Goal: Task Accomplishment & Management: Manage account settings

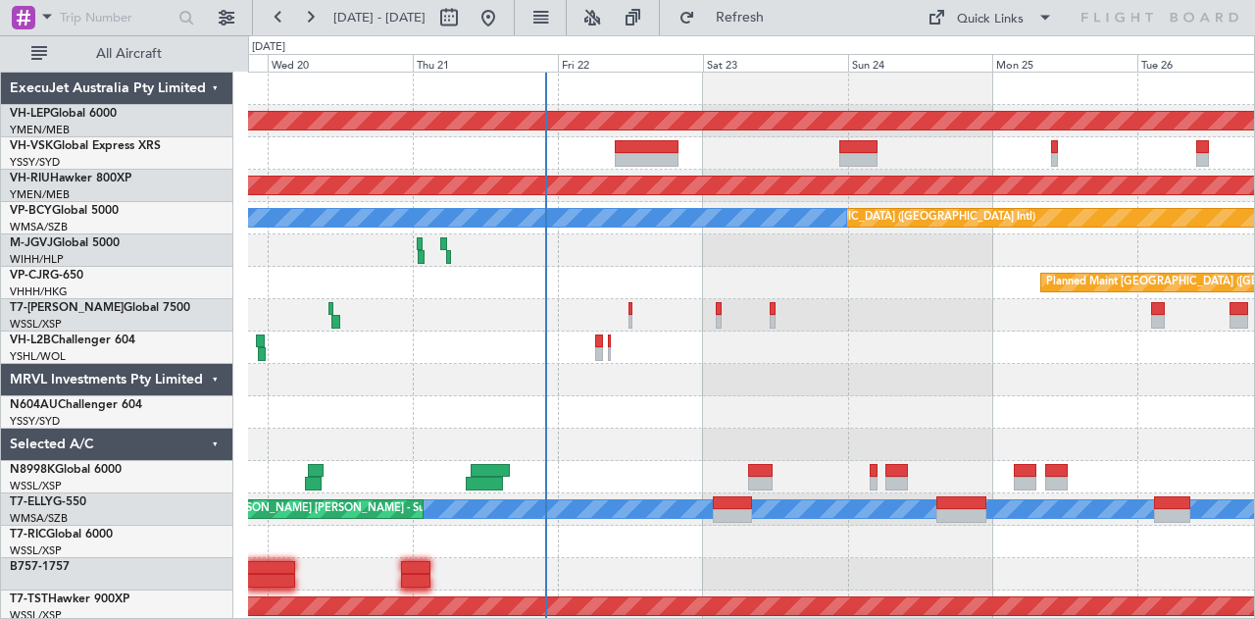
scroll to position [9, 0]
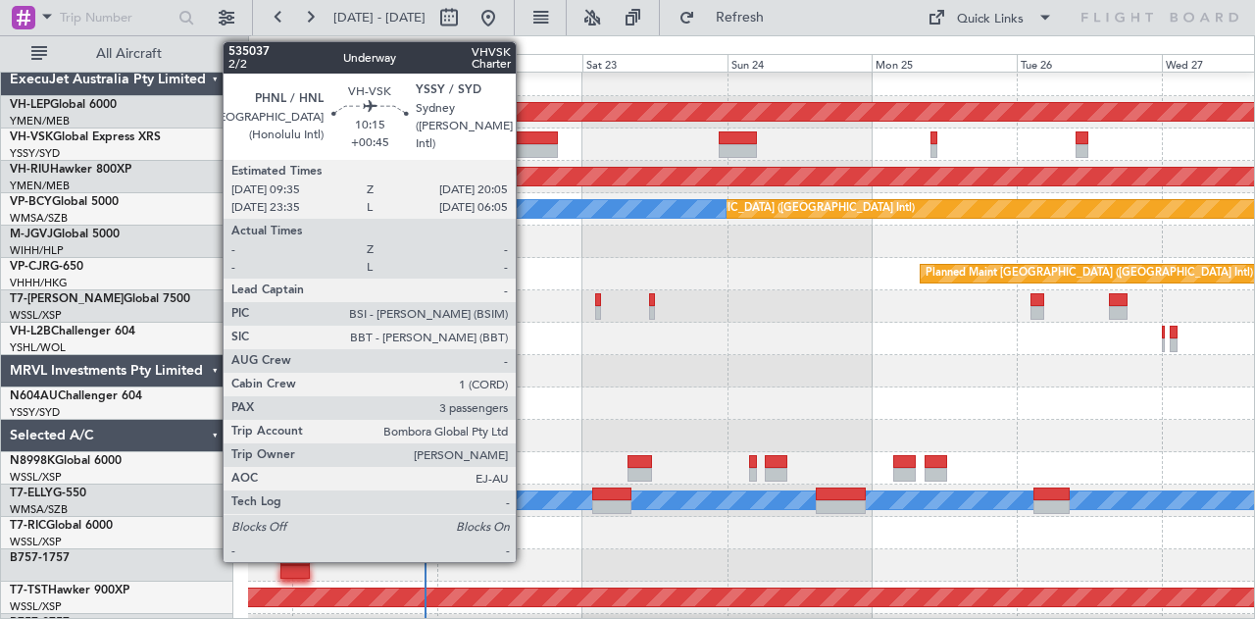
click at [526, 144] on div at bounding box center [526, 151] width 64 height 14
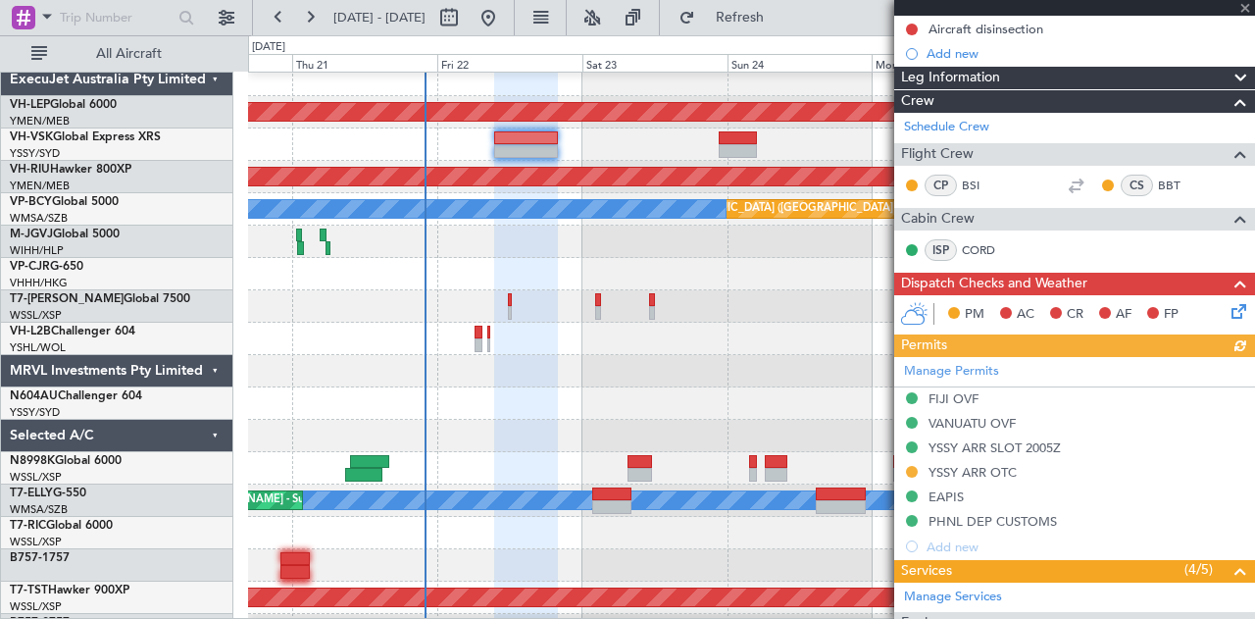
scroll to position [294, 0]
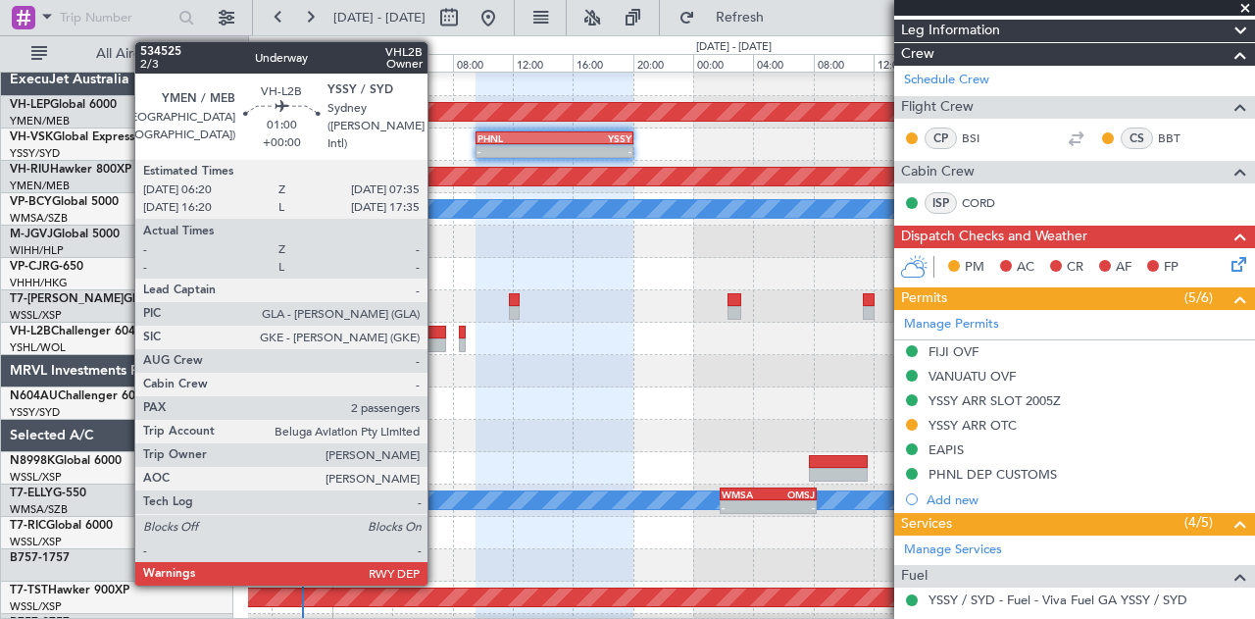
click at [437, 334] on div at bounding box center [437, 333] width 20 height 14
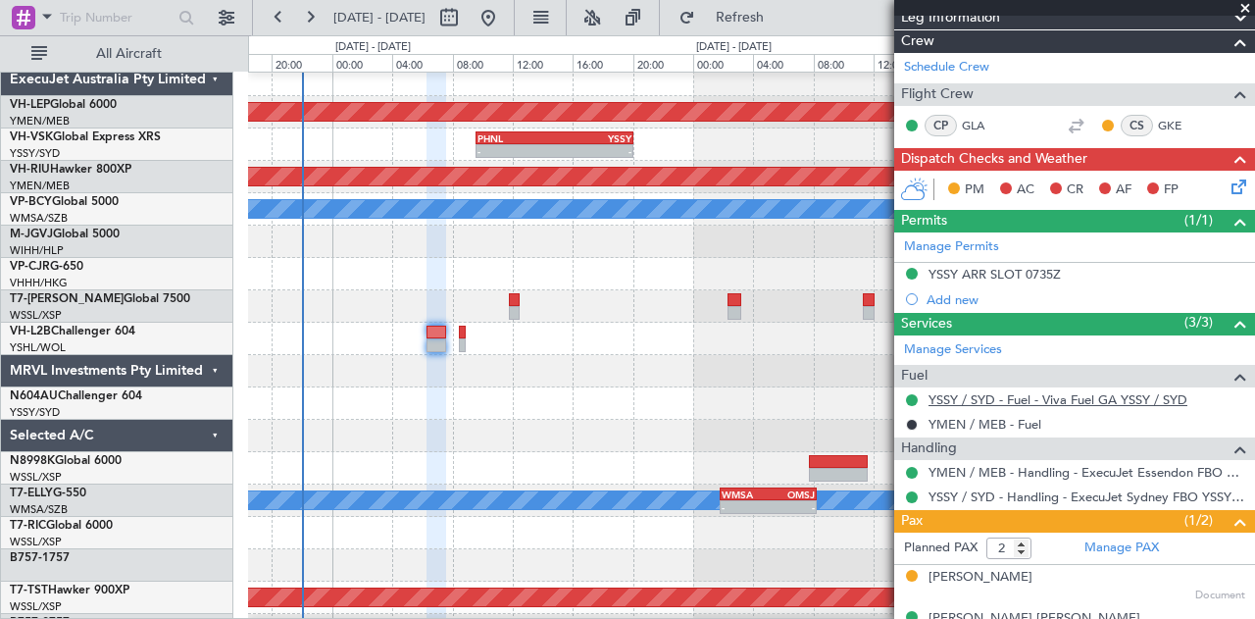
scroll to position [259, 0]
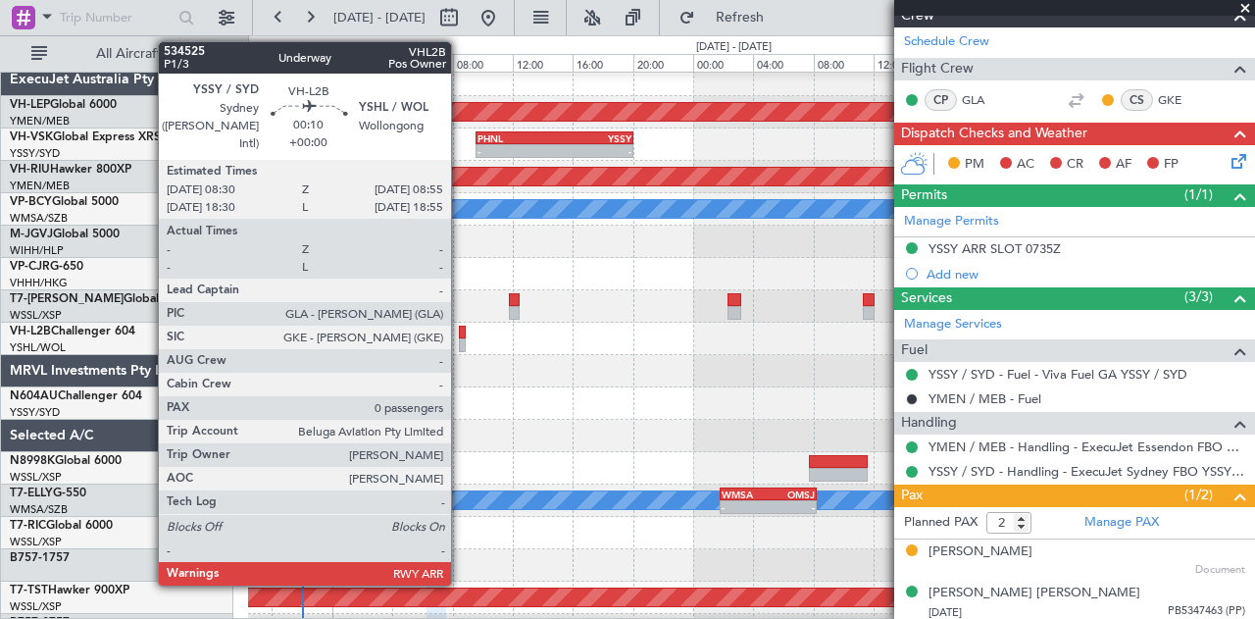
click at [461, 332] on div at bounding box center [462, 333] width 7 height 14
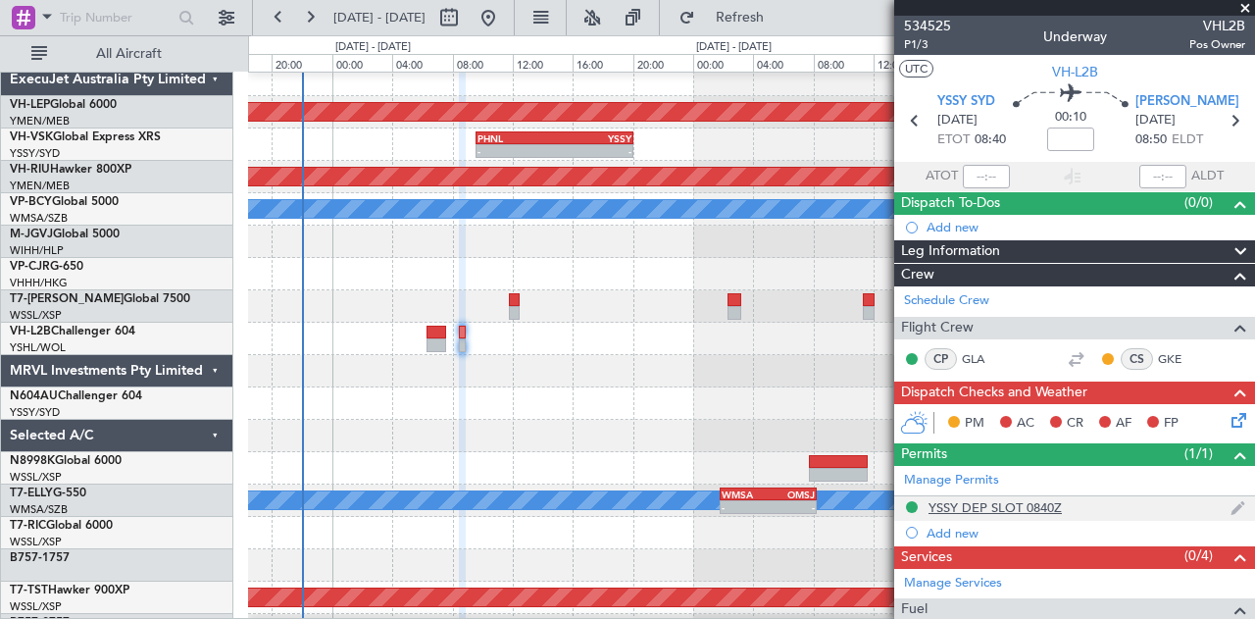
scroll to position [175, 0]
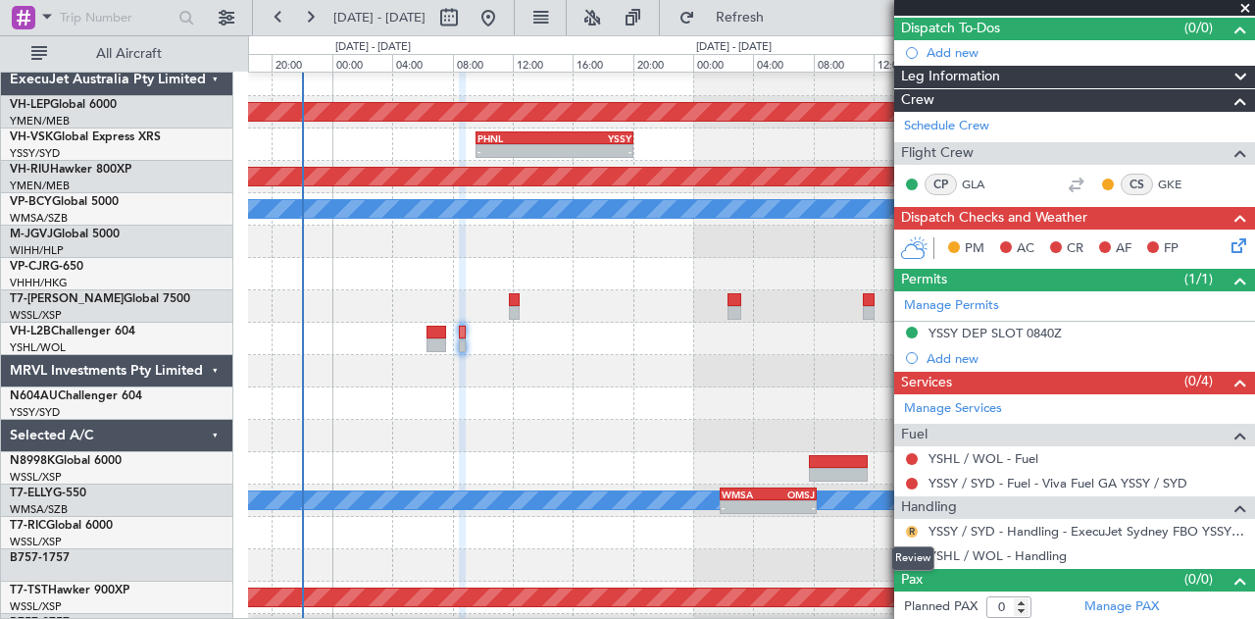
click at [913, 526] on button "R" at bounding box center [912, 532] width 12 height 12
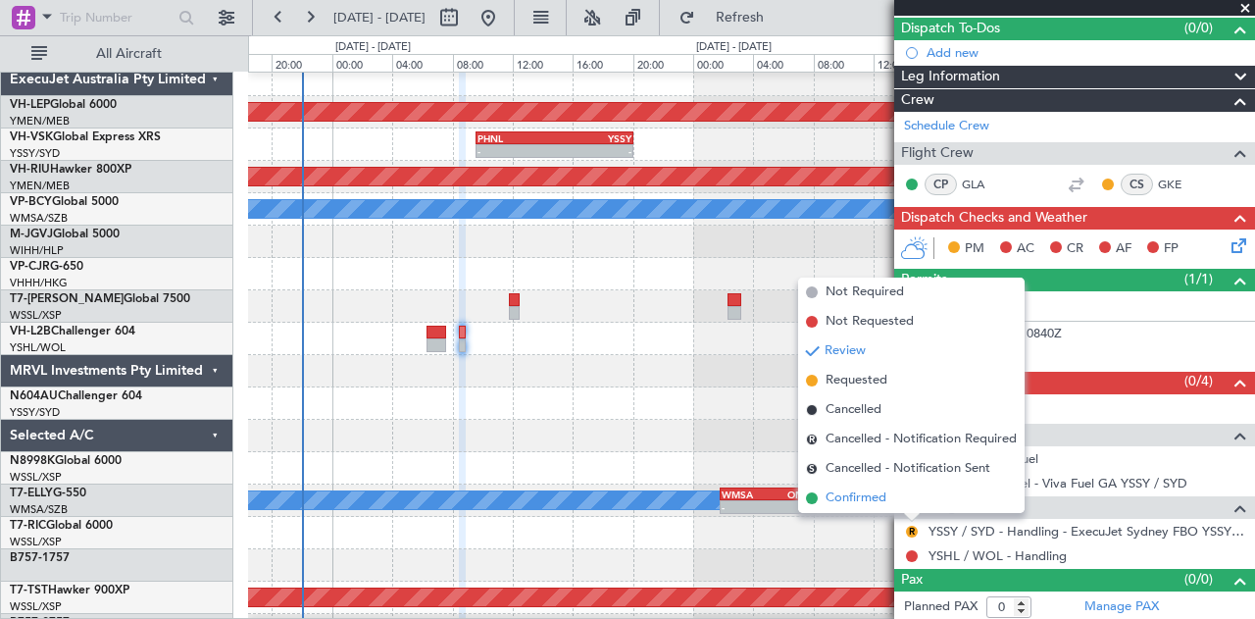
click at [875, 495] on span "Confirmed" at bounding box center [856, 498] width 61 height 20
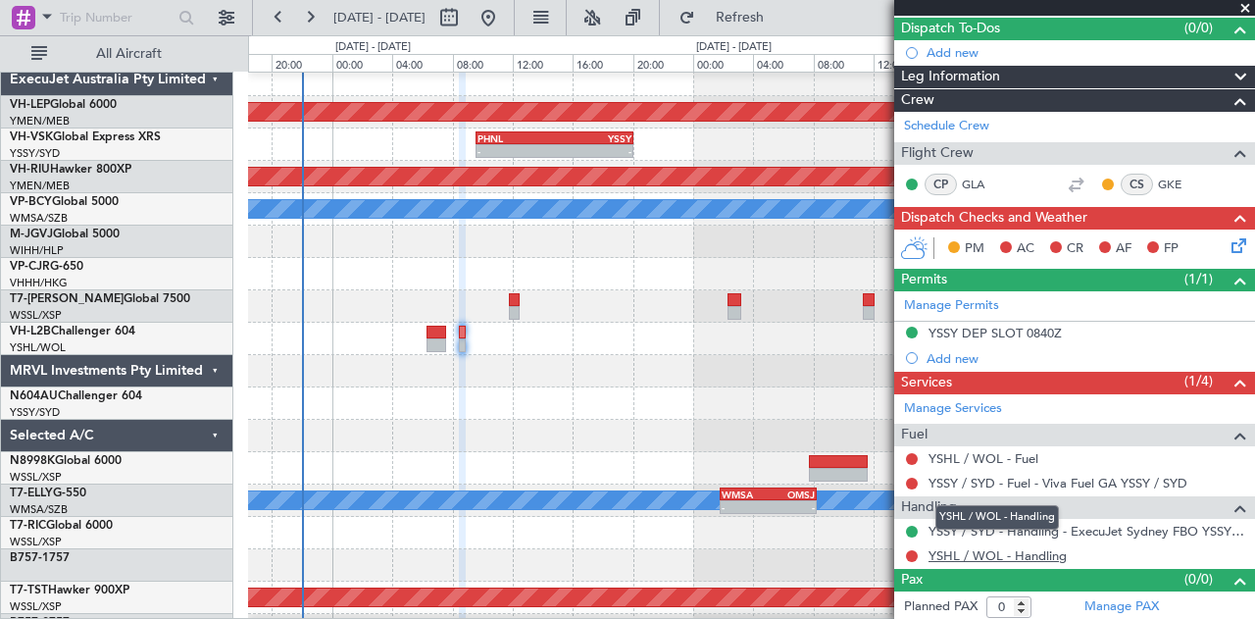
click at [951, 554] on link "YSHL / WOL - Handling" at bounding box center [998, 555] width 138 height 17
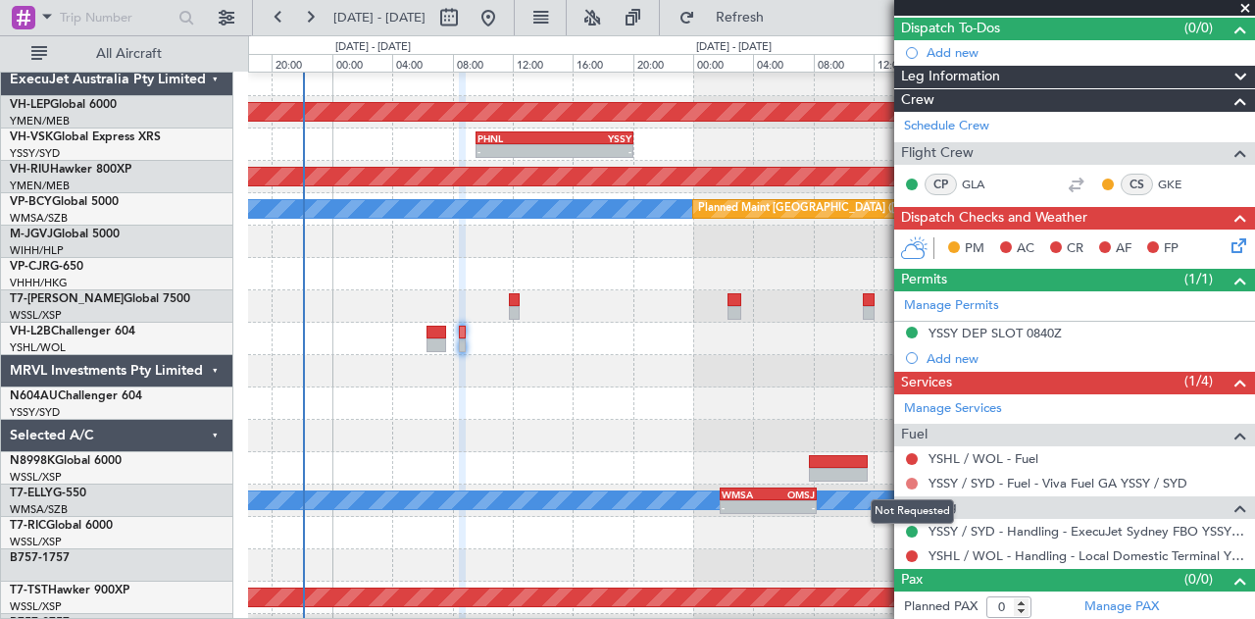
click at [908, 478] on button at bounding box center [912, 484] width 12 height 12
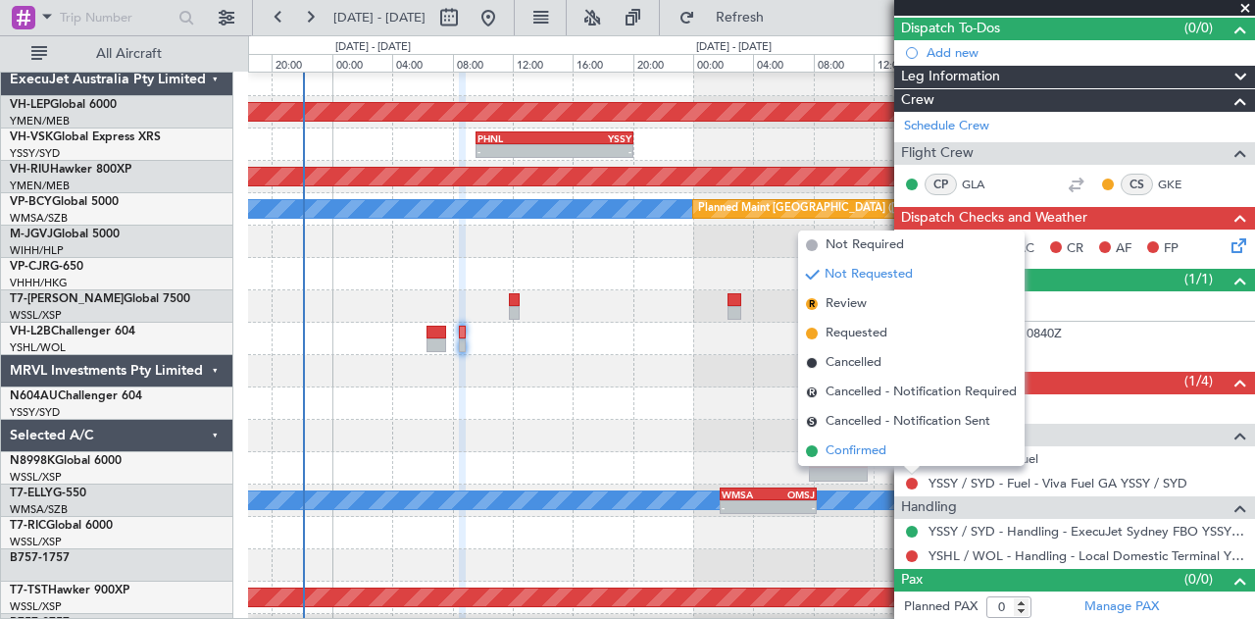
click at [879, 442] on span "Confirmed" at bounding box center [856, 451] width 61 height 20
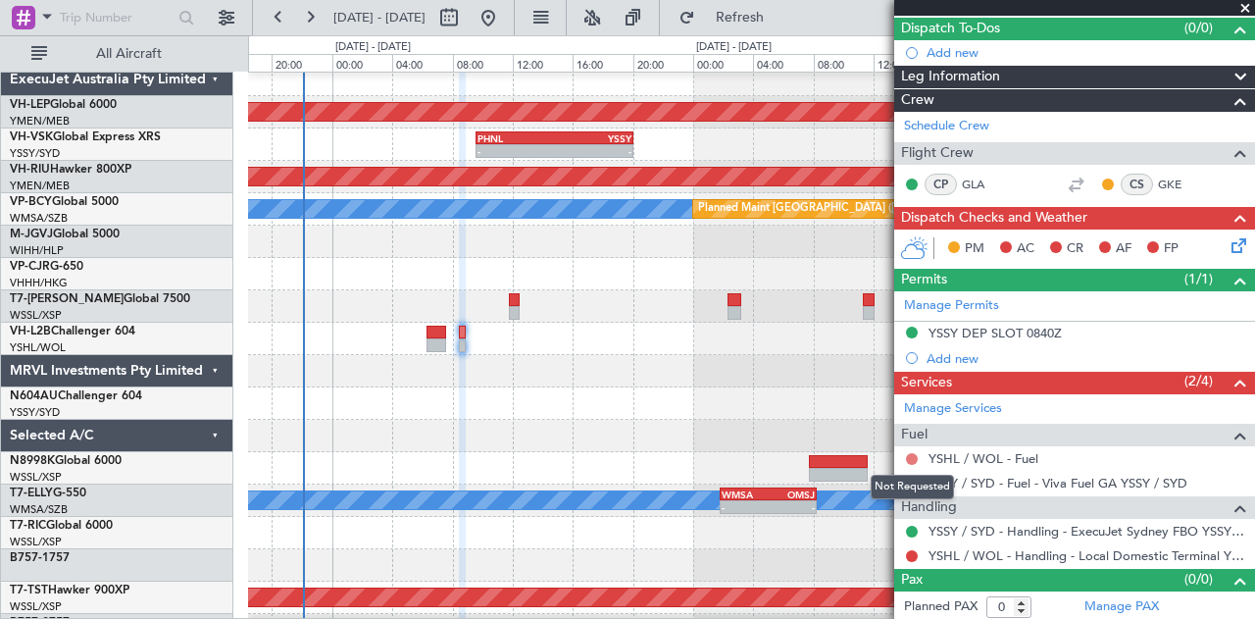
click at [908, 454] on button at bounding box center [912, 459] width 12 height 12
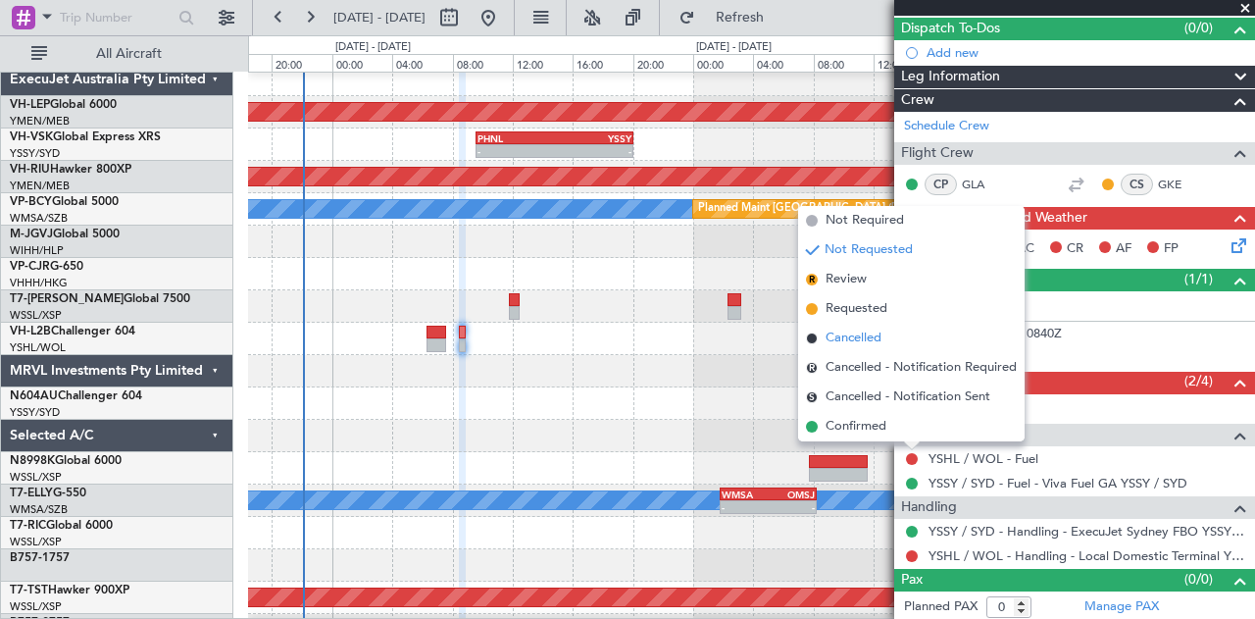
click at [863, 336] on span "Cancelled" at bounding box center [854, 339] width 56 height 20
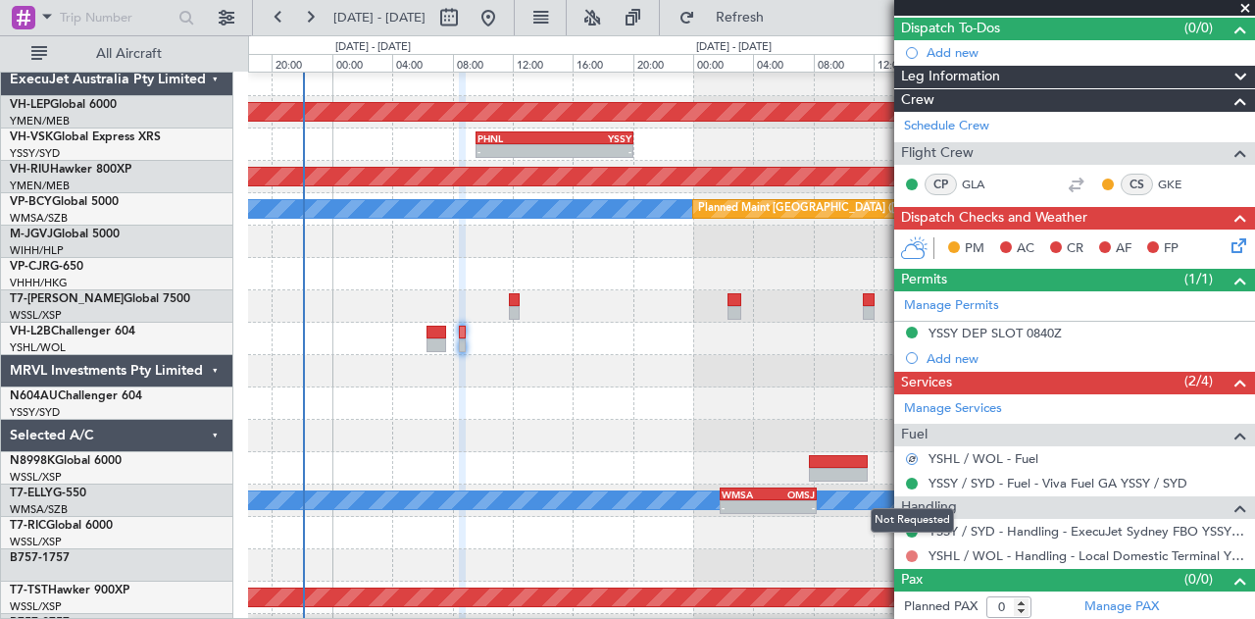
click at [917, 551] on button at bounding box center [912, 556] width 12 height 12
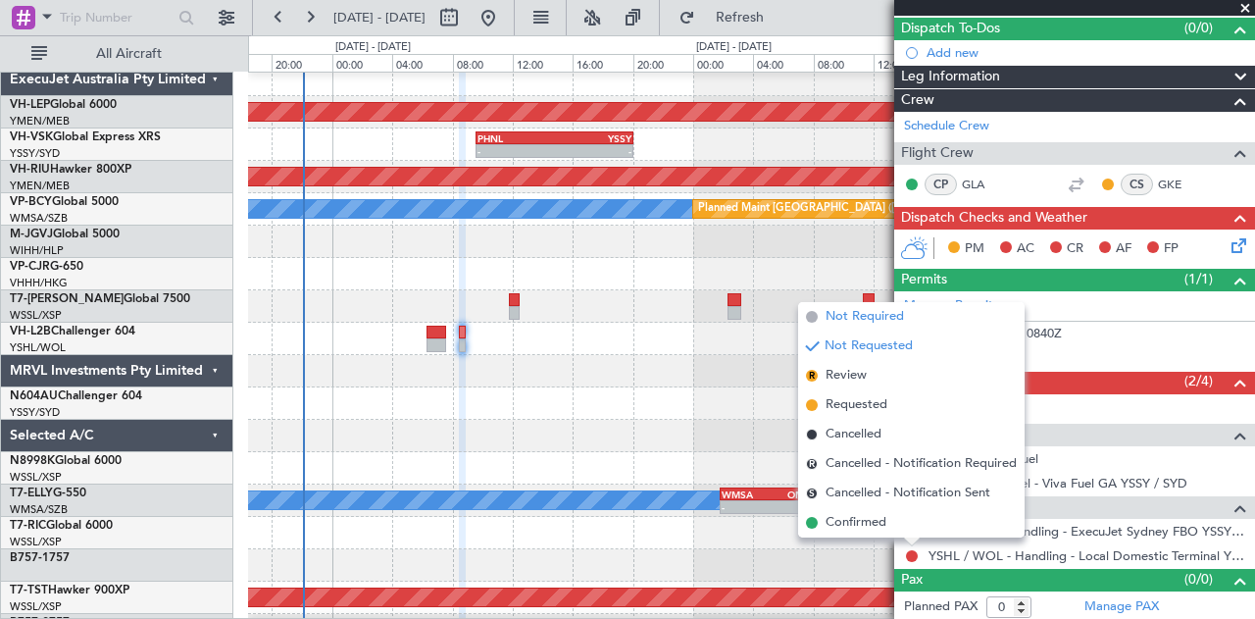
click at [879, 317] on span "Not Required" at bounding box center [865, 317] width 78 height 20
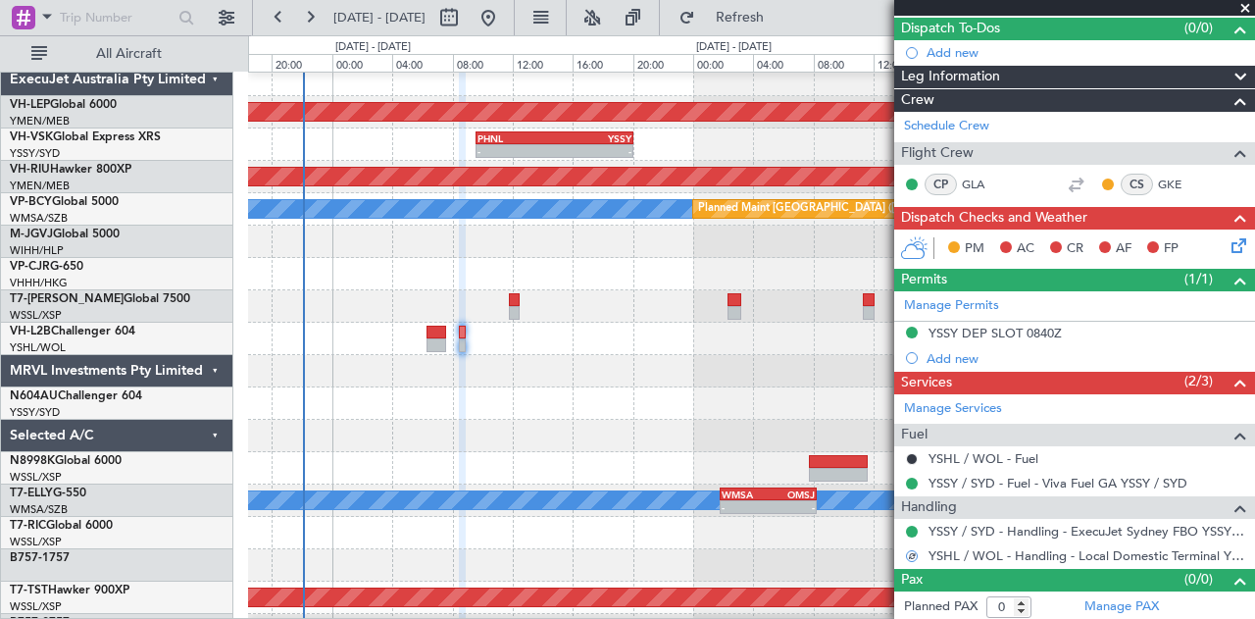
click at [1228, 235] on icon at bounding box center [1236, 242] width 16 height 16
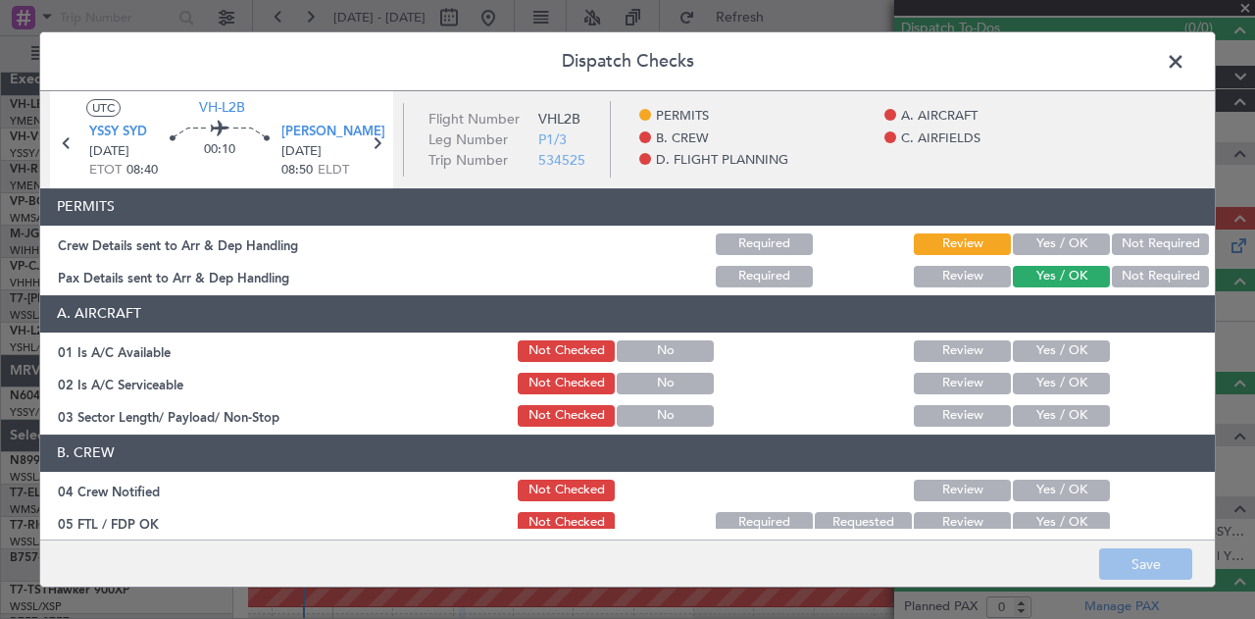
click at [1039, 243] on button "Yes / OK" at bounding box center [1061, 244] width 97 height 22
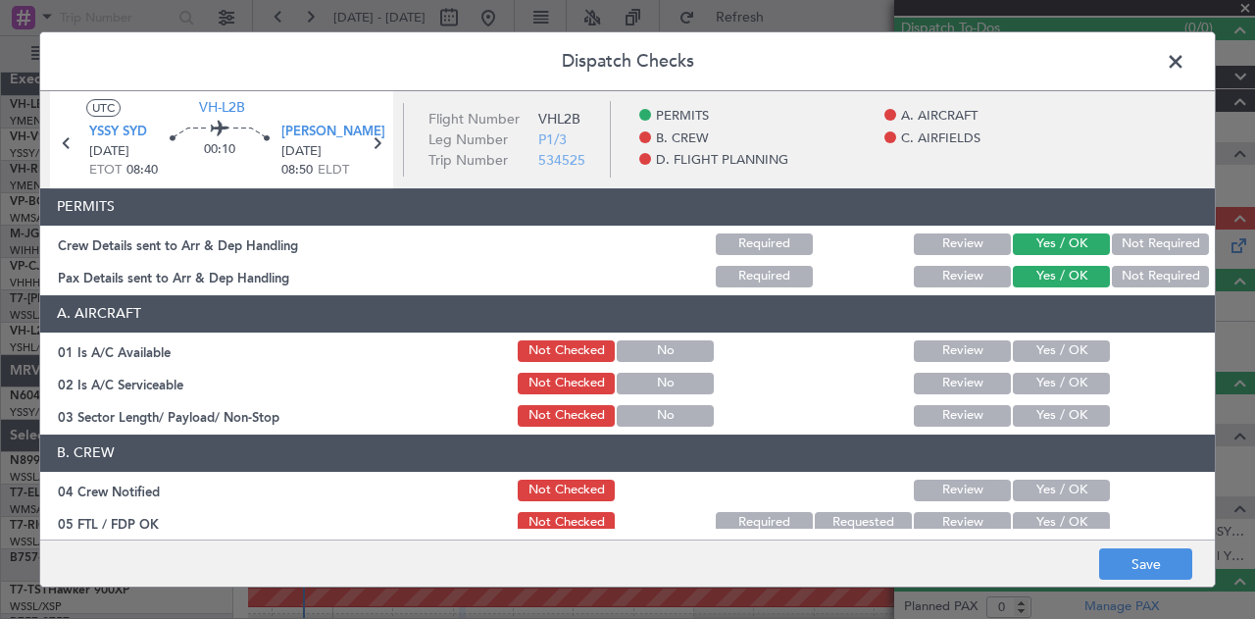
click at [1036, 346] on button "Yes / OK" at bounding box center [1061, 351] width 97 height 22
click at [1037, 378] on button "Yes / OK" at bounding box center [1061, 384] width 97 height 22
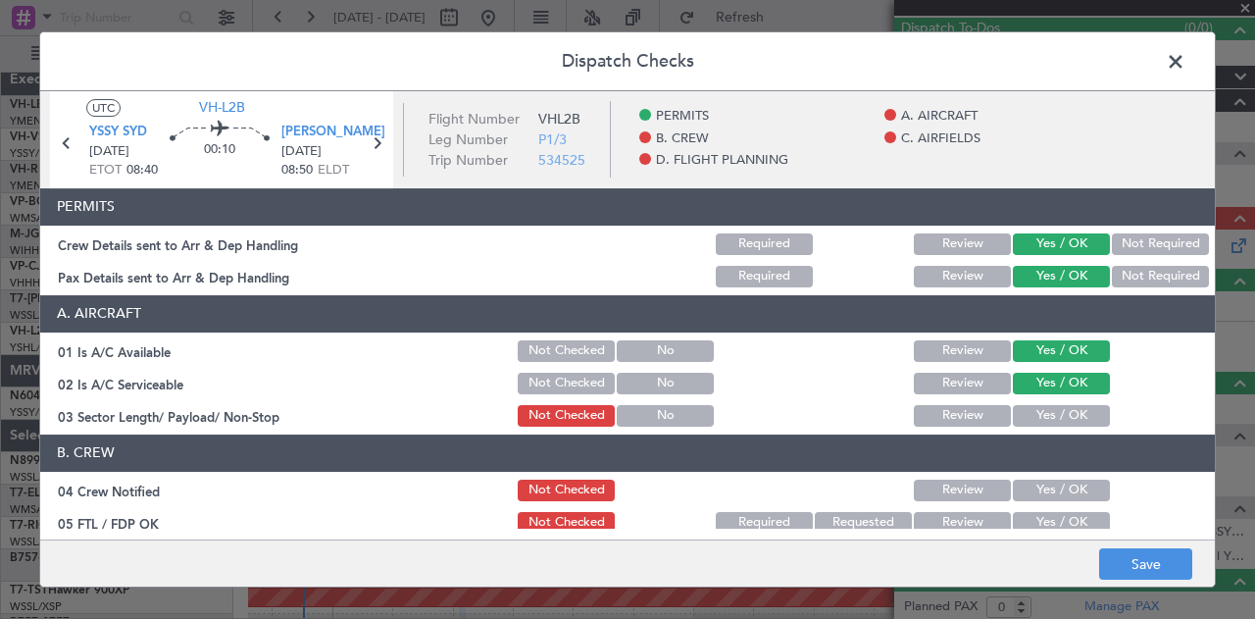
click at [1038, 413] on button "Yes / OK" at bounding box center [1061, 416] width 97 height 22
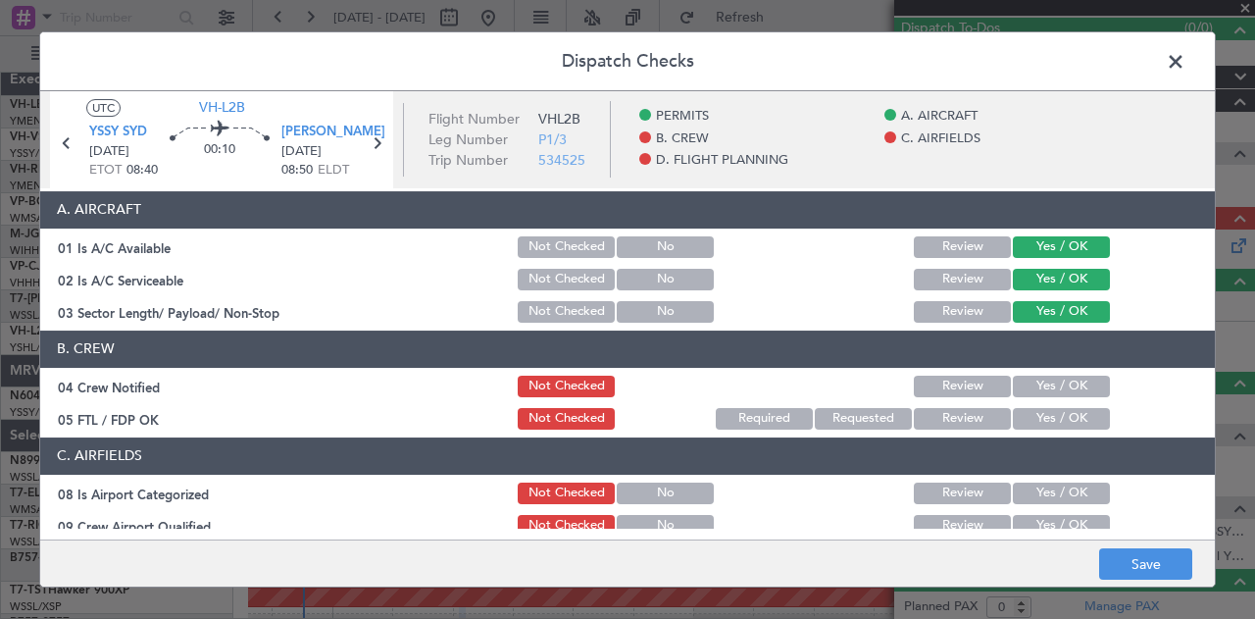
scroll to position [196, 0]
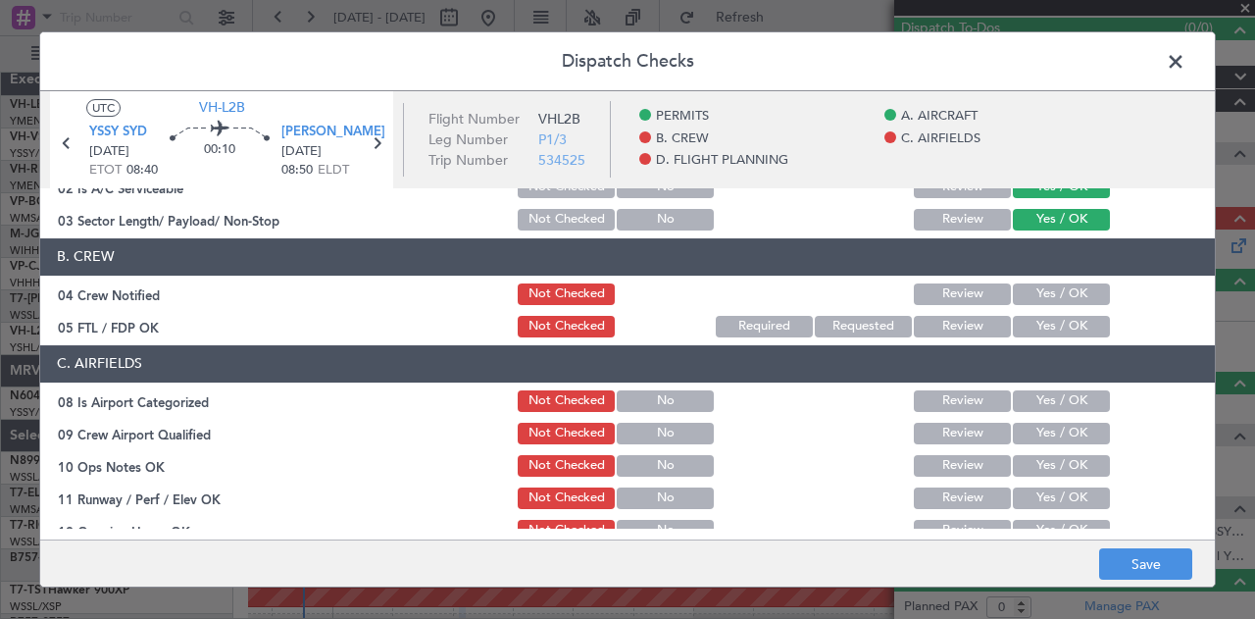
click at [1054, 295] on button "Yes / OK" at bounding box center [1061, 294] width 97 height 22
click at [1046, 317] on button "Yes / OK" at bounding box center [1061, 327] width 97 height 22
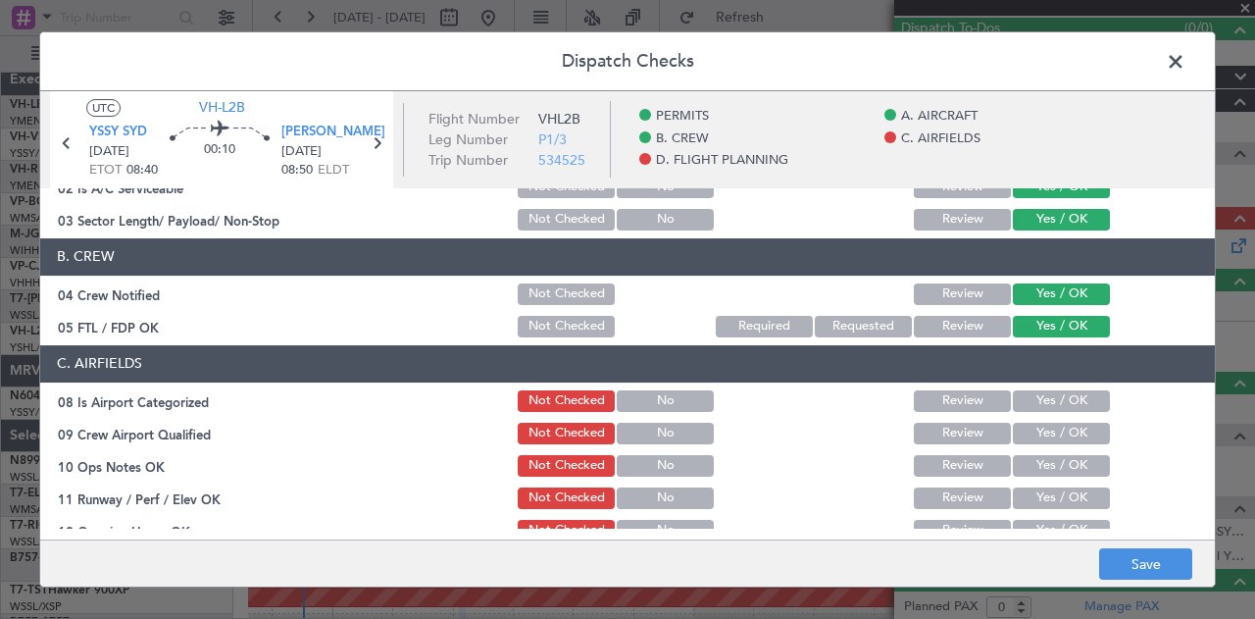
click at [1035, 395] on button "Yes / OK" at bounding box center [1061, 401] width 97 height 22
click at [1034, 434] on button "Yes / OK" at bounding box center [1061, 434] width 97 height 22
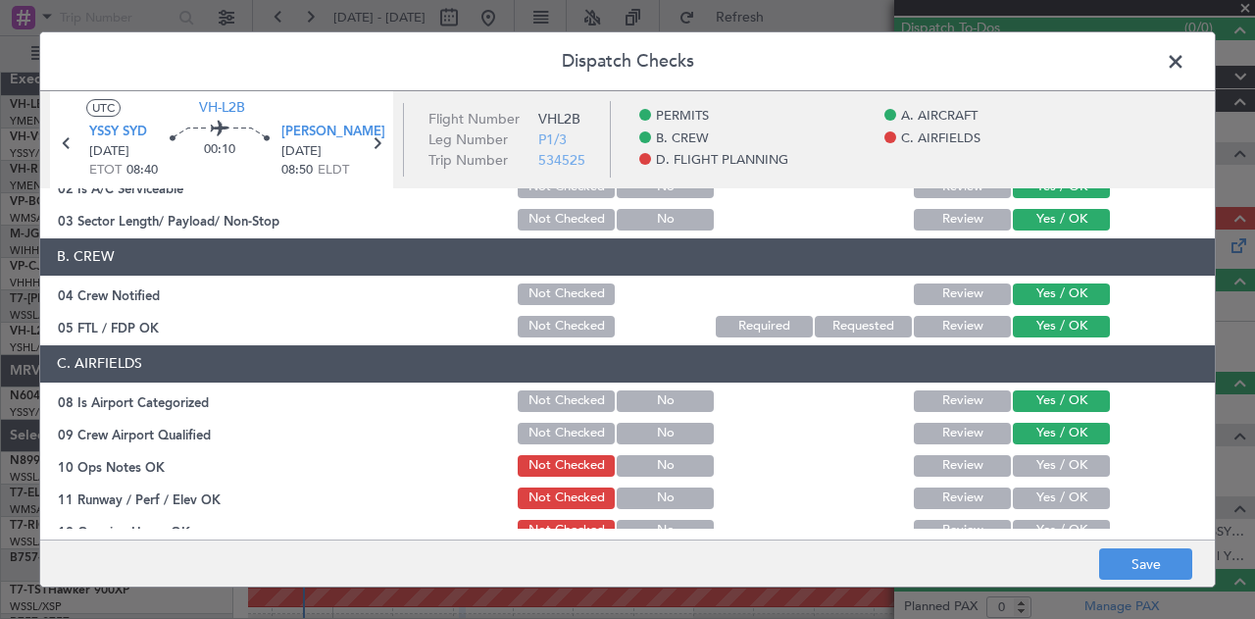
click at [1031, 473] on button "Yes / OK" at bounding box center [1061, 466] width 97 height 22
click at [1028, 491] on button "Yes / OK" at bounding box center [1061, 498] width 97 height 22
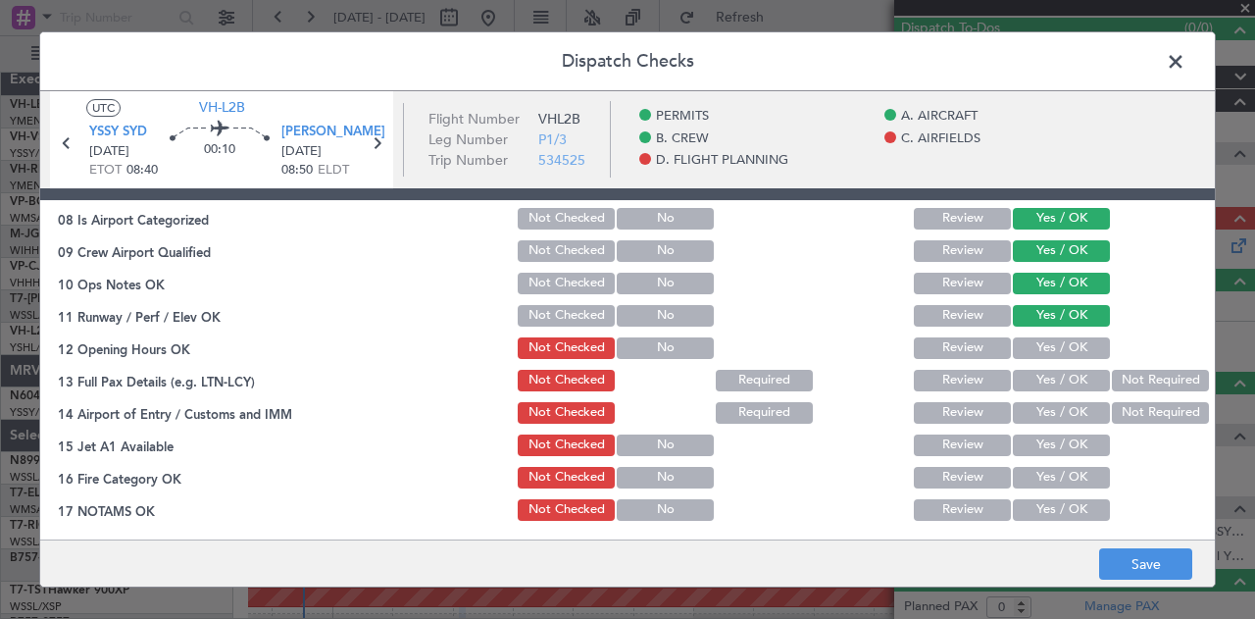
scroll to position [392, 0]
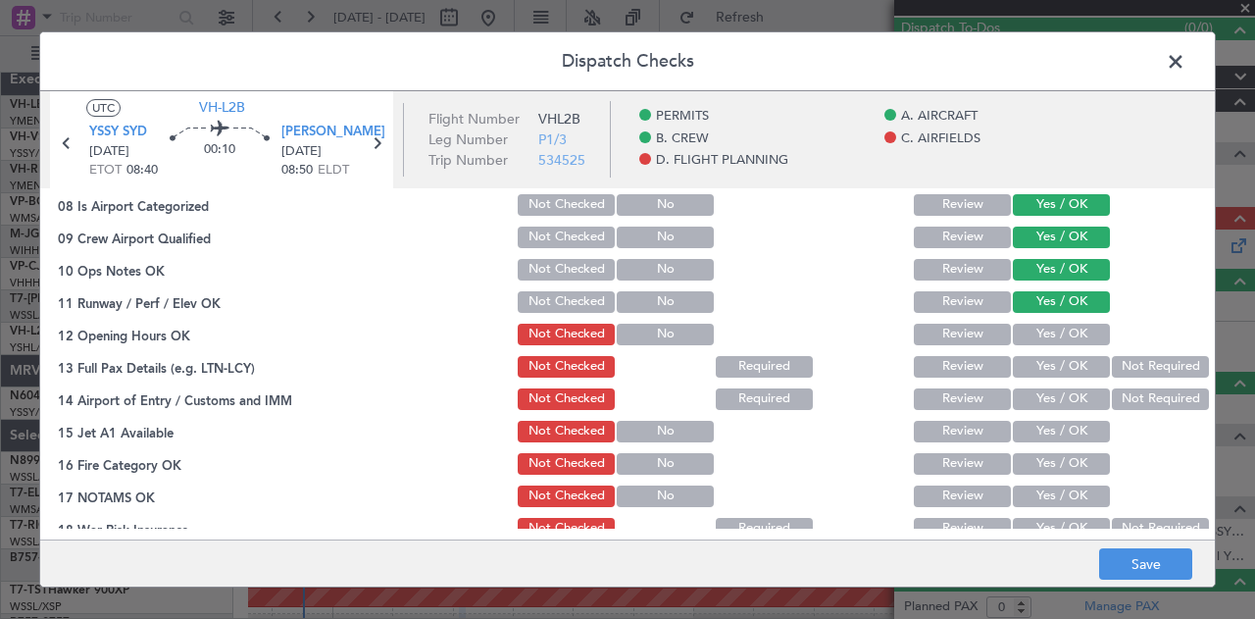
click at [1044, 329] on button "Yes / OK" at bounding box center [1061, 335] width 97 height 22
click at [1048, 362] on button "Yes / OK" at bounding box center [1061, 367] width 97 height 22
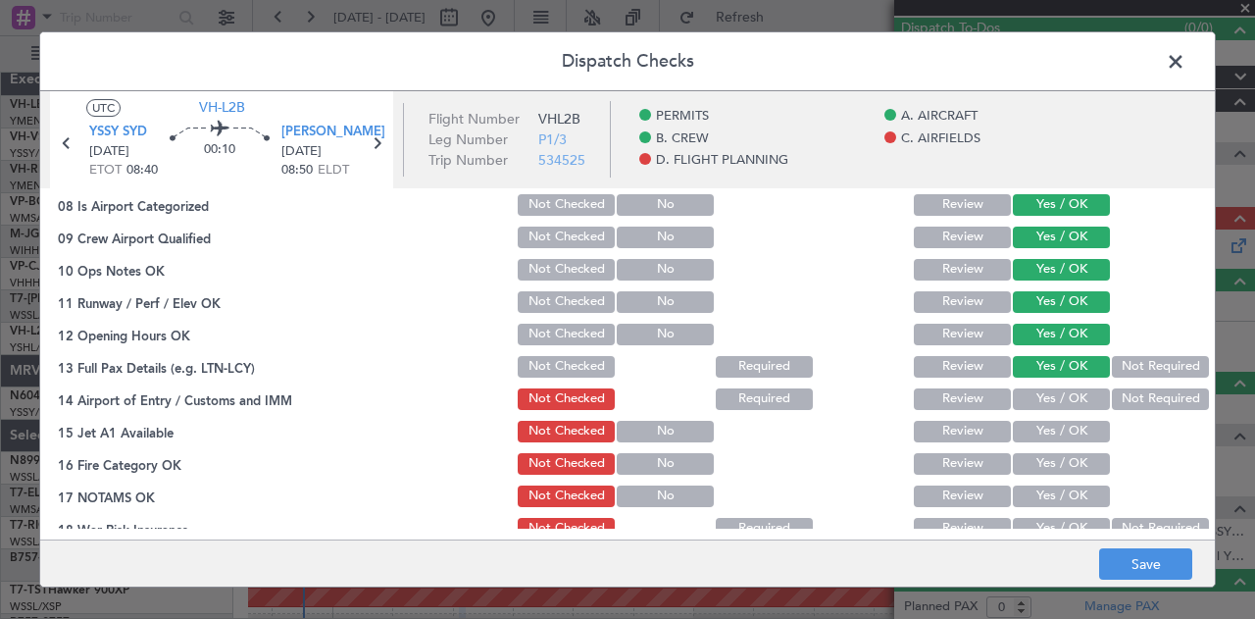
click at [1118, 398] on button "Not Required" at bounding box center [1160, 399] width 97 height 22
click at [1060, 426] on button "Yes / OK" at bounding box center [1061, 432] width 97 height 22
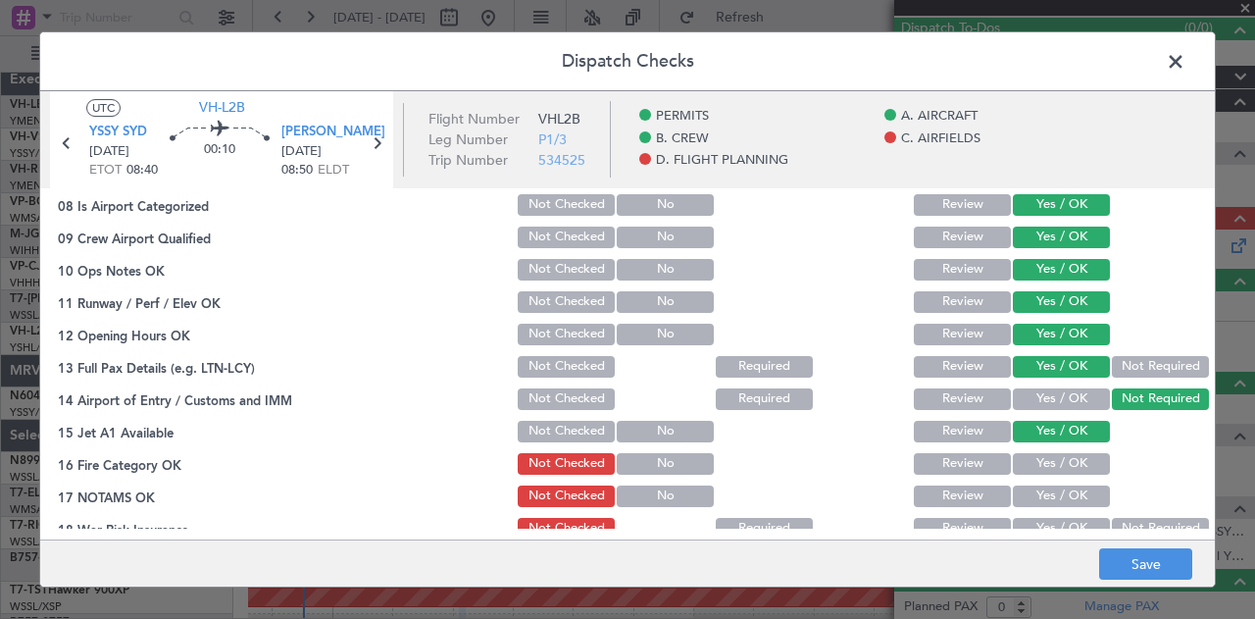
drag, startPoint x: 1038, startPoint y: 459, endPoint x: 1036, endPoint y: 478, distance: 18.7
click at [1038, 460] on button "Yes / OK" at bounding box center [1061, 464] width 97 height 22
click at [1035, 492] on button "Yes / OK" at bounding box center [1061, 496] width 97 height 22
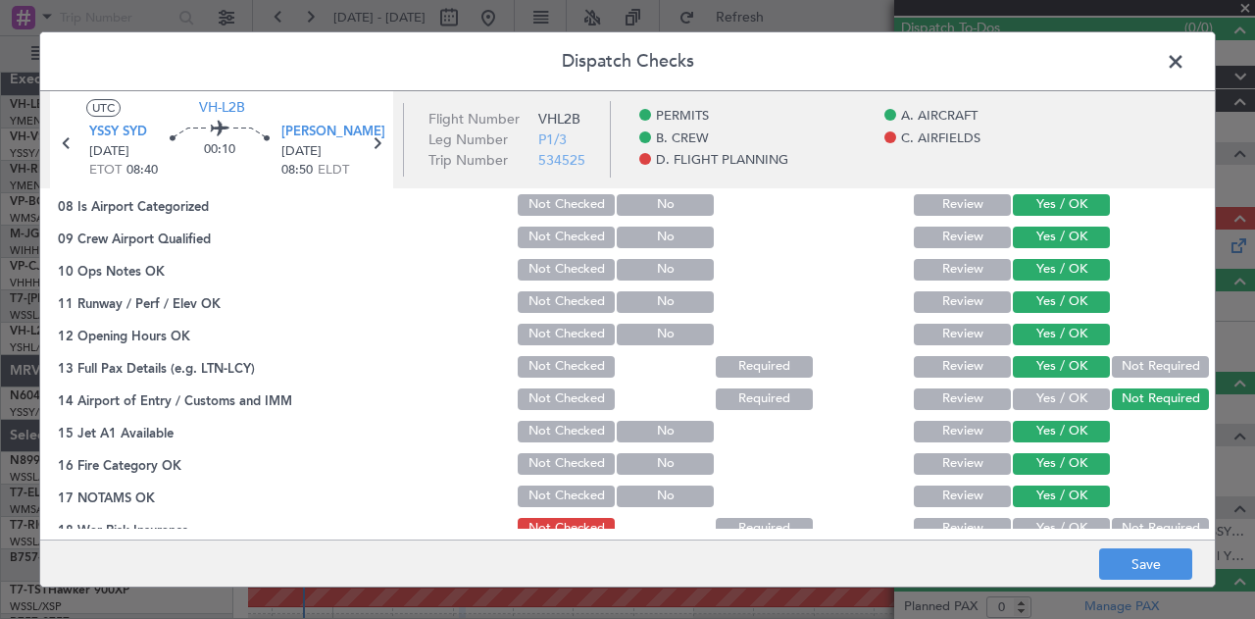
scroll to position [588, 0]
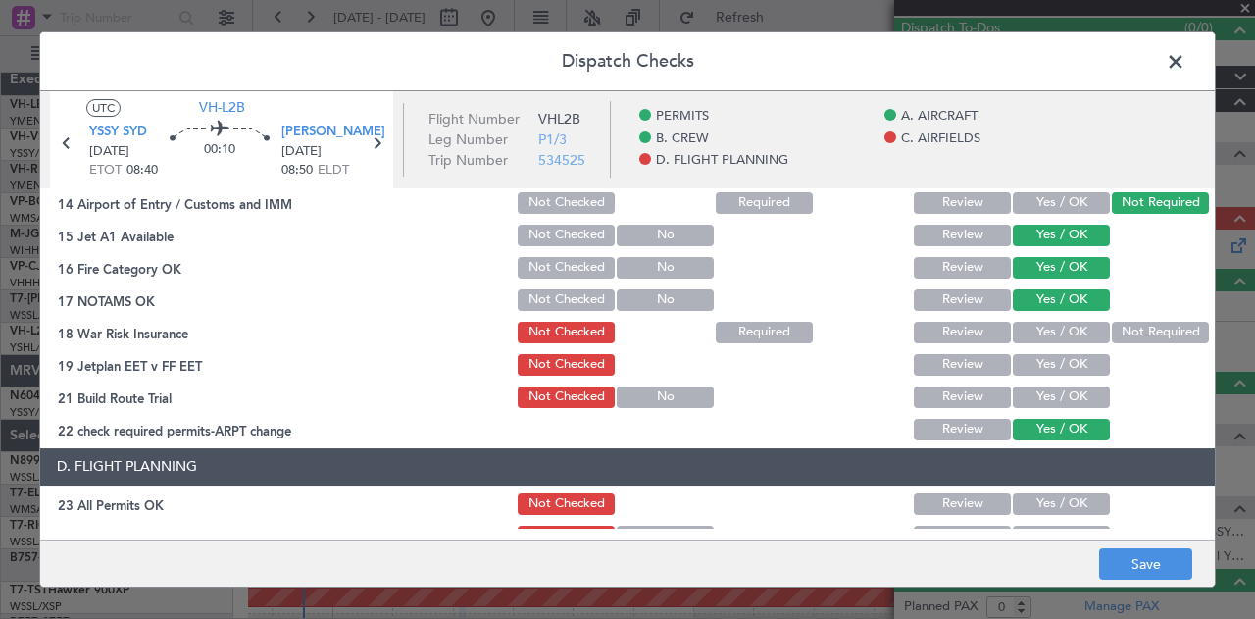
click at [1112, 323] on button "Not Required" at bounding box center [1160, 333] width 97 height 22
click at [1066, 367] on button "Yes / OK" at bounding box center [1061, 365] width 97 height 22
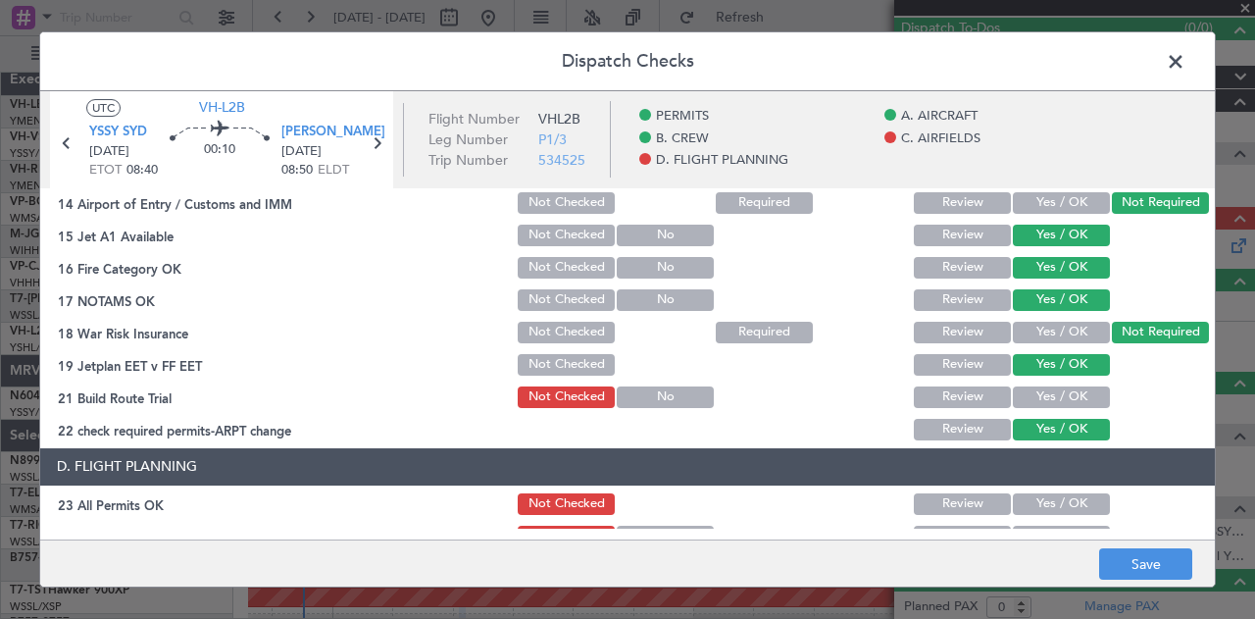
click at [1059, 405] on button "Yes / OK" at bounding box center [1061, 397] width 97 height 22
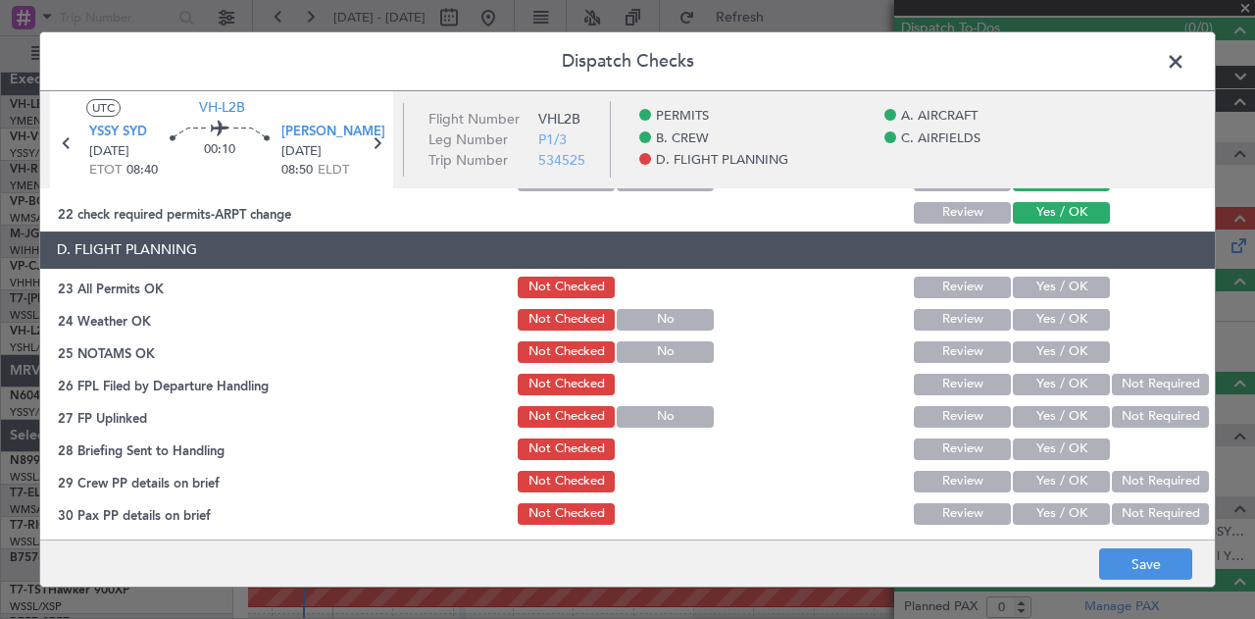
scroll to position [809, 0]
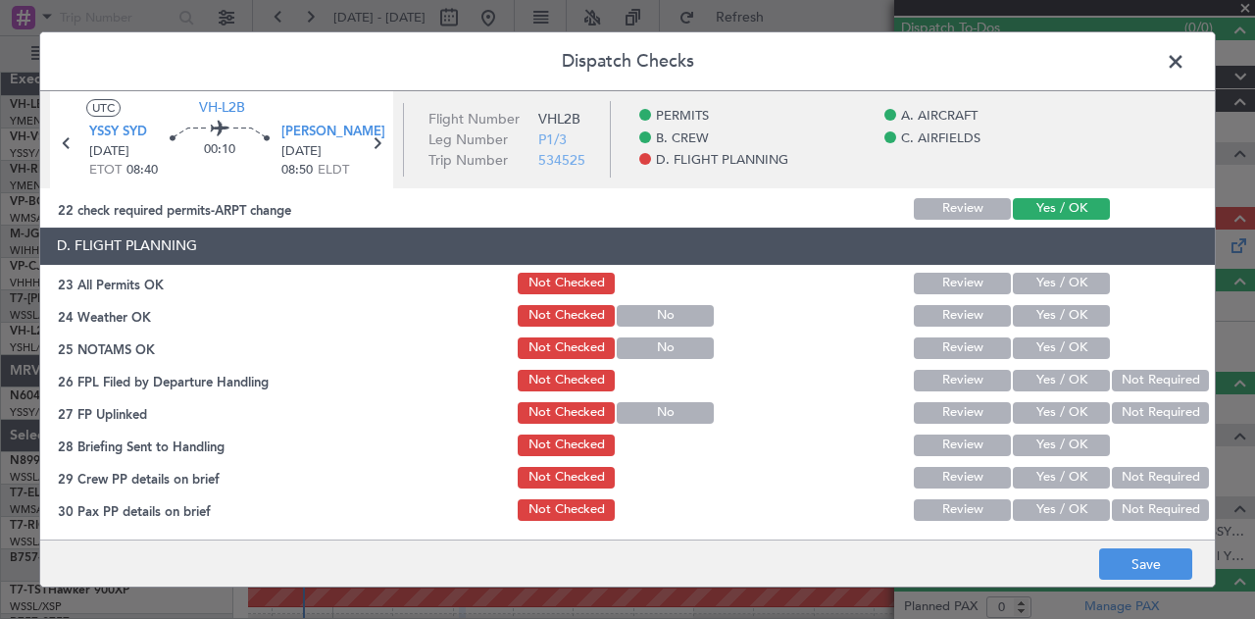
click at [1016, 274] on button "Yes / OK" at bounding box center [1061, 284] width 97 height 22
drag, startPoint x: 1015, startPoint y: 309, endPoint x: 1014, endPoint y: 323, distance: 13.8
click at [1015, 311] on button "Yes / OK" at bounding box center [1061, 316] width 97 height 22
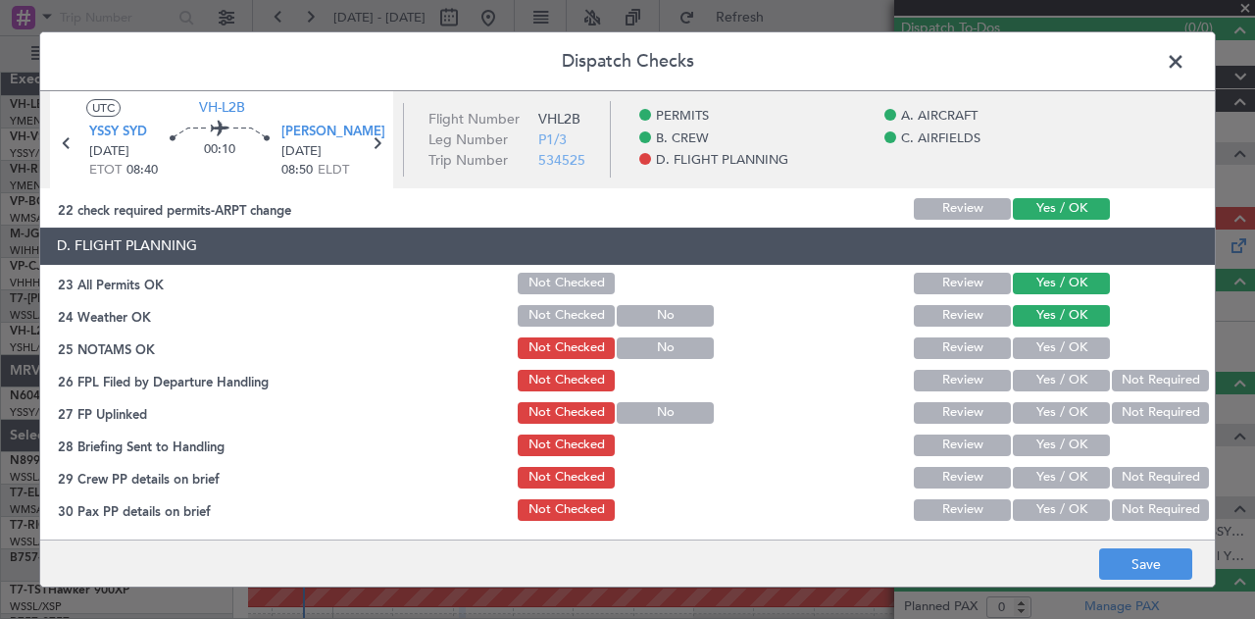
click at [1014, 341] on button "Yes / OK" at bounding box center [1061, 348] width 97 height 22
click at [1112, 374] on button "Not Required" at bounding box center [1160, 381] width 97 height 22
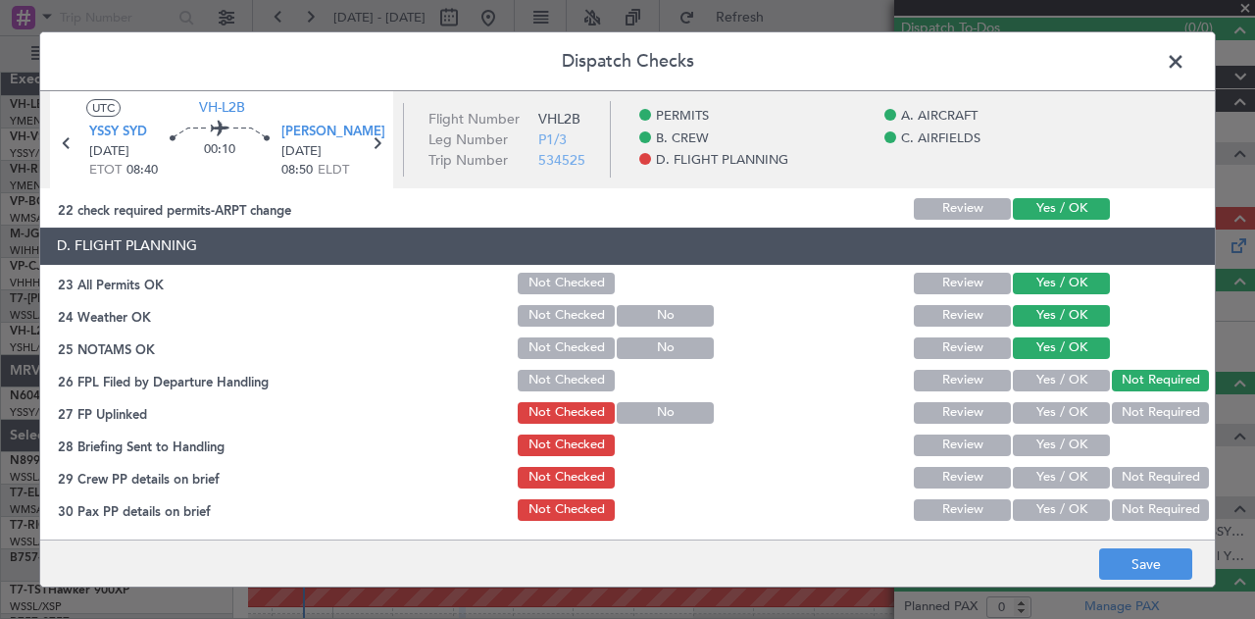
click at [1112, 411] on button "Not Required" at bounding box center [1160, 413] width 97 height 22
click at [1077, 441] on button "Yes / OK" at bounding box center [1061, 445] width 97 height 22
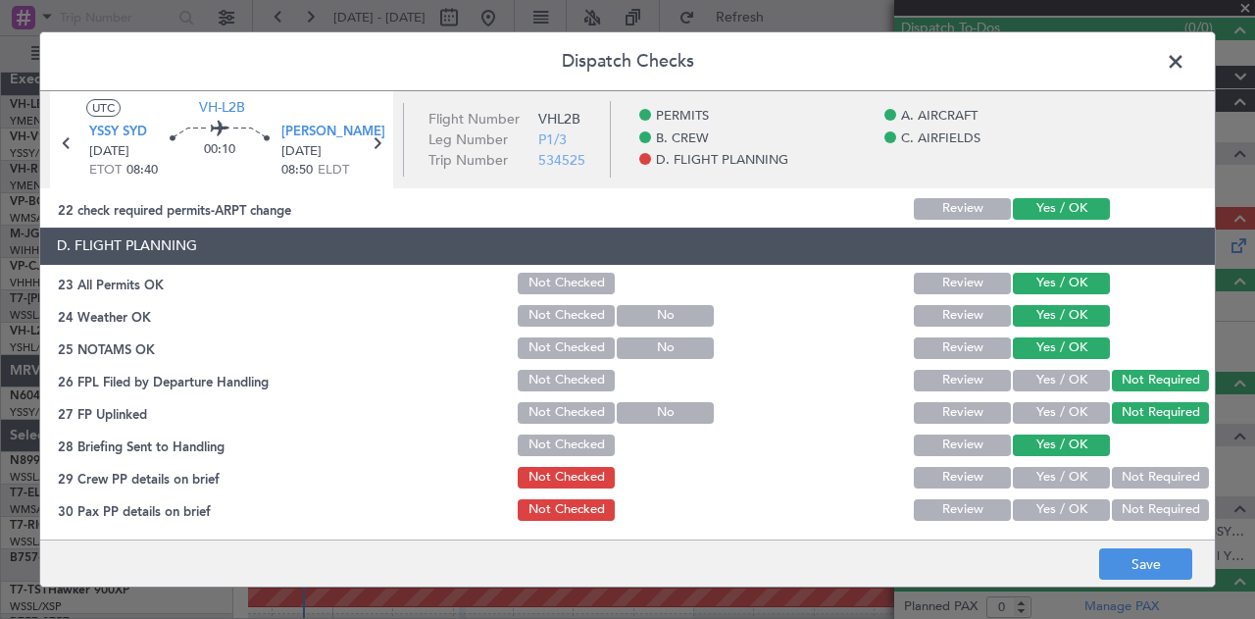
drag, startPoint x: 1110, startPoint y: 474, endPoint x: 1113, endPoint y: 487, distance: 14.0
click at [1112, 478] on button "Not Required" at bounding box center [1160, 478] width 97 height 22
click at [1120, 512] on button "Not Required" at bounding box center [1160, 510] width 97 height 22
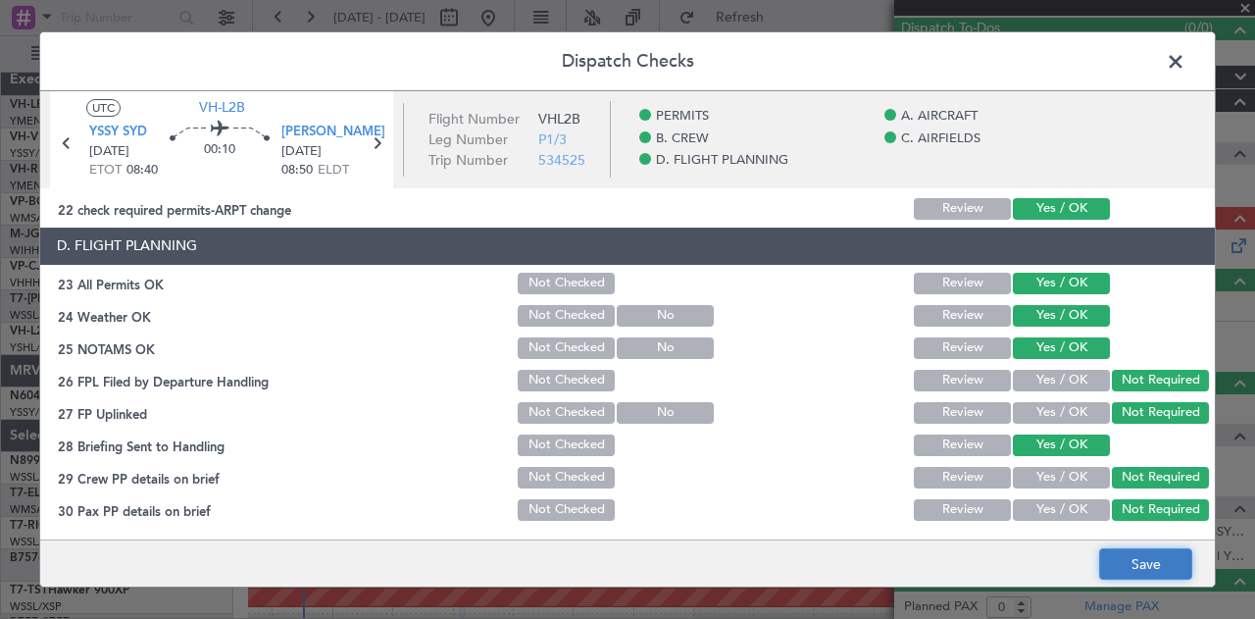
click at [1120, 561] on button "Save" at bounding box center [1145, 563] width 93 height 31
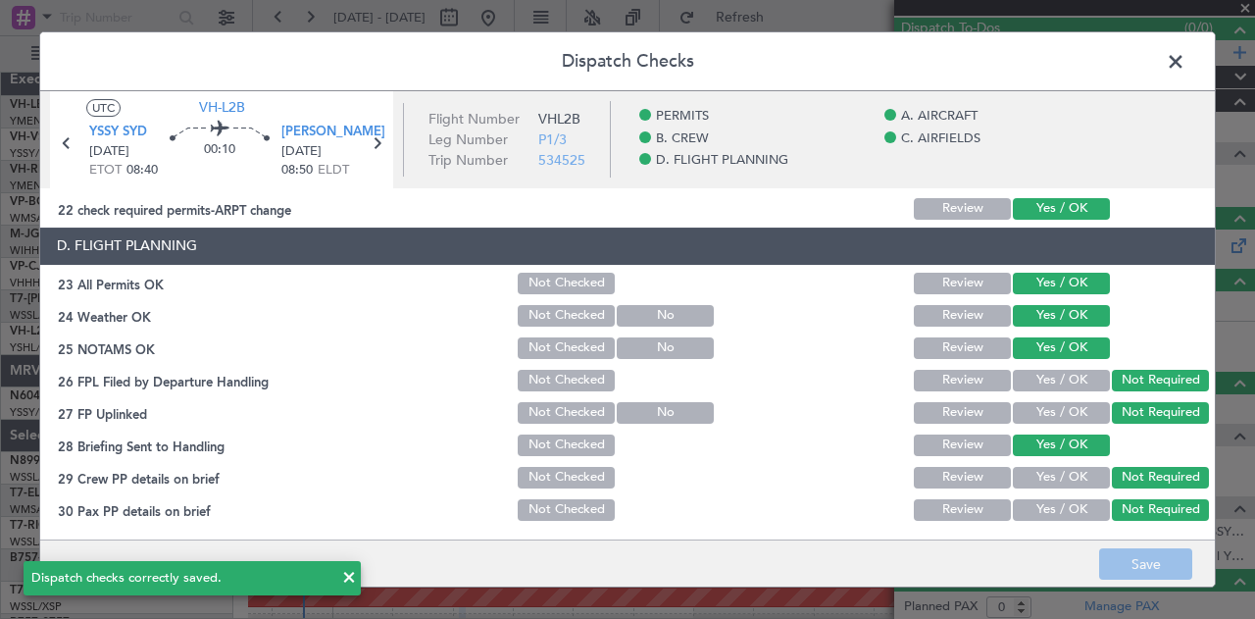
click at [1186, 58] on span at bounding box center [1186, 66] width 0 height 39
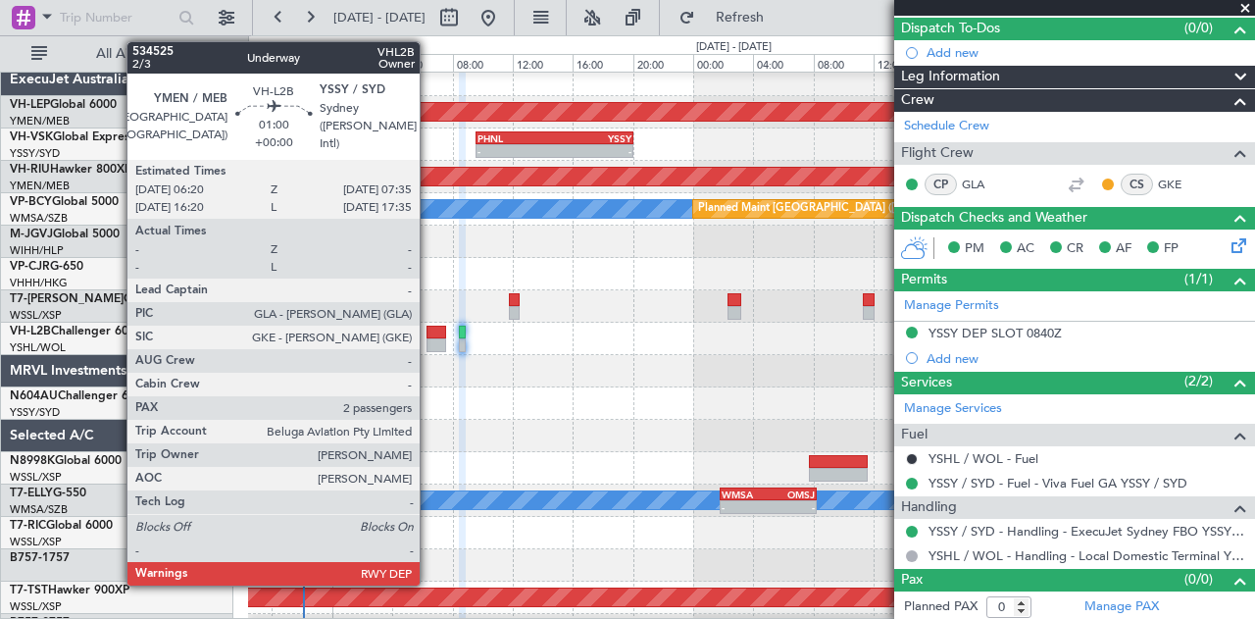
click at [430, 338] on div at bounding box center [437, 345] width 20 height 14
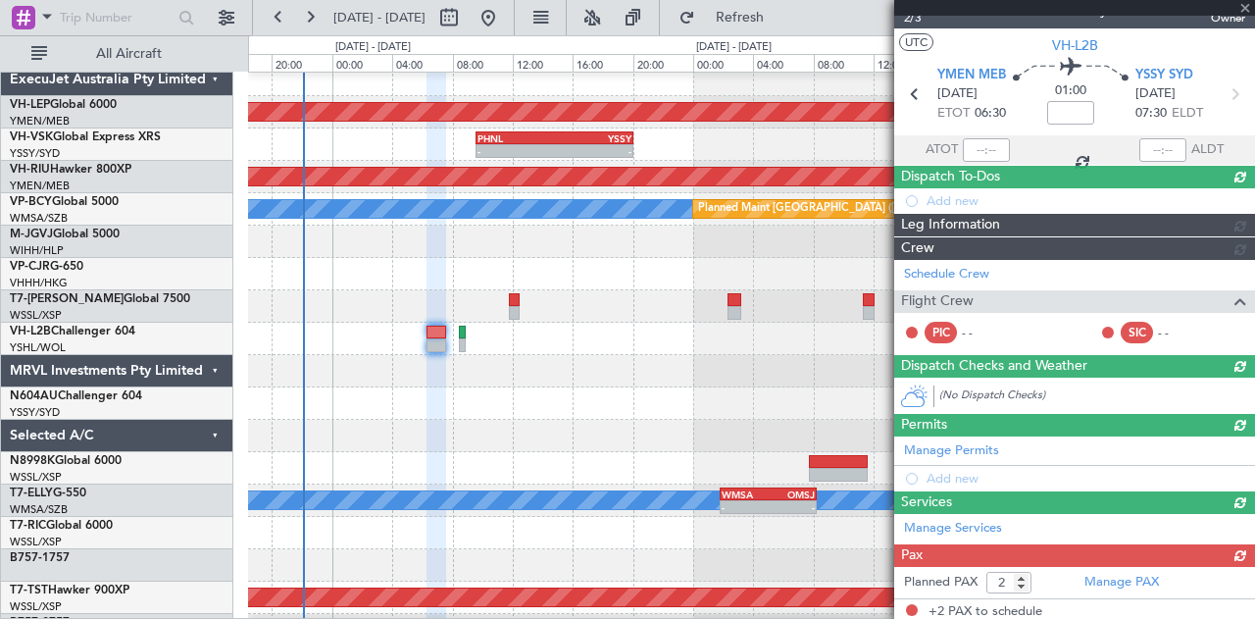
scroll to position [175, 0]
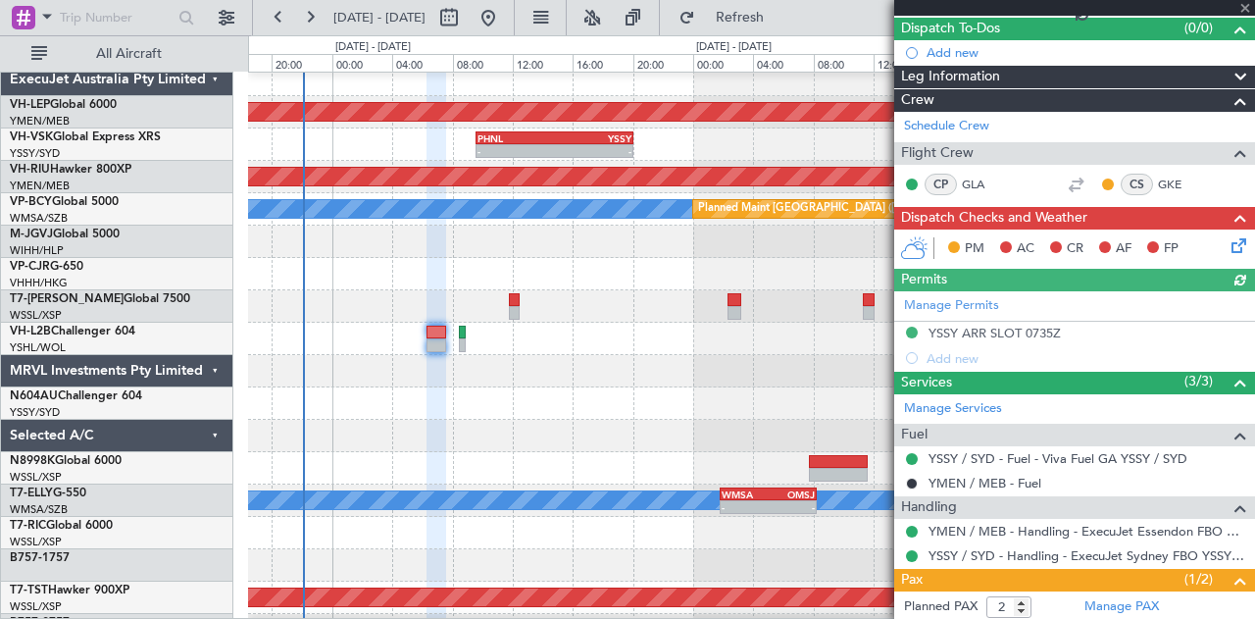
click at [1228, 241] on icon at bounding box center [1236, 242] width 16 height 16
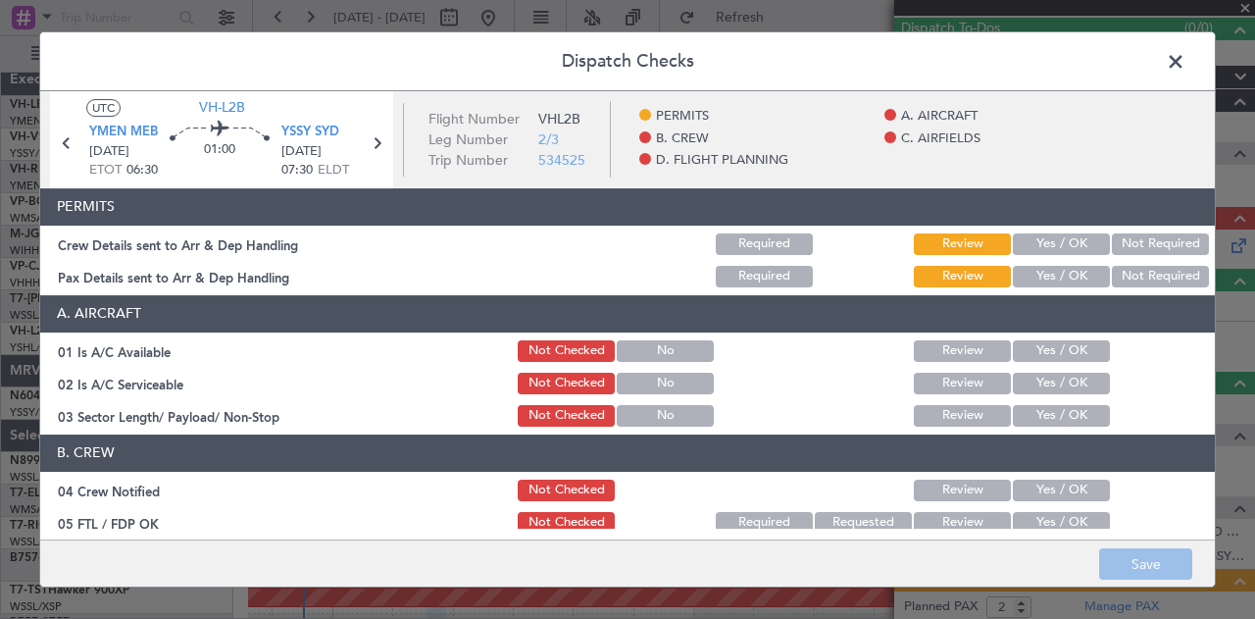
click at [1112, 233] on button "Not Required" at bounding box center [1160, 244] width 97 height 22
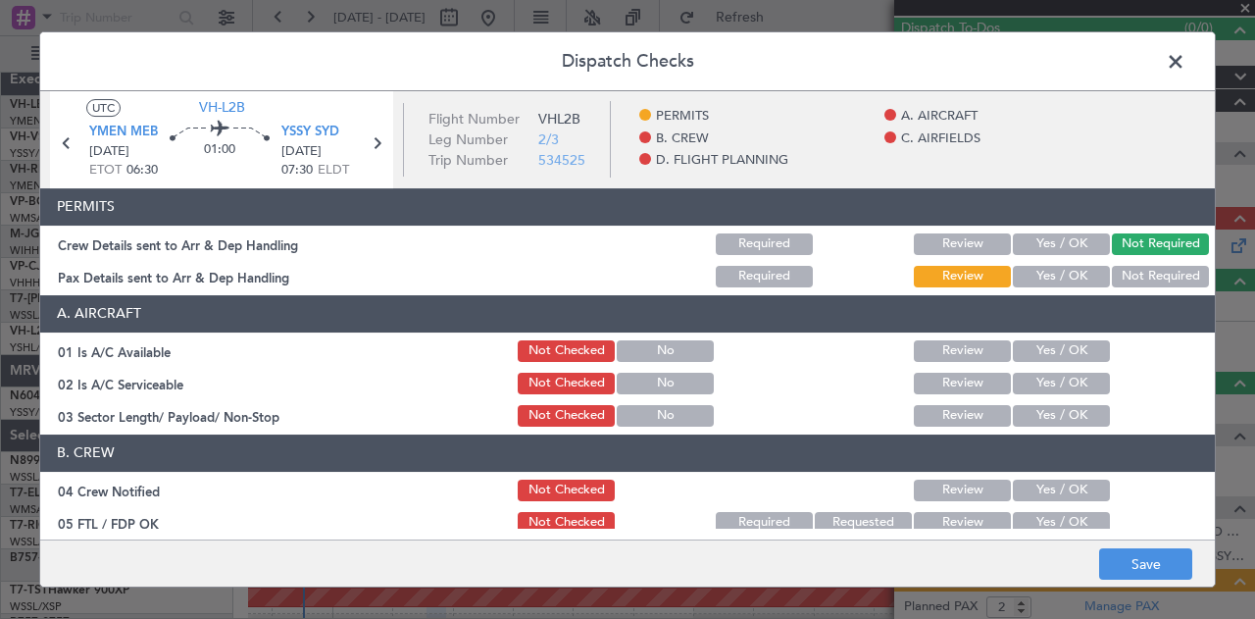
click at [1114, 270] on button "Not Required" at bounding box center [1160, 277] width 97 height 22
click at [1044, 356] on button "Yes / OK" at bounding box center [1061, 351] width 97 height 22
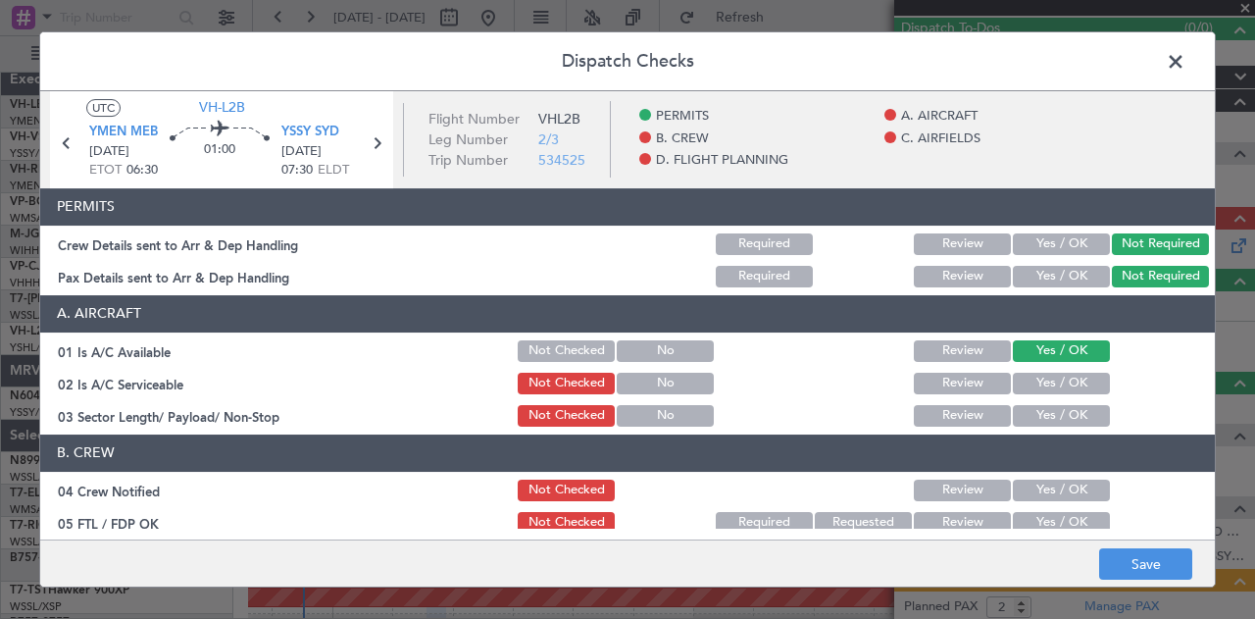
click at [1044, 389] on button "Yes / OK" at bounding box center [1061, 384] width 97 height 22
click at [1035, 417] on button "Yes / OK" at bounding box center [1061, 416] width 97 height 22
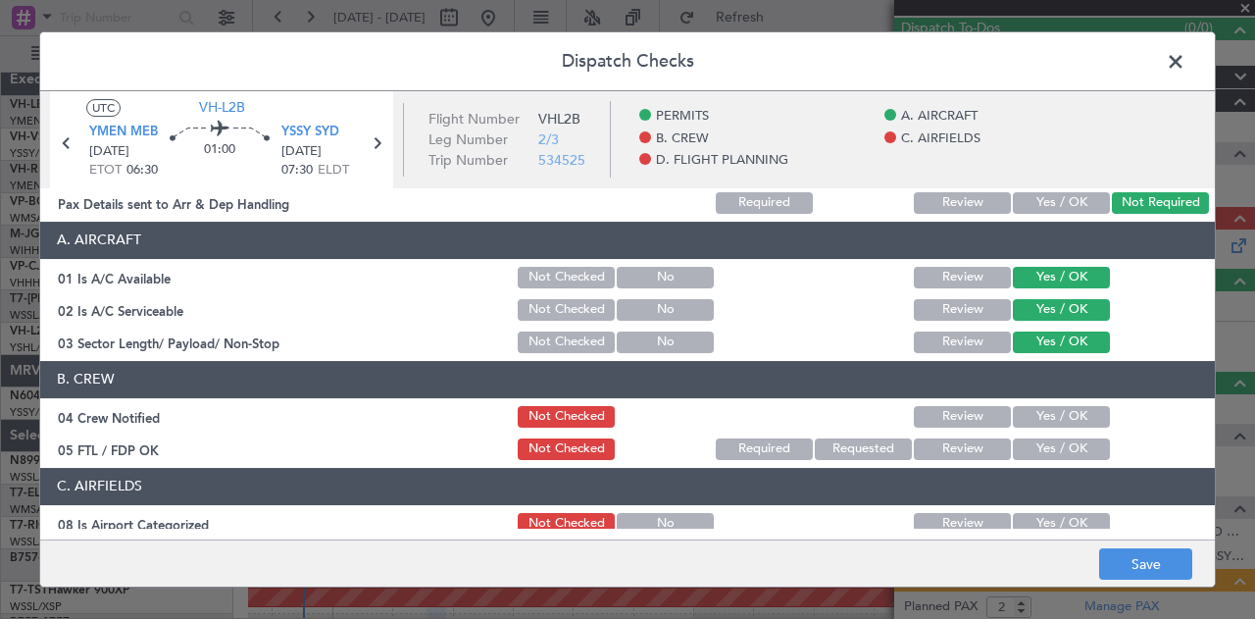
scroll to position [98, 0]
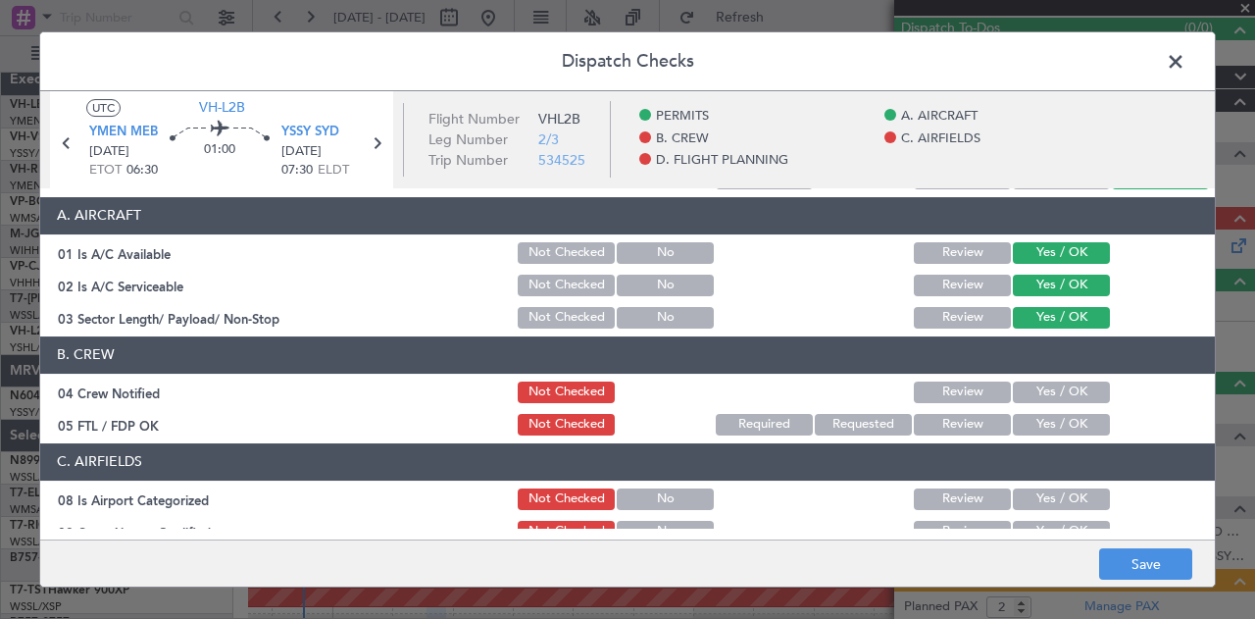
click at [1055, 383] on button "Yes / OK" at bounding box center [1061, 393] width 97 height 22
click at [1048, 421] on button "Yes / OK" at bounding box center [1061, 425] width 97 height 22
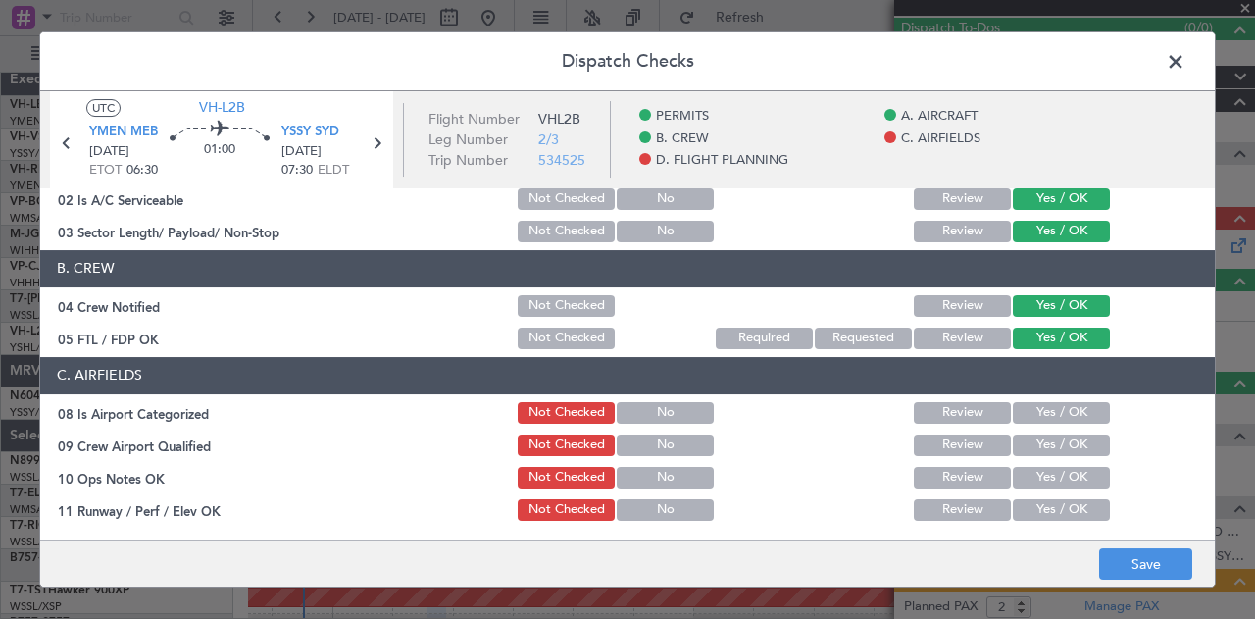
scroll to position [294, 0]
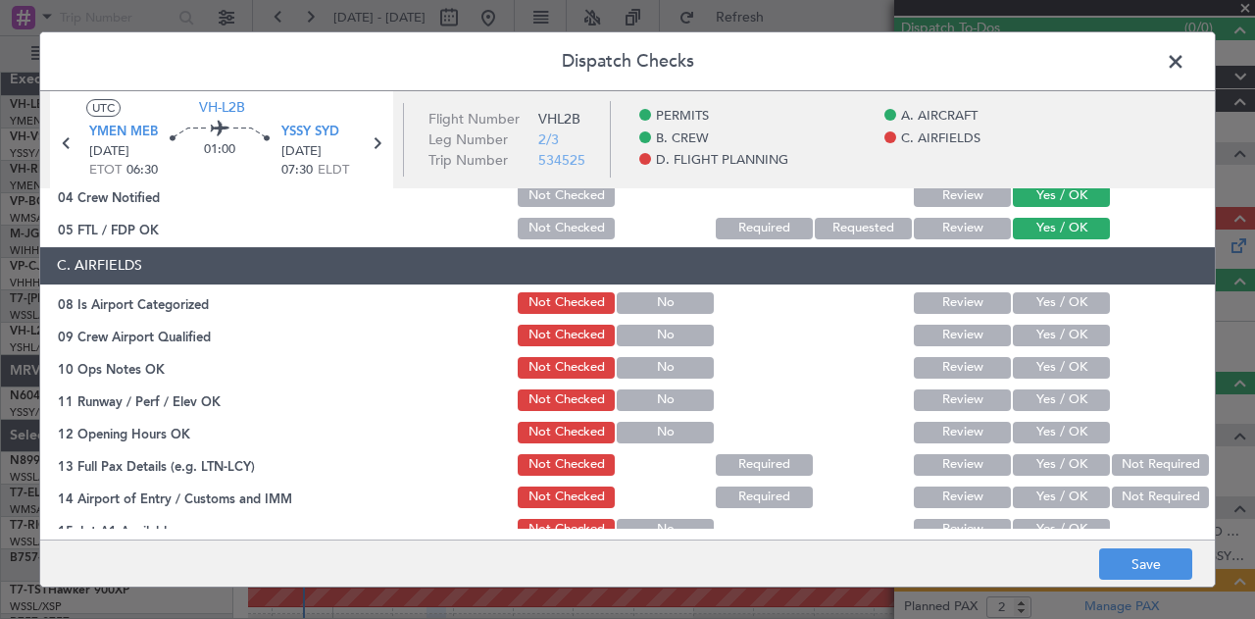
click at [1059, 301] on button "Yes / OK" at bounding box center [1061, 303] width 97 height 22
click at [1046, 331] on button "Yes / OK" at bounding box center [1061, 336] width 97 height 22
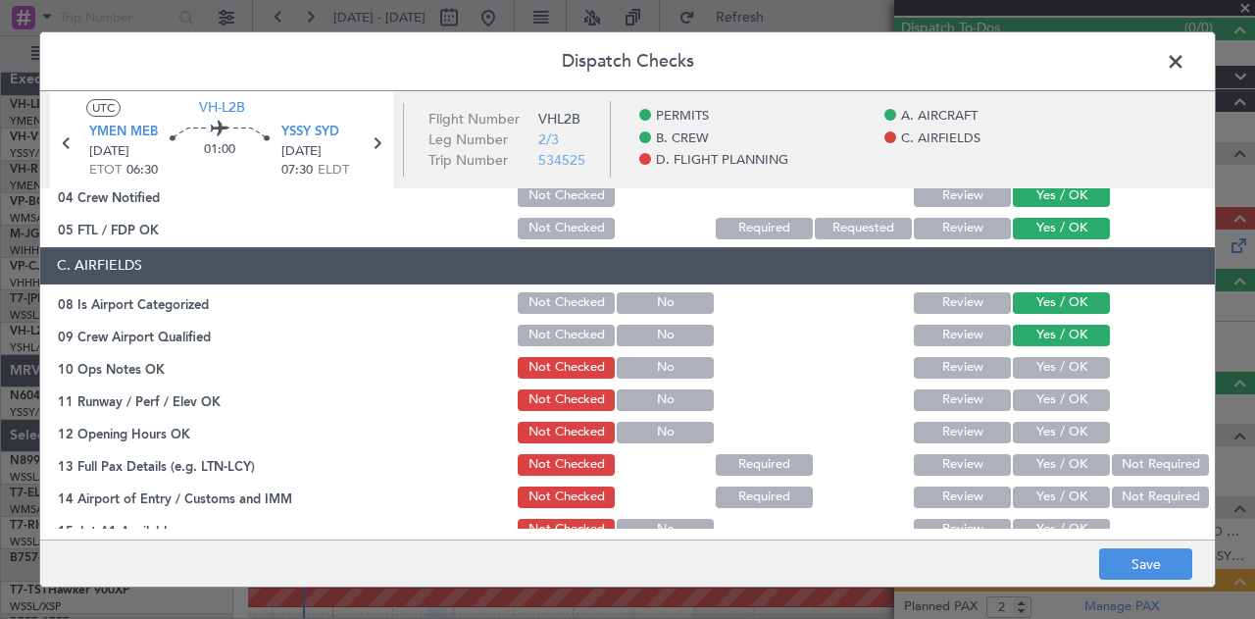
click at [1038, 361] on button "Yes / OK" at bounding box center [1061, 368] width 97 height 22
click at [1036, 395] on button "Yes / OK" at bounding box center [1061, 400] width 97 height 22
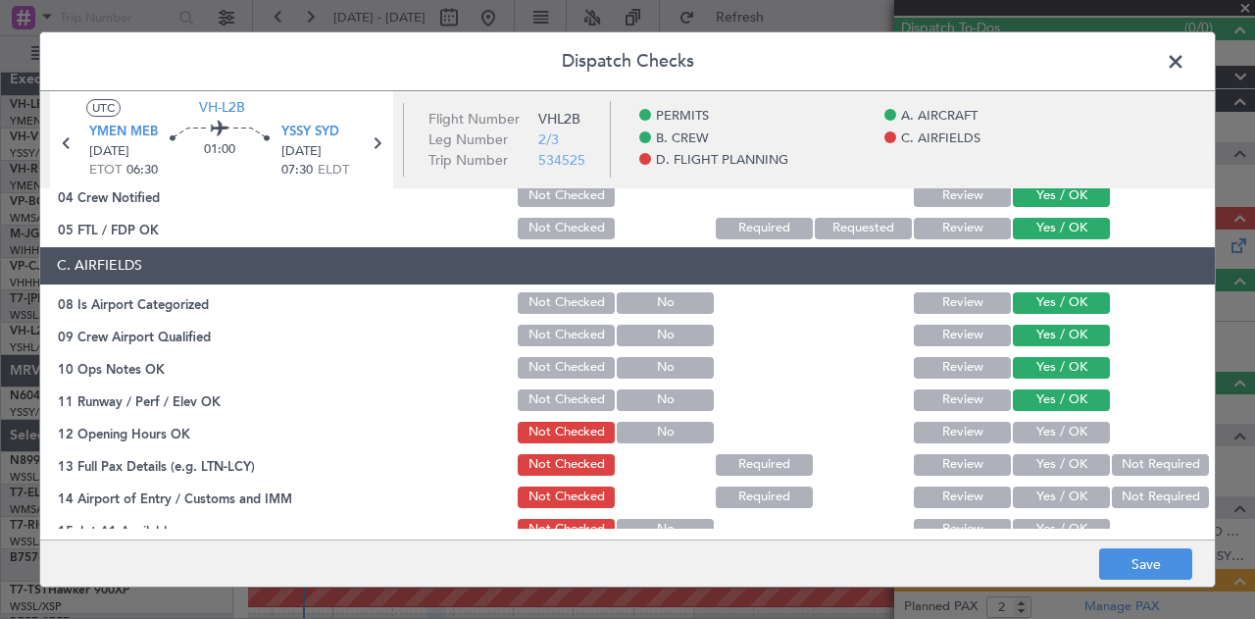
click at [1046, 434] on button "Yes / OK" at bounding box center [1061, 433] width 97 height 22
click at [1065, 459] on button "Yes / OK" at bounding box center [1061, 465] width 97 height 22
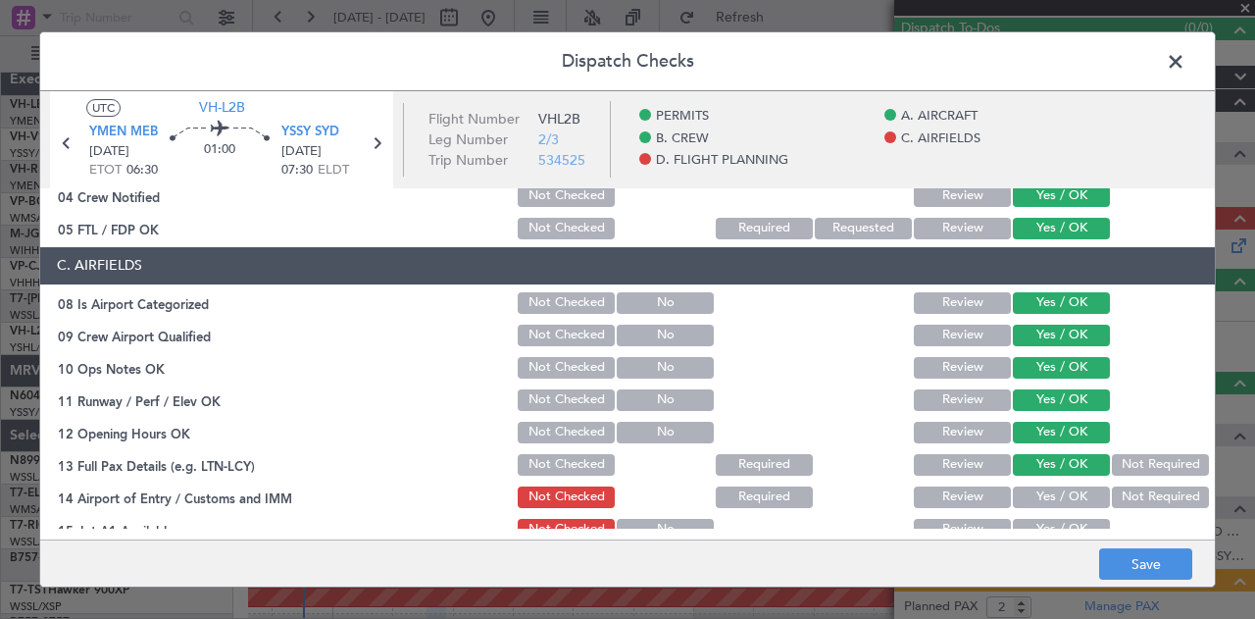
click at [1112, 500] on button "Not Required" at bounding box center [1160, 497] width 97 height 22
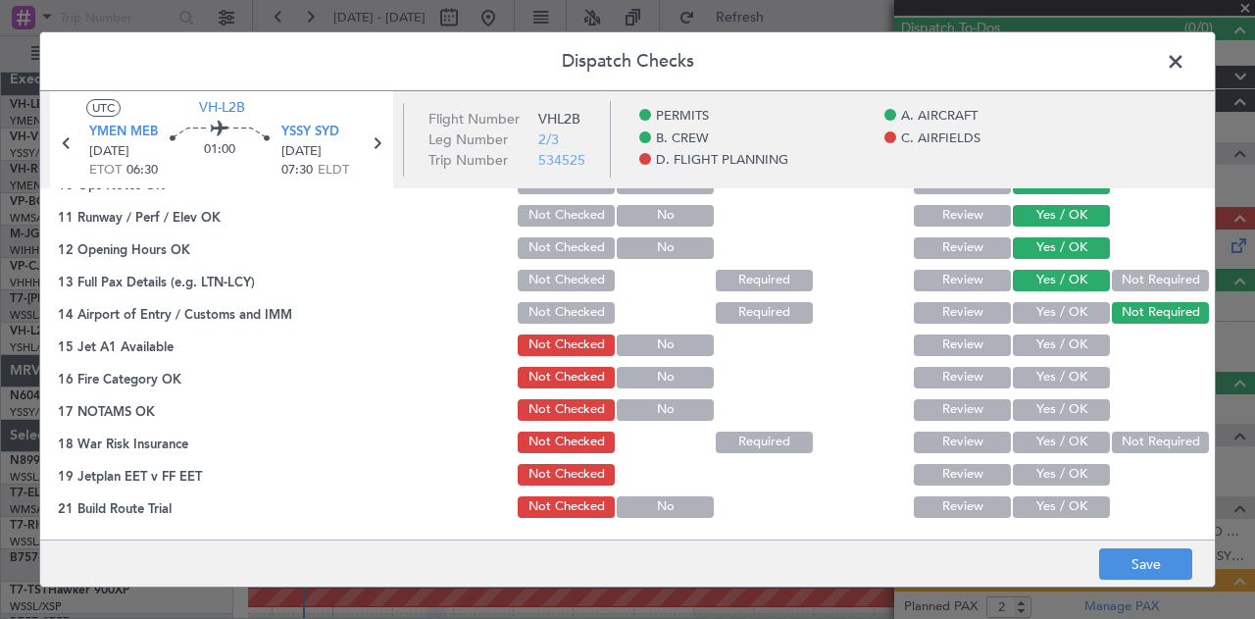
scroll to position [490, 0]
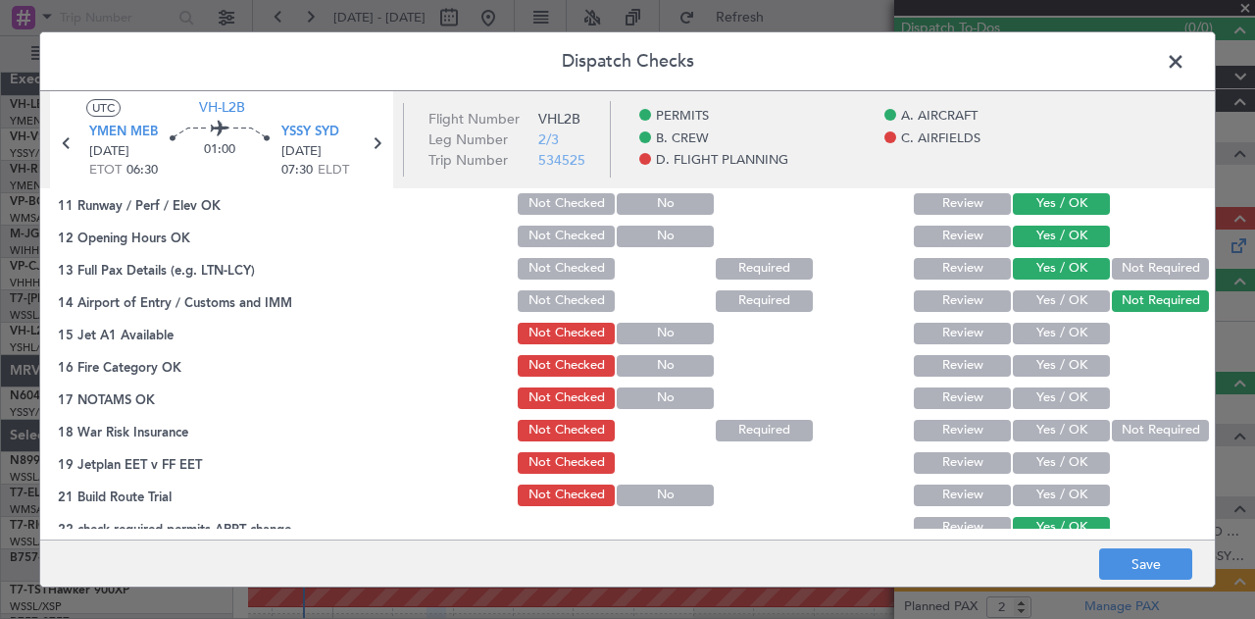
drag, startPoint x: 1063, startPoint y: 325, endPoint x: 1057, endPoint y: 339, distance: 15.8
click at [1062, 325] on button "Yes / OK" at bounding box center [1061, 334] width 97 height 22
click at [1048, 364] on button "Yes / OK" at bounding box center [1061, 366] width 97 height 22
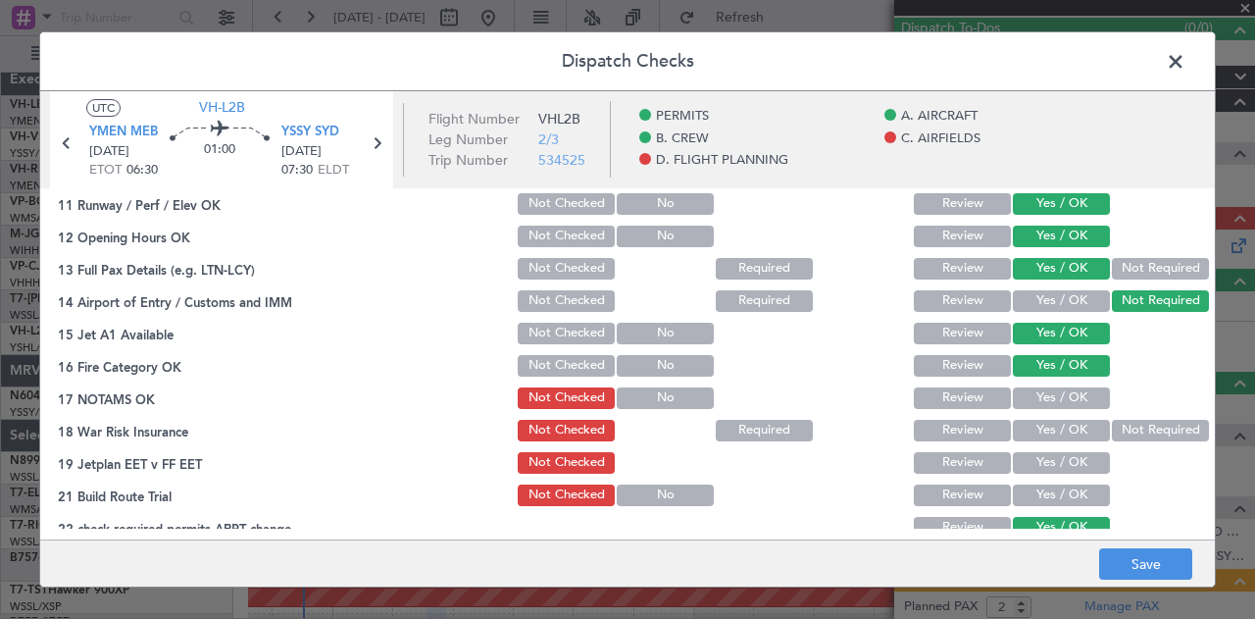
click at [1046, 392] on button "Yes / OK" at bounding box center [1061, 398] width 97 height 22
click at [1116, 427] on button "Not Required" at bounding box center [1160, 431] width 97 height 22
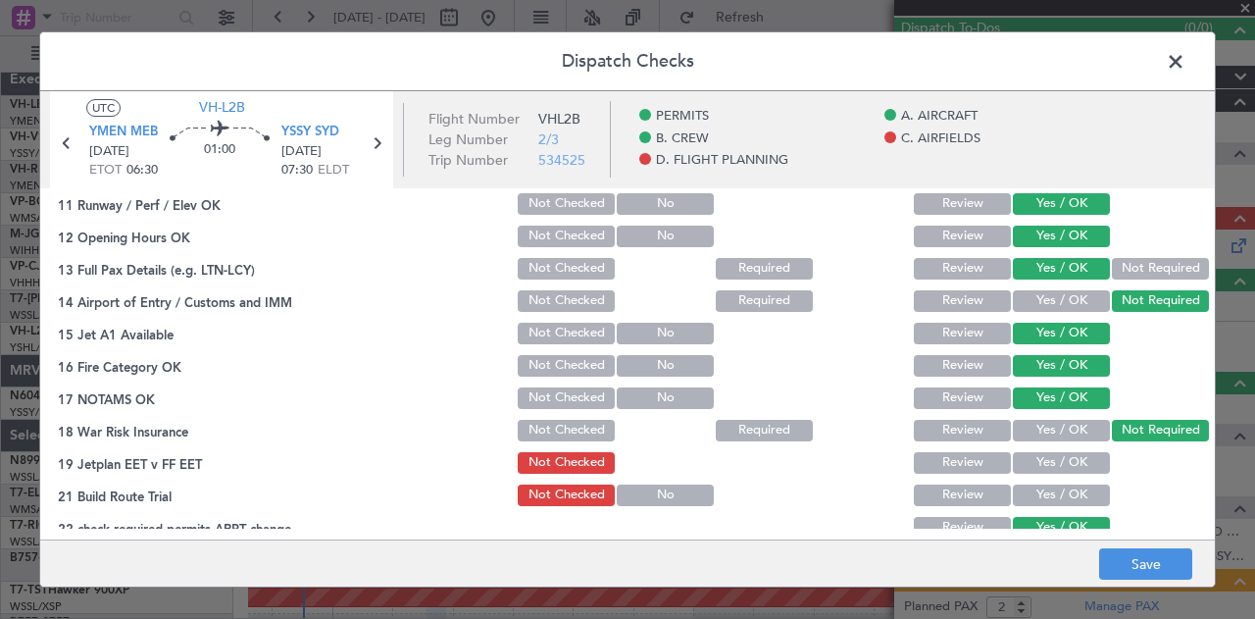
drag, startPoint x: 1071, startPoint y: 447, endPoint x: 1070, endPoint y: 466, distance: 18.7
click at [1070, 455] on section "C. AIRFIELDS 08 Is Airport Categorized Not Checked No Review Yes / OK 09 Crew A…" at bounding box center [627, 296] width 1175 height 490
click at [1070, 466] on button "Yes / OK" at bounding box center [1061, 463] width 97 height 22
click at [1067, 493] on button "Yes / OK" at bounding box center [1061, 496] width 97 height 22
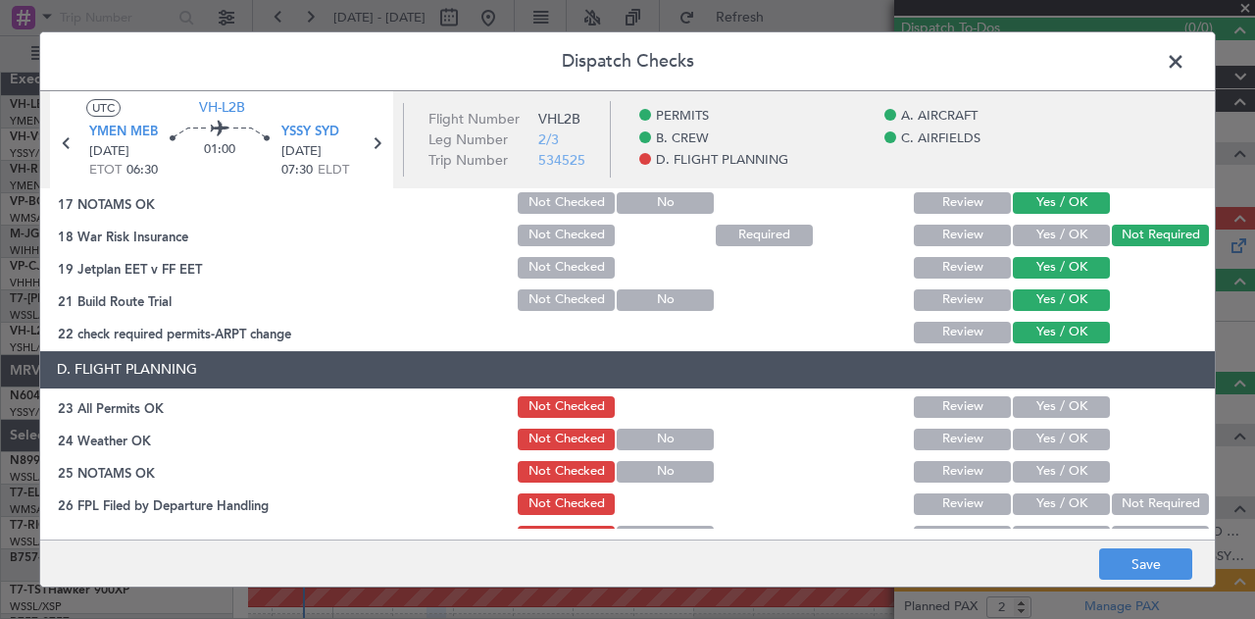
scroll to position [687, 0]
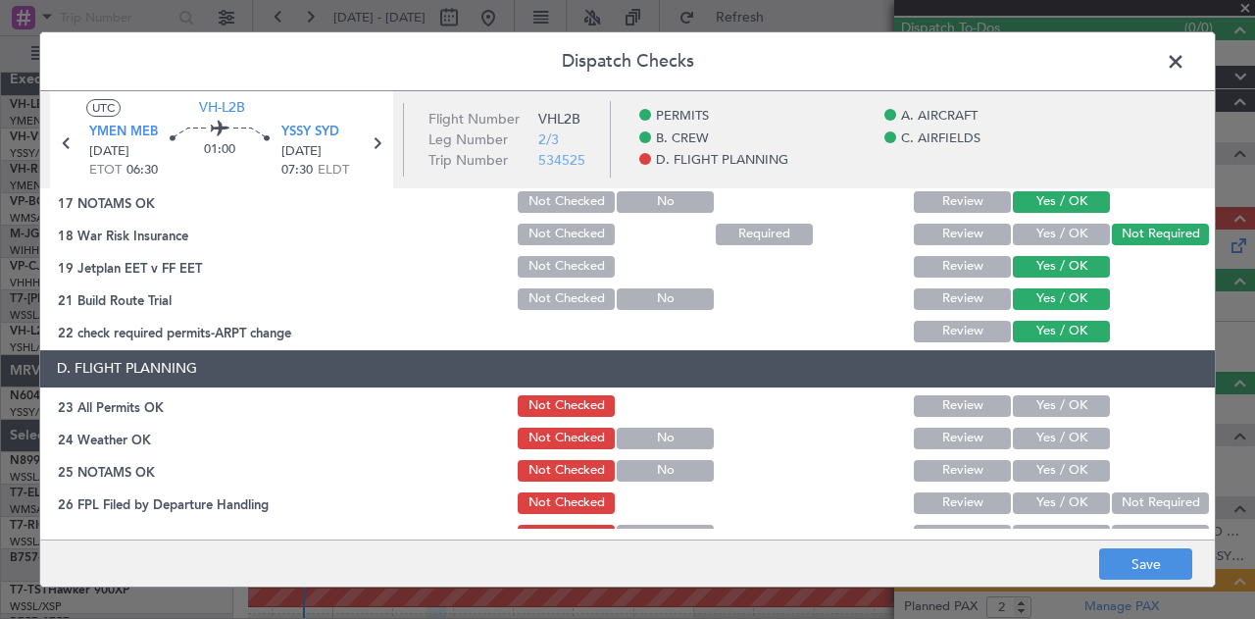
click at [1061, 403] on button "Yes / OK" at bounding box center [1061, 406] width 97 height 22
click at [1049, 437] on button "Yes / OK" at bounding box center [1061, 439] width 97 height 22
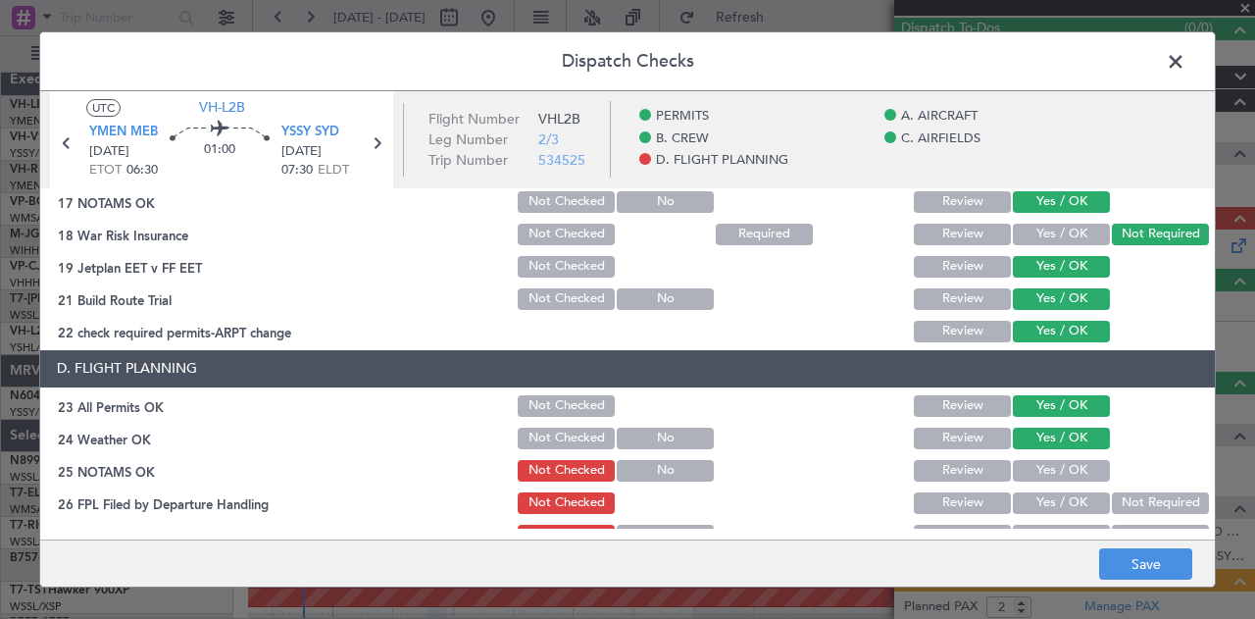
click at [1046, 466] on button "Yes / OK" at bounding box center [1061, 471] width 97 height 22
click at [1136, 504] on button "Not Required" at bounding box center [1160, 503] width 97 height 22
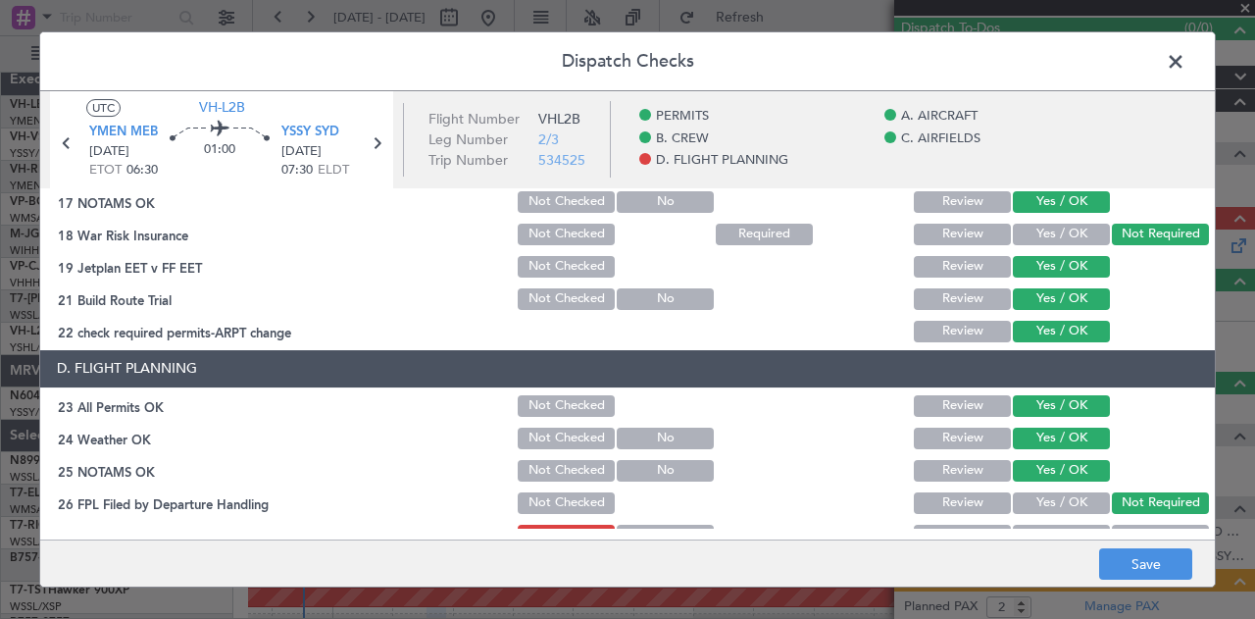
scroll to position [785, 0]
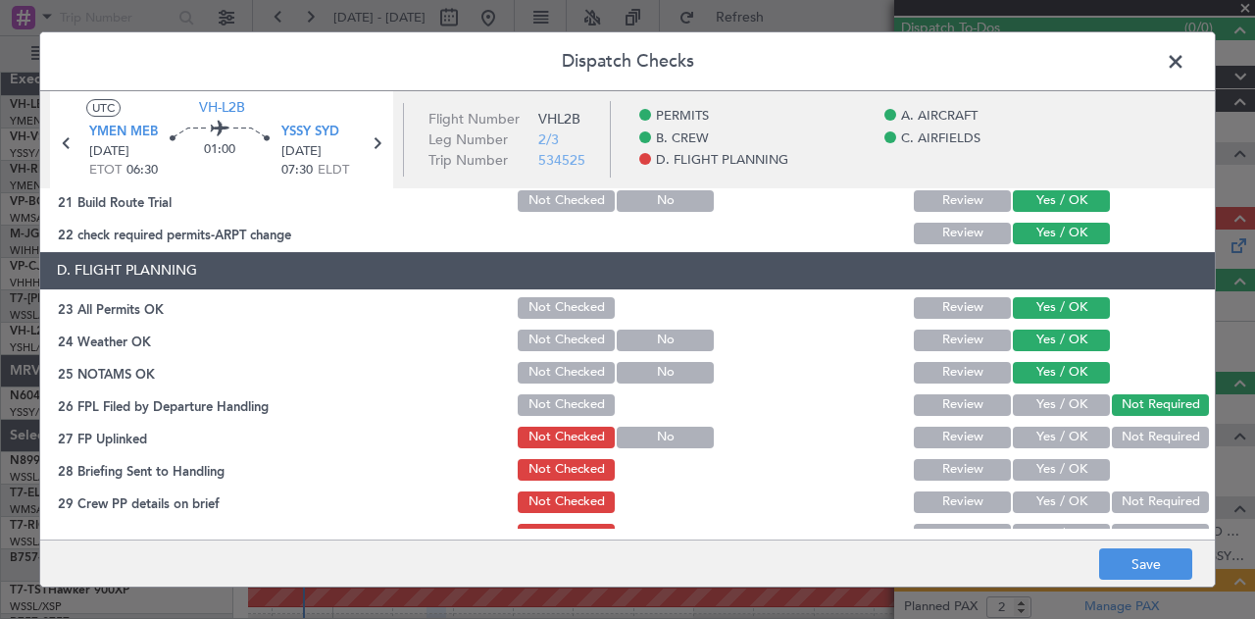
click at [1136, 433] on button "Not Required" at bounding box center [1160, 438] width 97 height 22
click at [1073, 462] on button "Yes / OK" at bounding box center [1061, 470] width 97 height 22
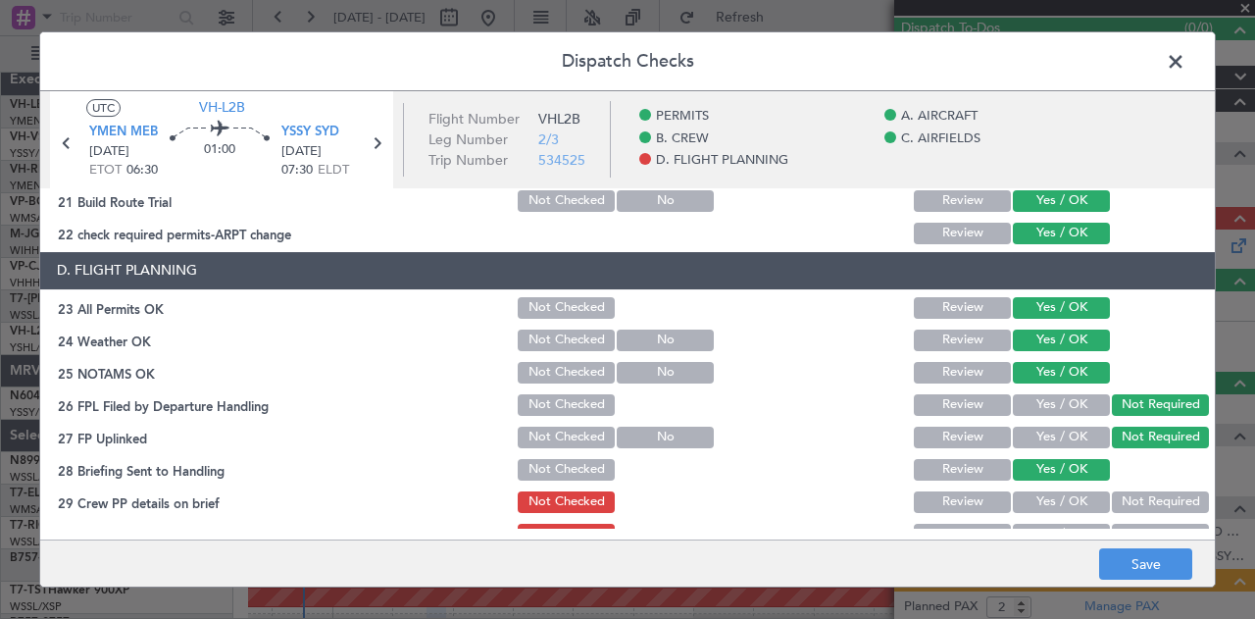
click at [1136, 505] on button "Not Required" at bounding box center [1160, 502] width 97 height 22
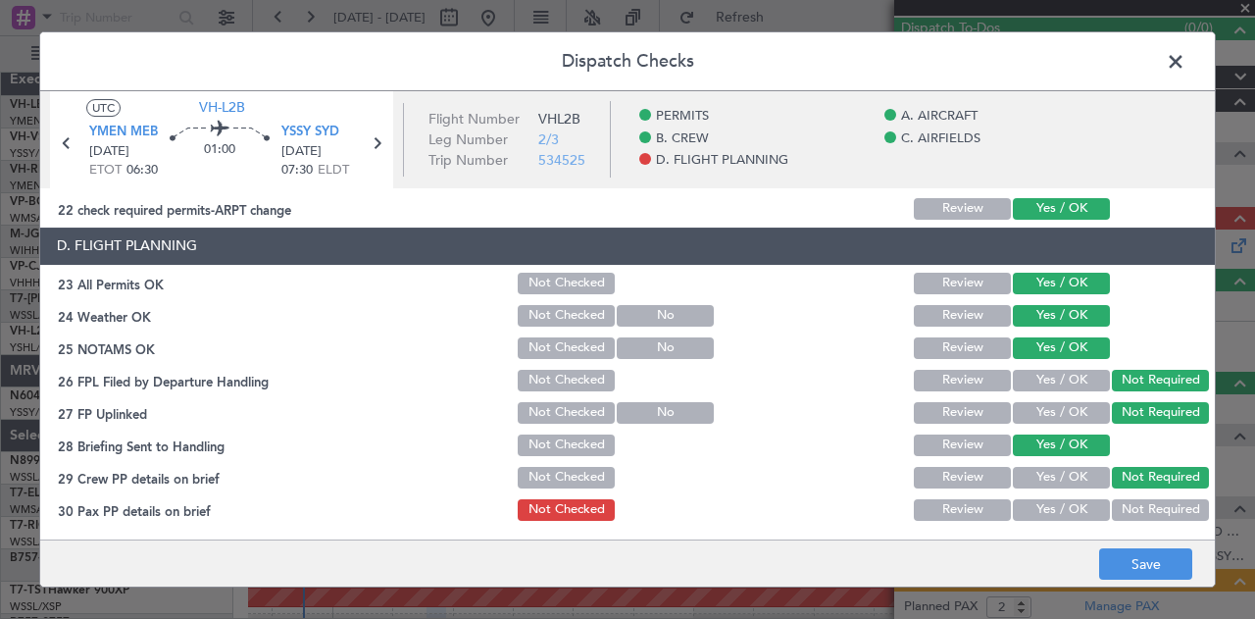
click at [1126, 505] on button "Not Required" at bounding box center [1160, 510] width 97 height 22
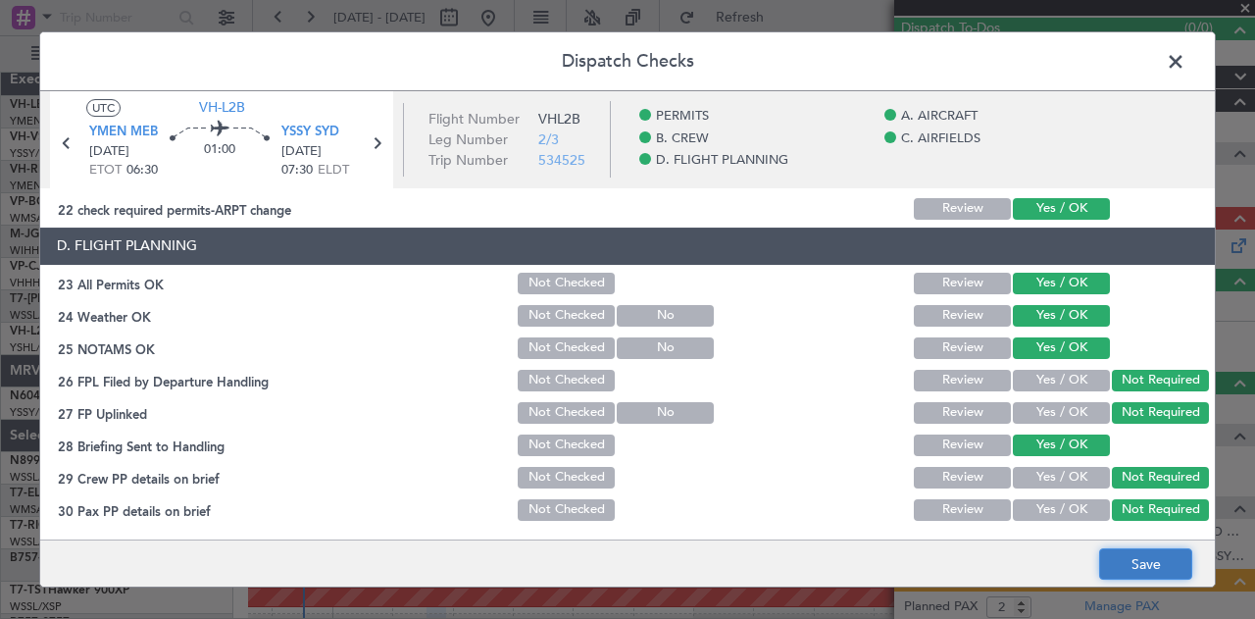
click at [1138, 561] on button "Save" at bounding box center [1145, 563] width 93 height 31
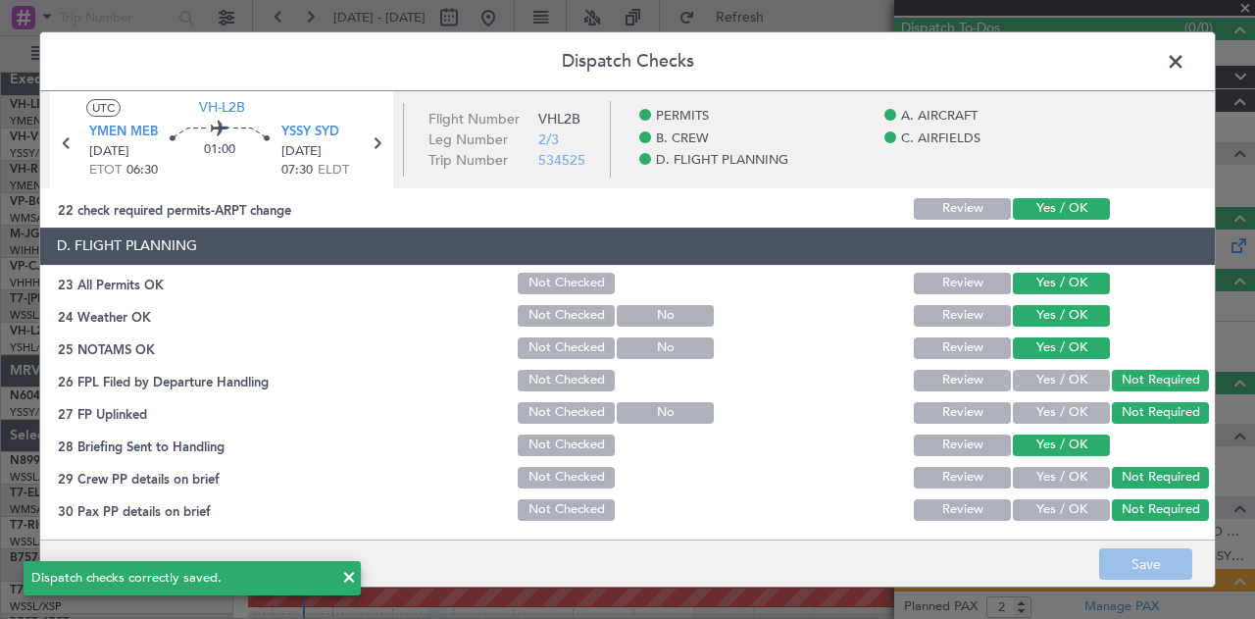
click at [1186, 59] on span at bounding box center [1186, 66] width 0 height 39
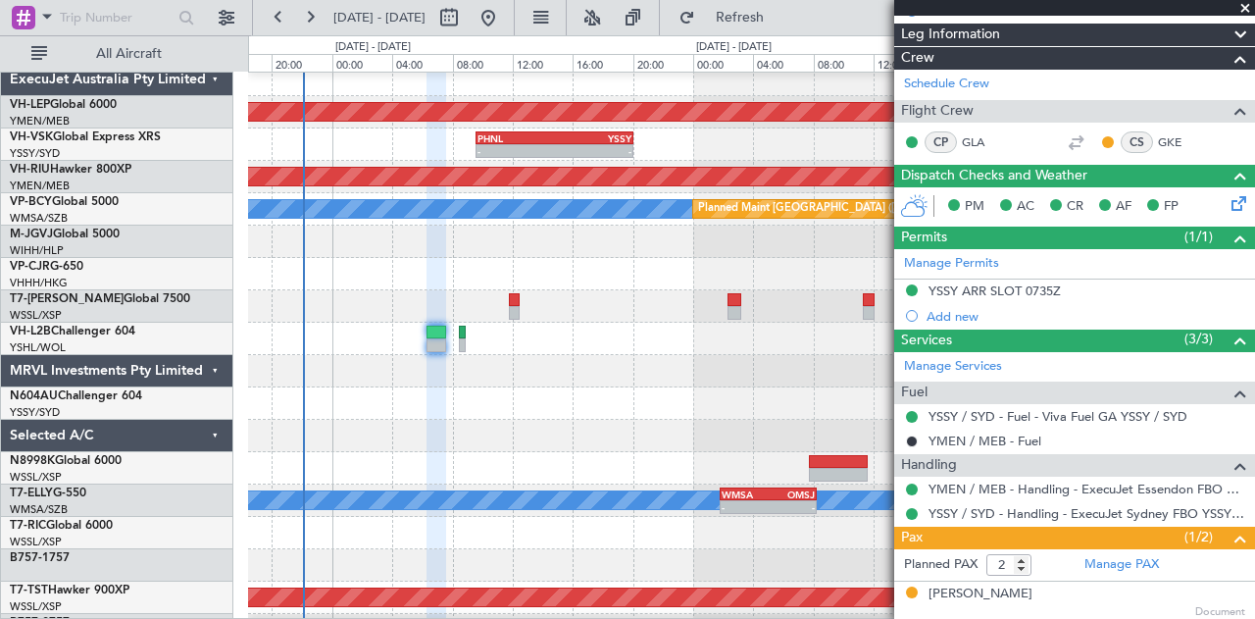
scroll to position [259, 0]
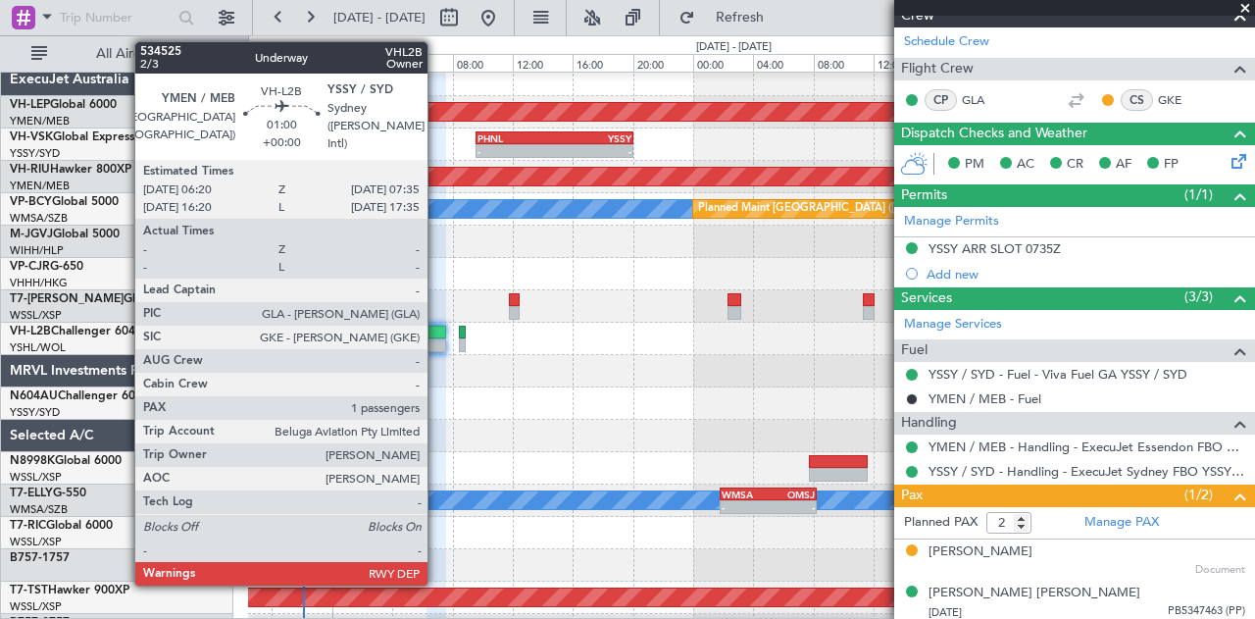
click at [437, 338] on div at bounding box center [437, 345] width 20 height 14
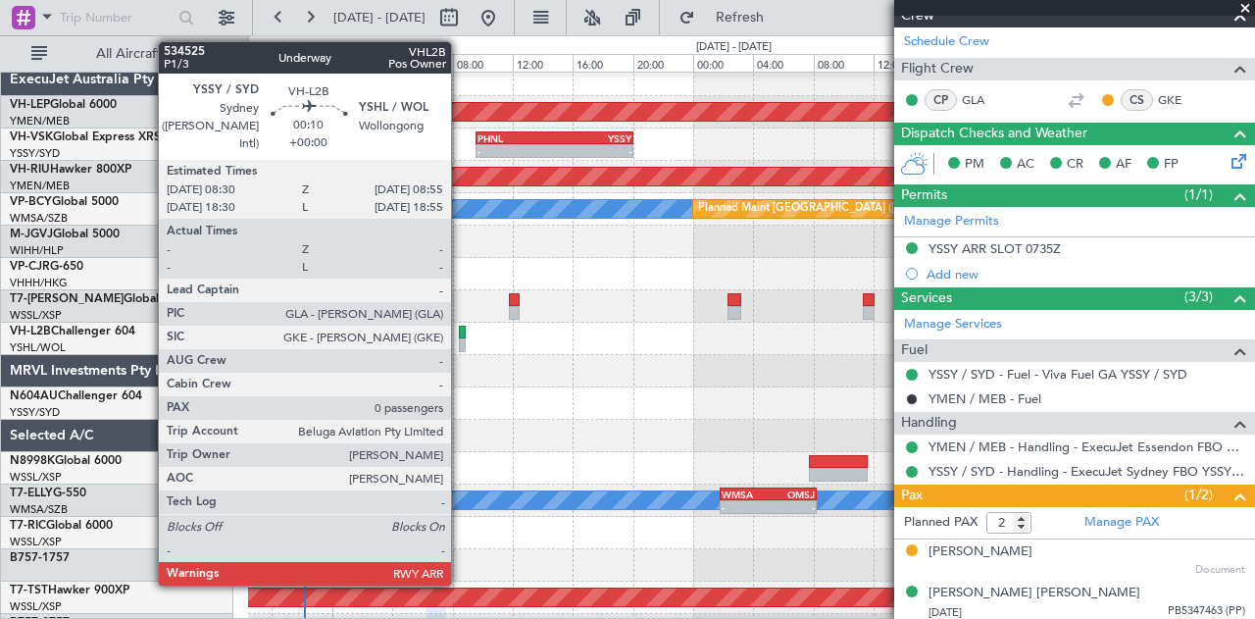
click at [461, 332] on div at bounding box center [462, 333] width 7 height 14
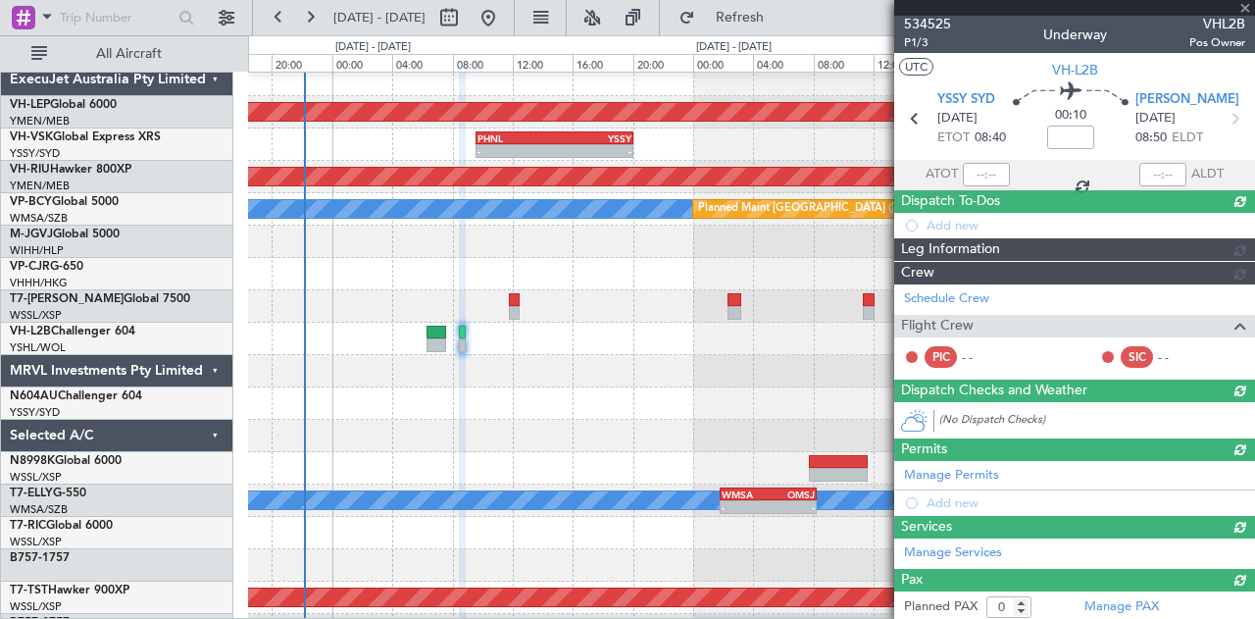
scroll to position [175, 0]
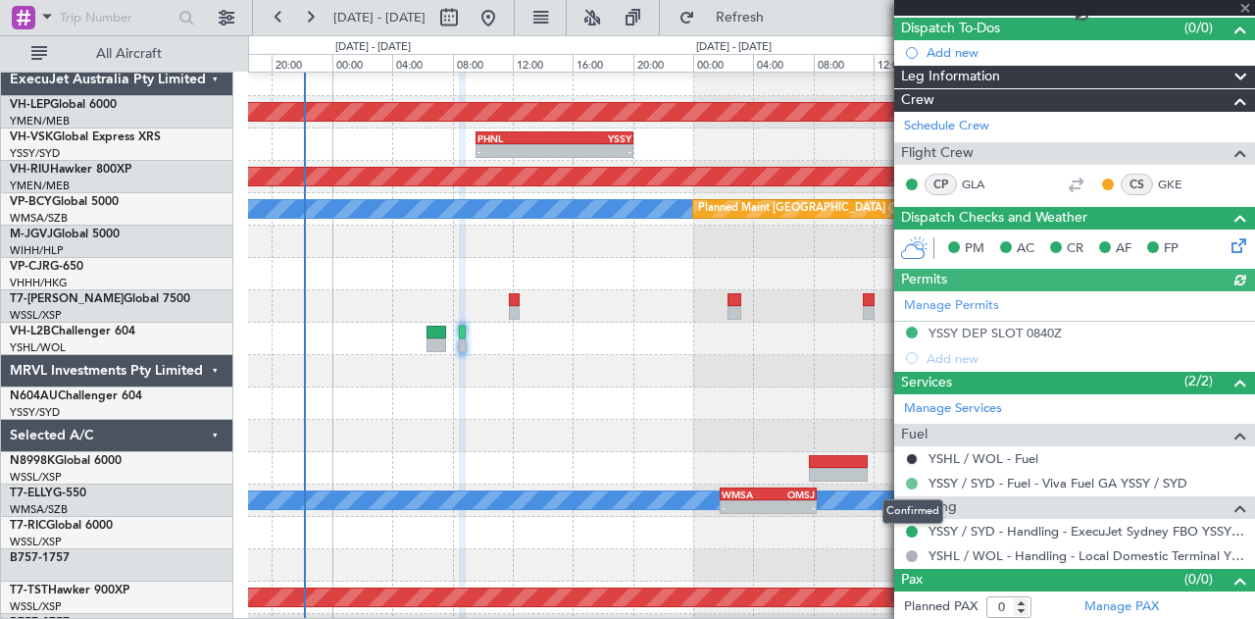
click at [915, 481] on button at bounding box center [912, 484] width 12 height 12
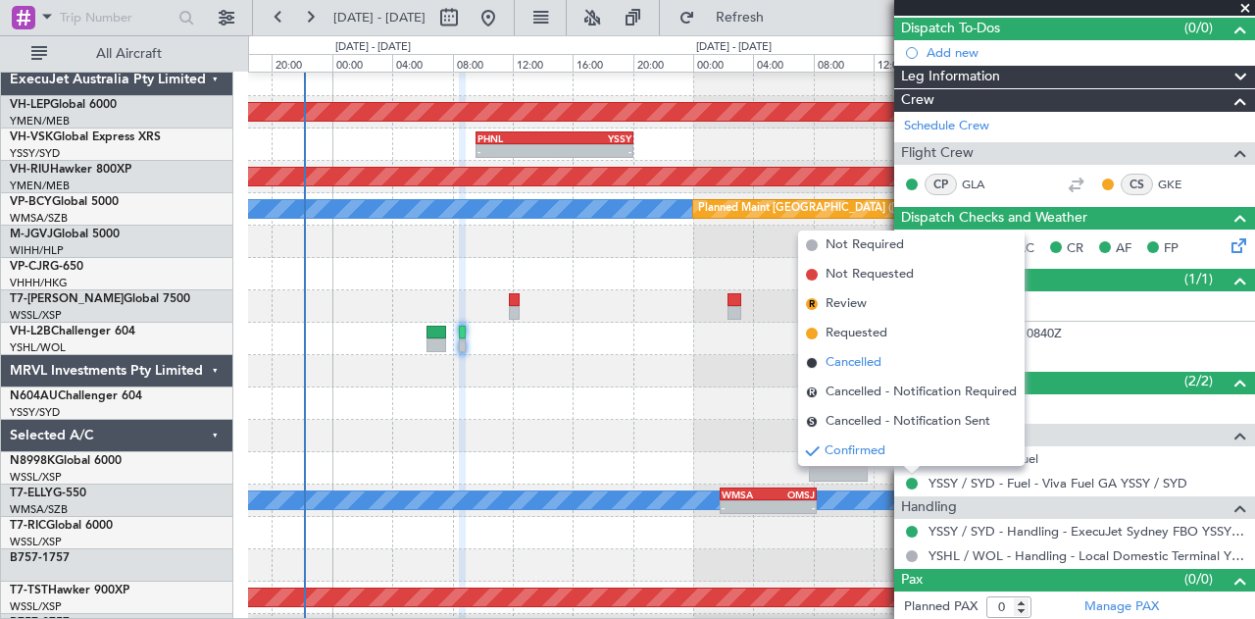
click at [849, 356] on span "Cancelled" at bounding box center [854, 363] width 56 height 20
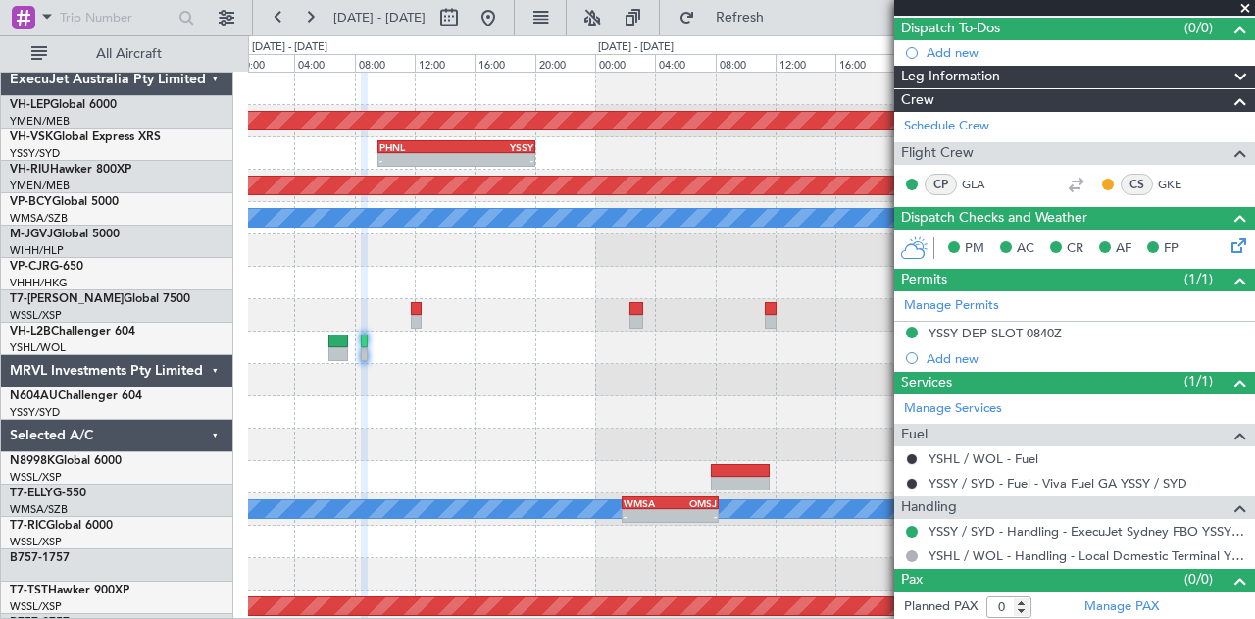
scroll to position [0, 0]
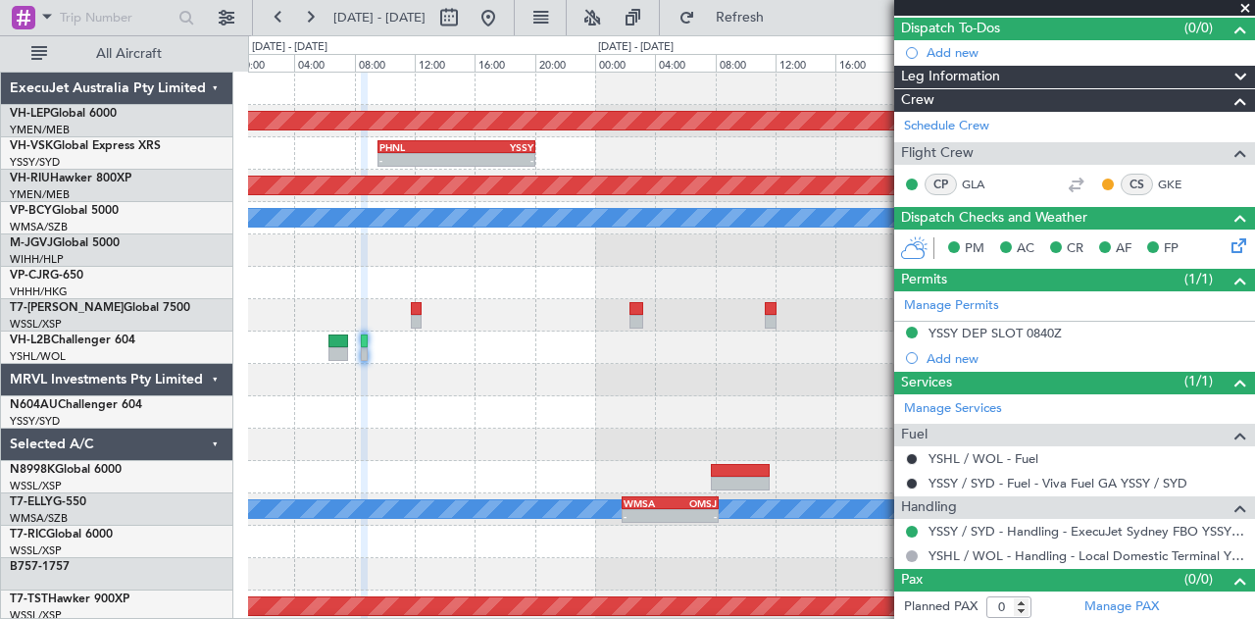
click at [402, 391] on div at bounding box center [751, 380] width 1007 height 32
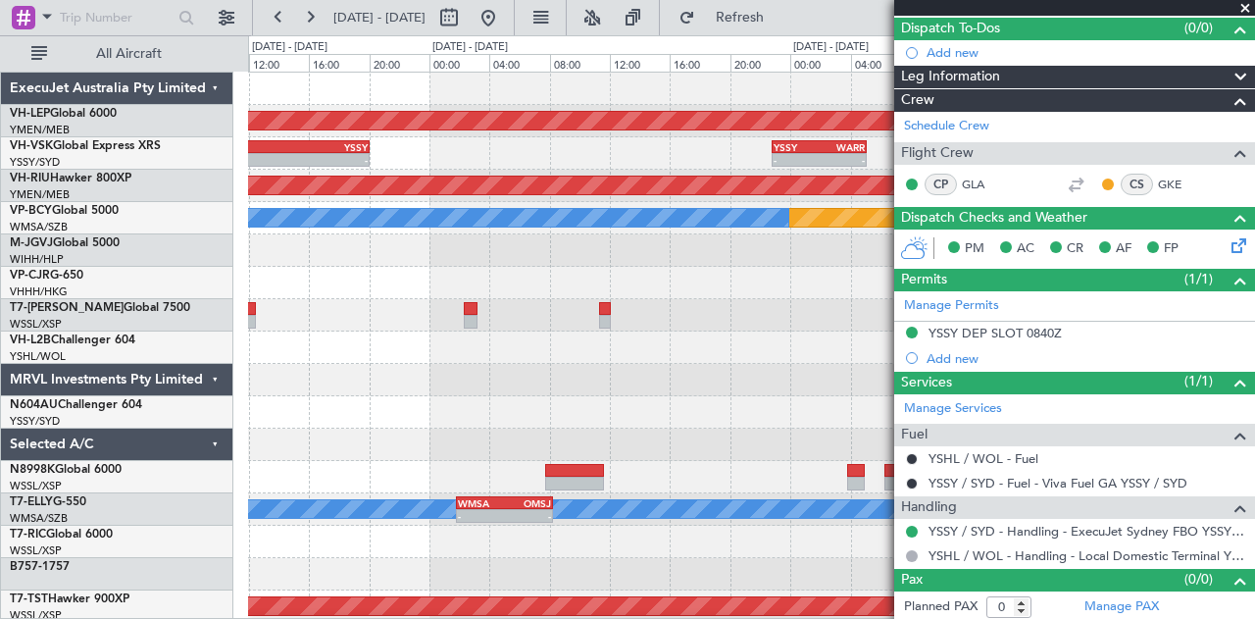
scroll to position [11, 0]
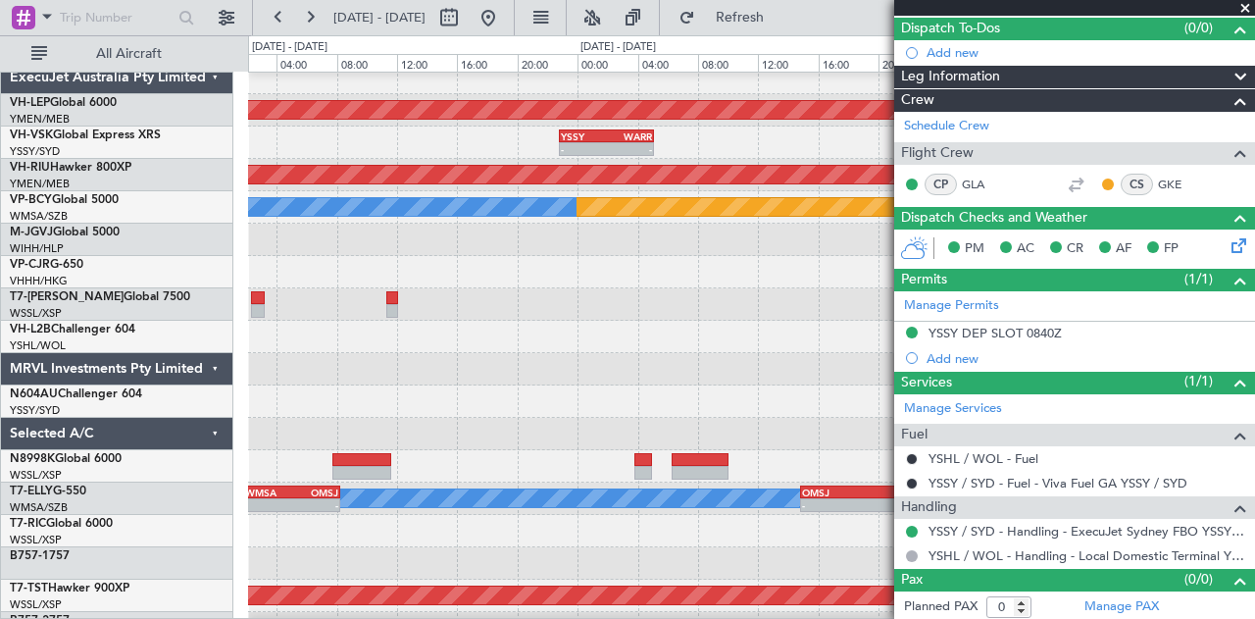
click at [317, 134] on div "- - YSSY 22:50 Z WARR 05:05 Z PHNL 09:35 Z YSSY 20:05 Z - -" at bounding box center [751, 143] width 1007 height 32
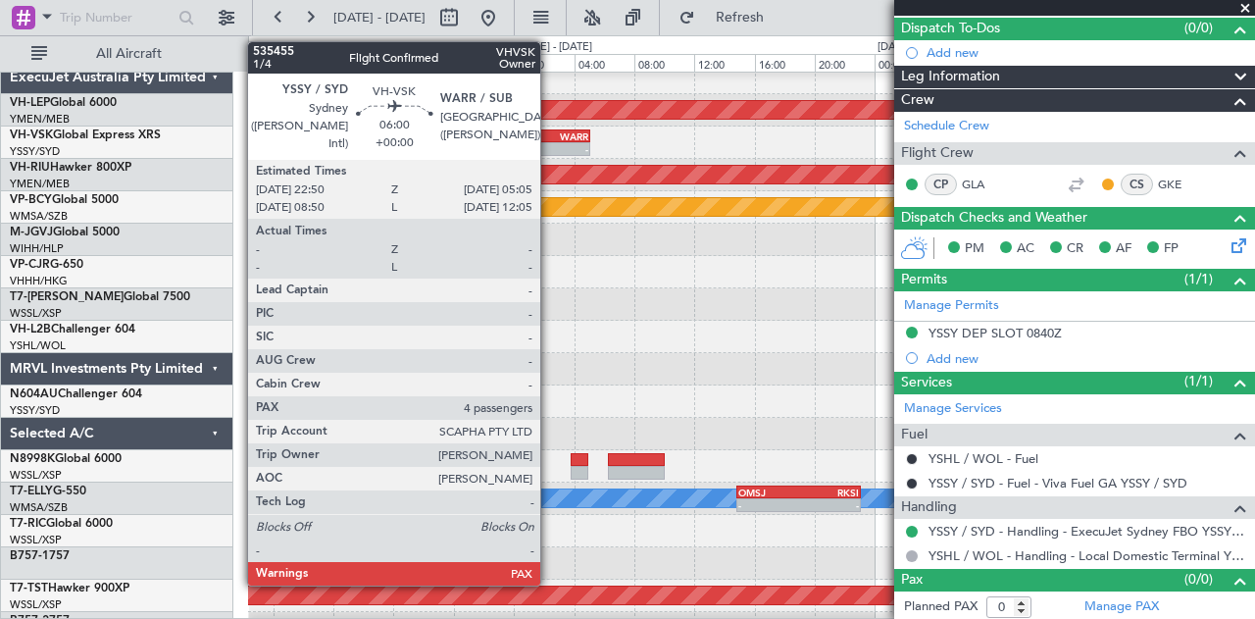
click at [550, 137] on div "WARR" at bounding box center [564, 136] width 45 height 12
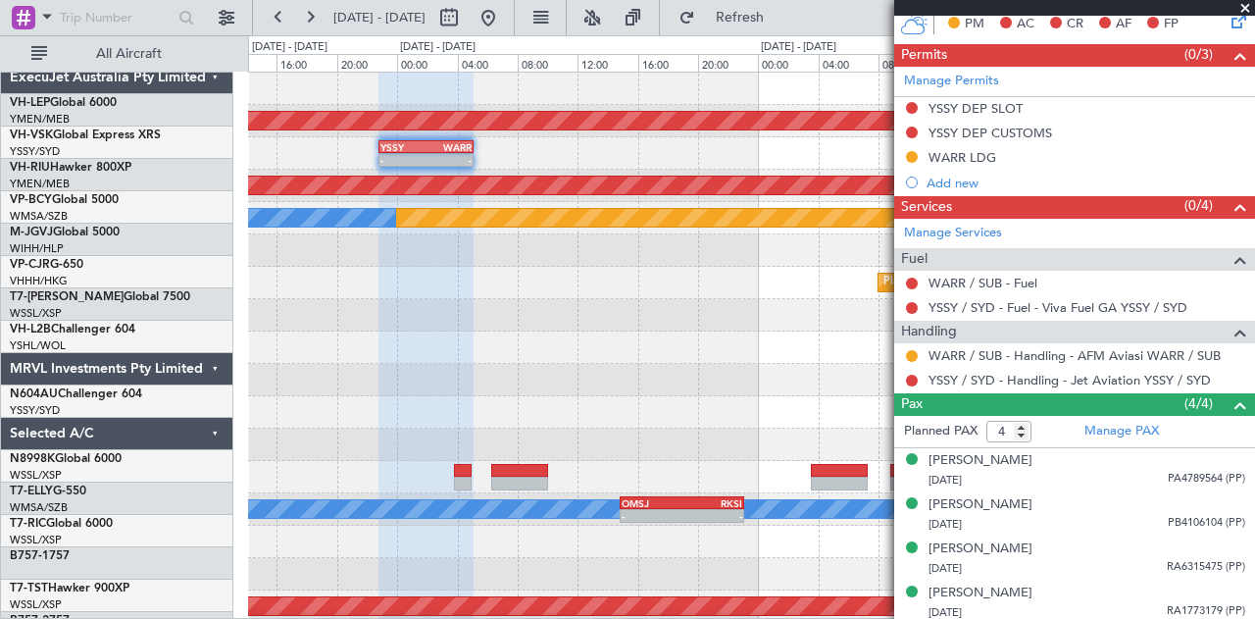
scroll to position [0, 0]
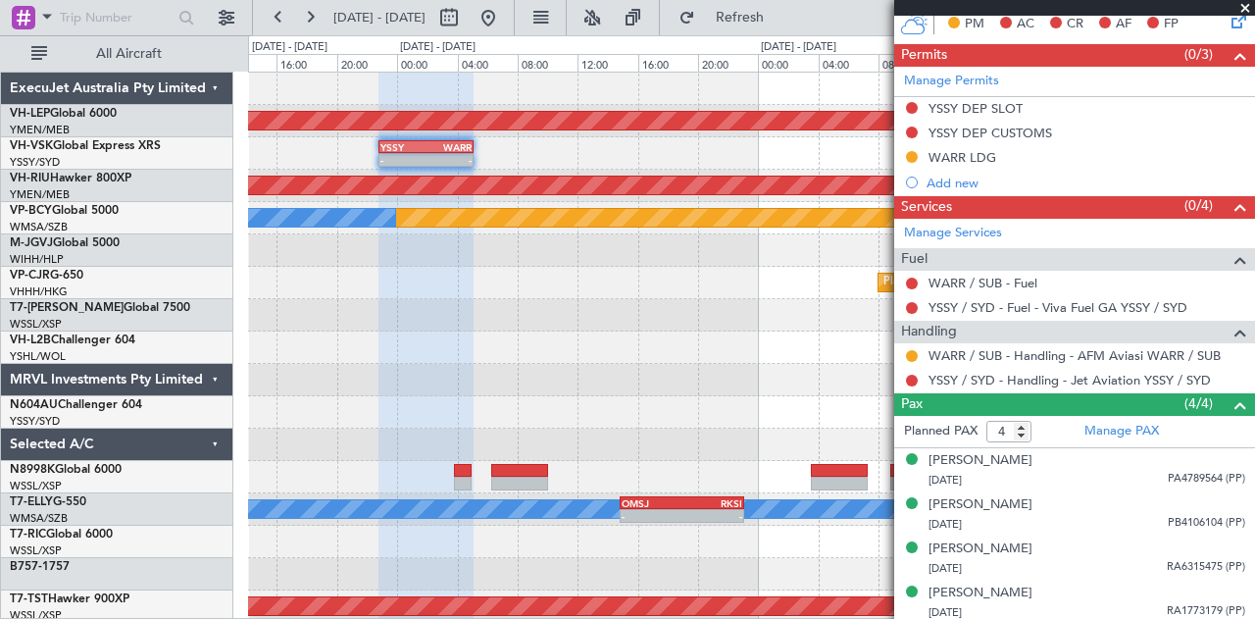
click at [585, 159] on div "- - YSSY 22:50 Z WARR 05:05 Z" at bounding box center [751, 153] width 1007 height 32
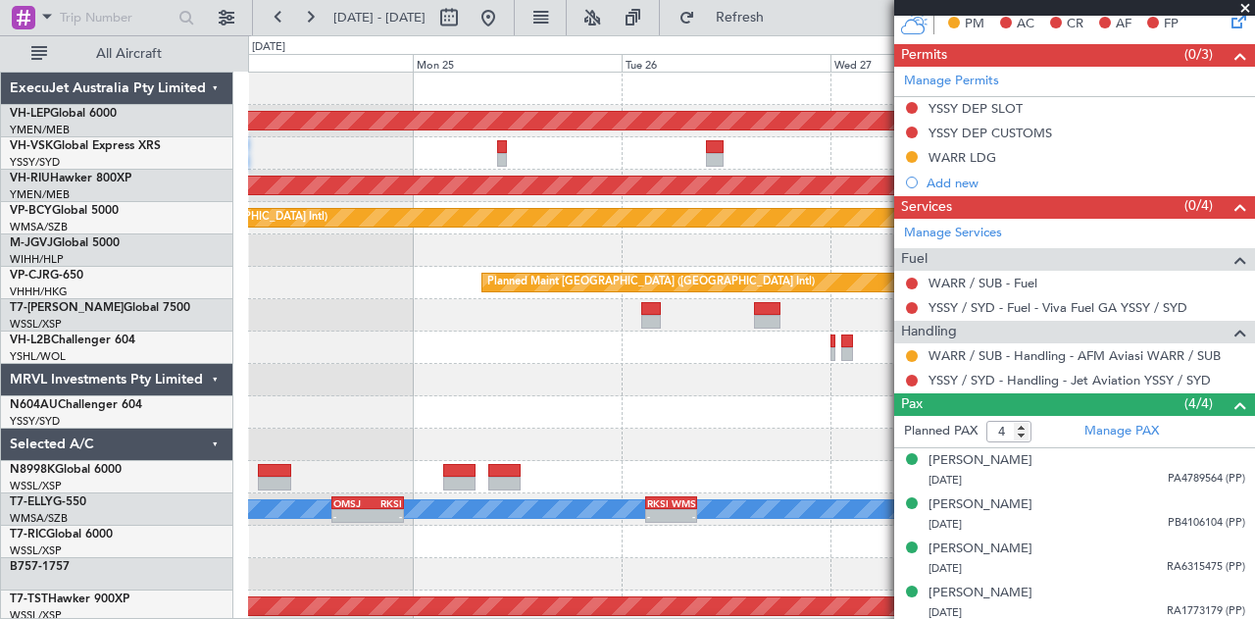
click at [544, 156] on div "2 Flight Legs YSSY 22:50 Z WARR 05:05 Z - -" at bounding box center [751, 153] width 1007 height 32
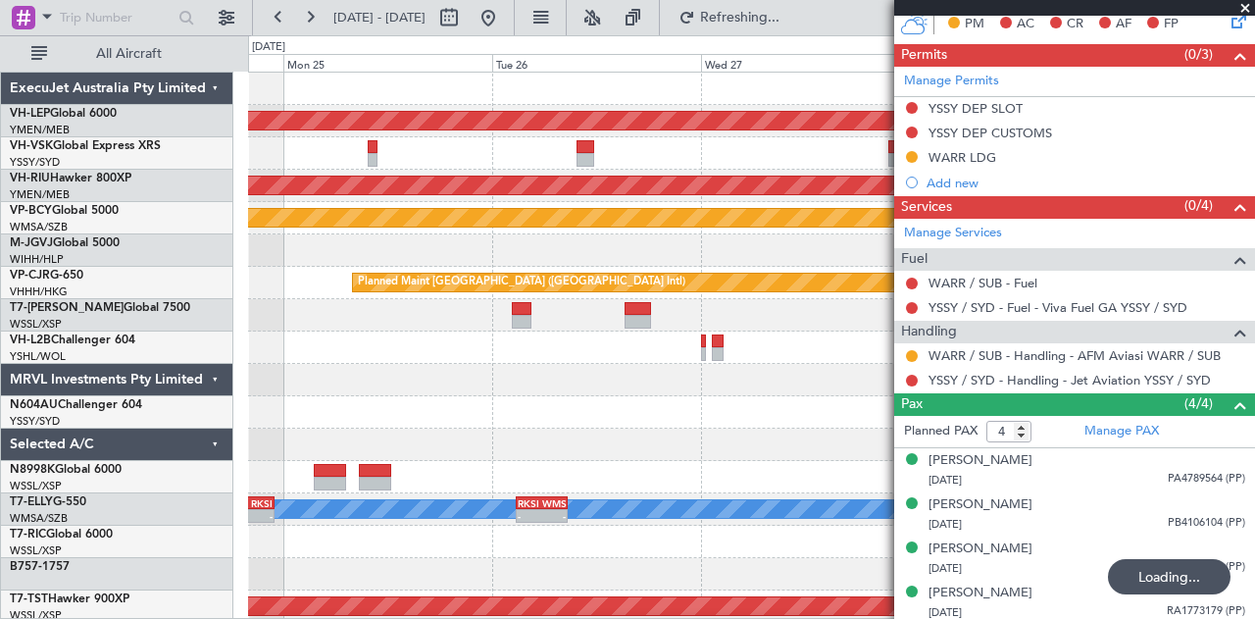
click at [570, 160] on div "2 Flight Legs YSSY 22:50 Z WARR 05:05 Z - -" at bounding box center [751, 153] width 1007 height 32
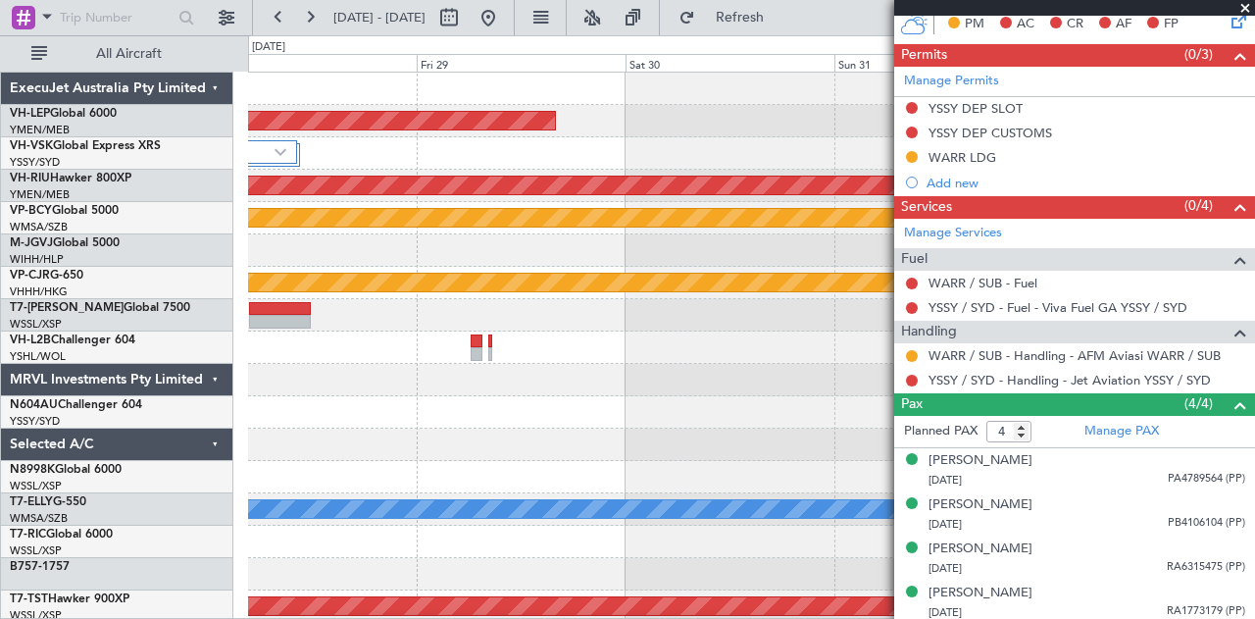
click at [565, 154] on div "Unplanned Maint Wichita (Wichita Mid-continent) Planned Maint [GEOGRAPHIC_DATA]…" at bounding box center [751, 607] width 1007 height 1068
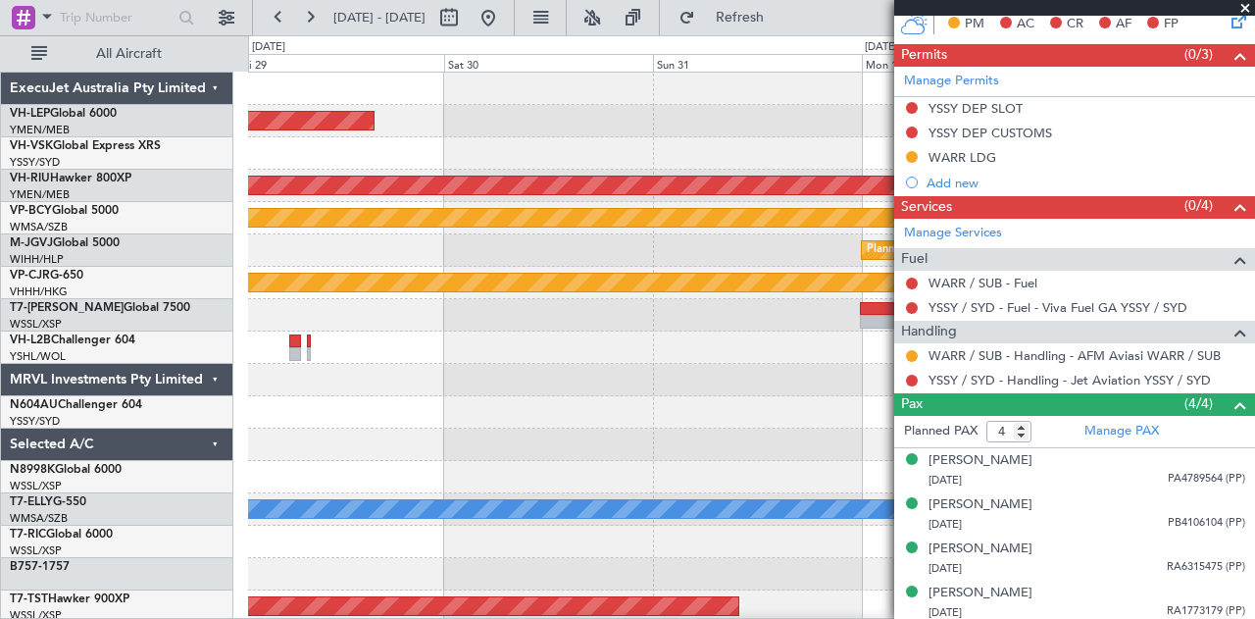
click at [537, 172] on div "Unplanned Maint Wichita (Wichita Mid-continent) Planned Maint [GEOGRAPHIC_DATA]…" at bounding box center [751, 607] width 1007 height 1068
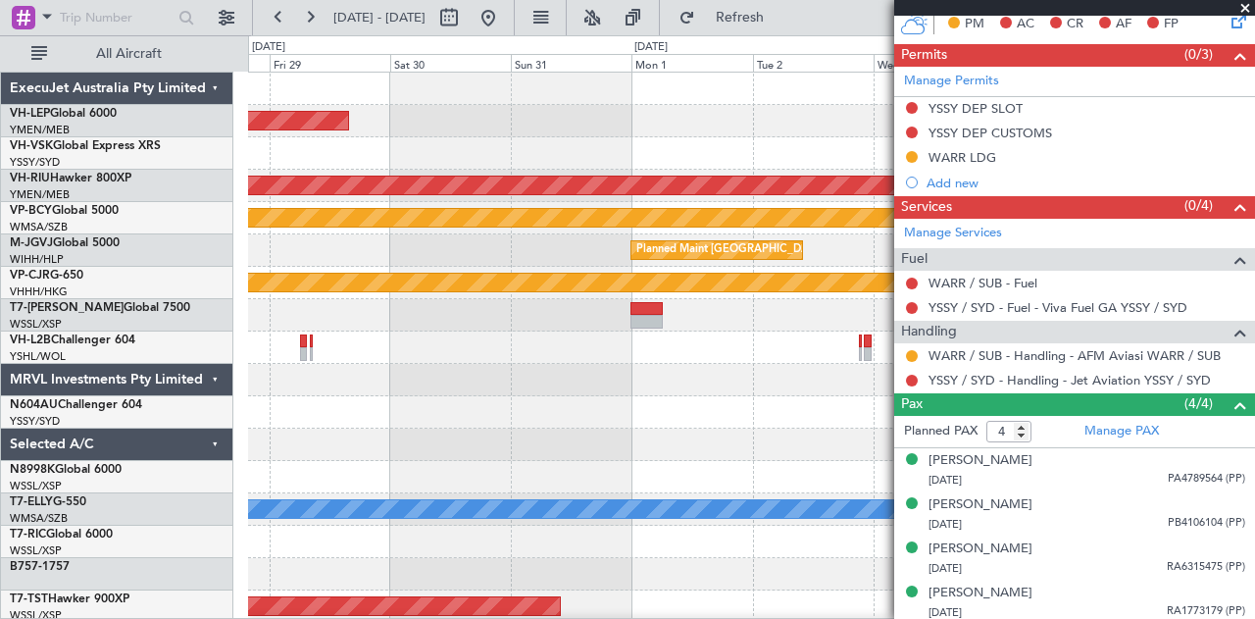
click at [397, 148] on div "Unplanned Maint Wichita (Wichita Mid-continent) Planned Maint [GEOGRAPHIC_DATA]…" at bounding box center [751, 607] width 1007 height 1068
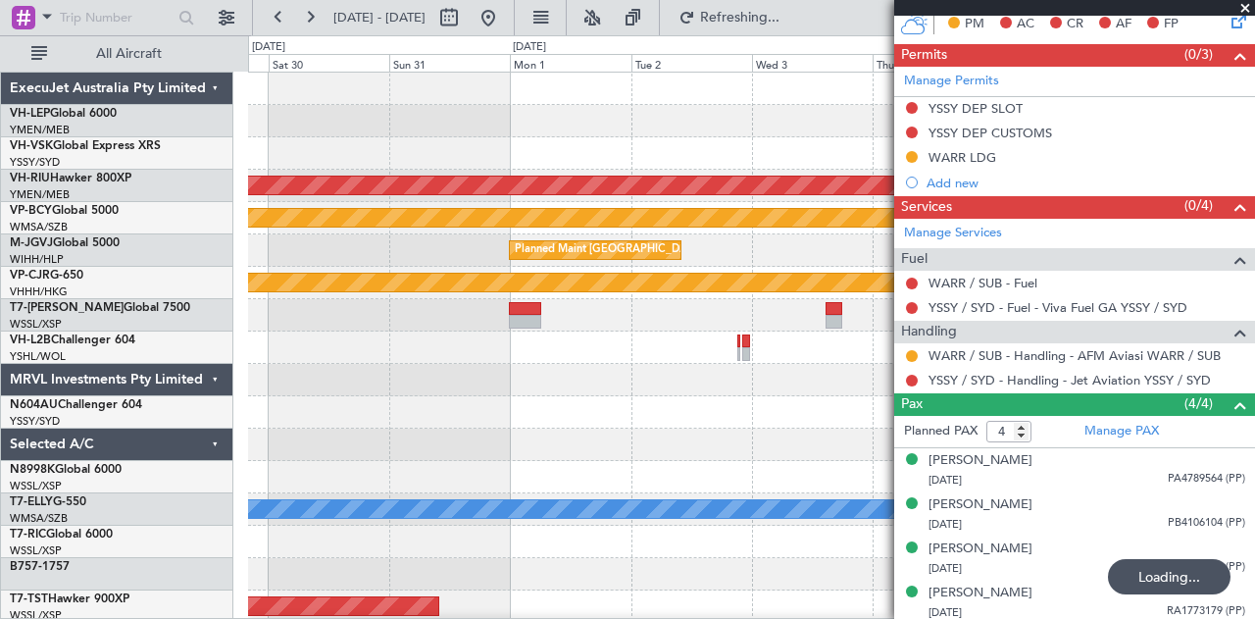
click at [587, 148] on div "Unplanned Maint Wichita (Wichita Mid-continent) Planned Maint [GEOGRAPHIC_DATA]…" at bounding box center [751, 607] width 1007 height 1068
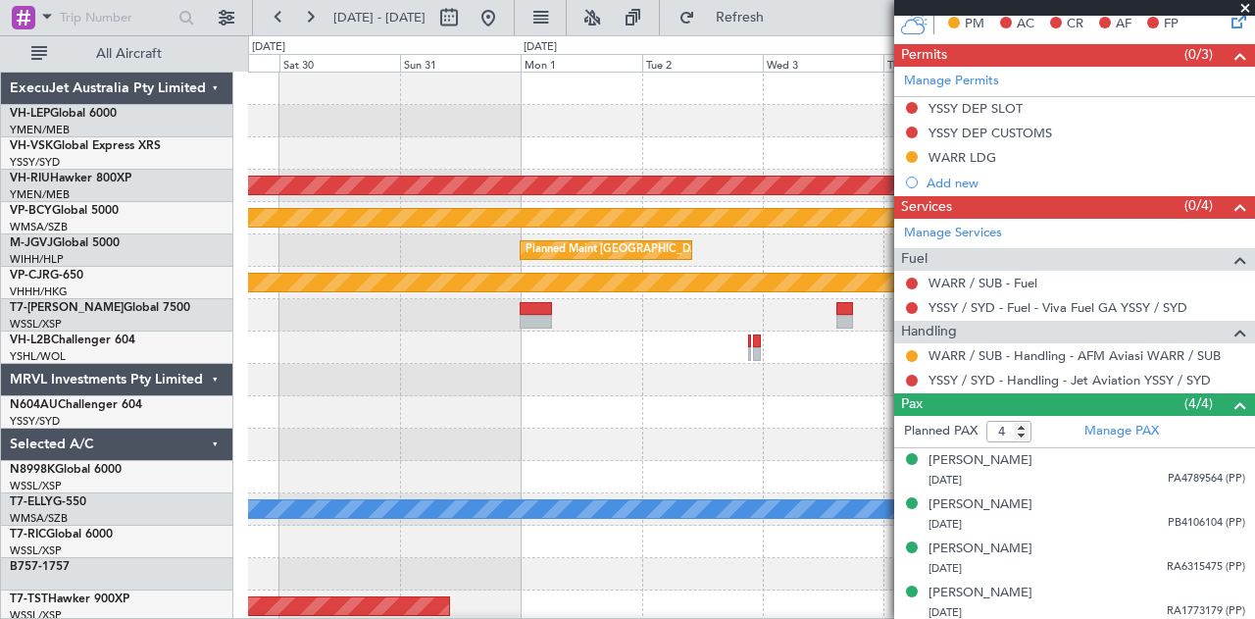
click at [607, 128] on div "Unplanned Maint Wichita (Wichita Mid-continent)" at bounding box center [751, 121] width 1007 height 32
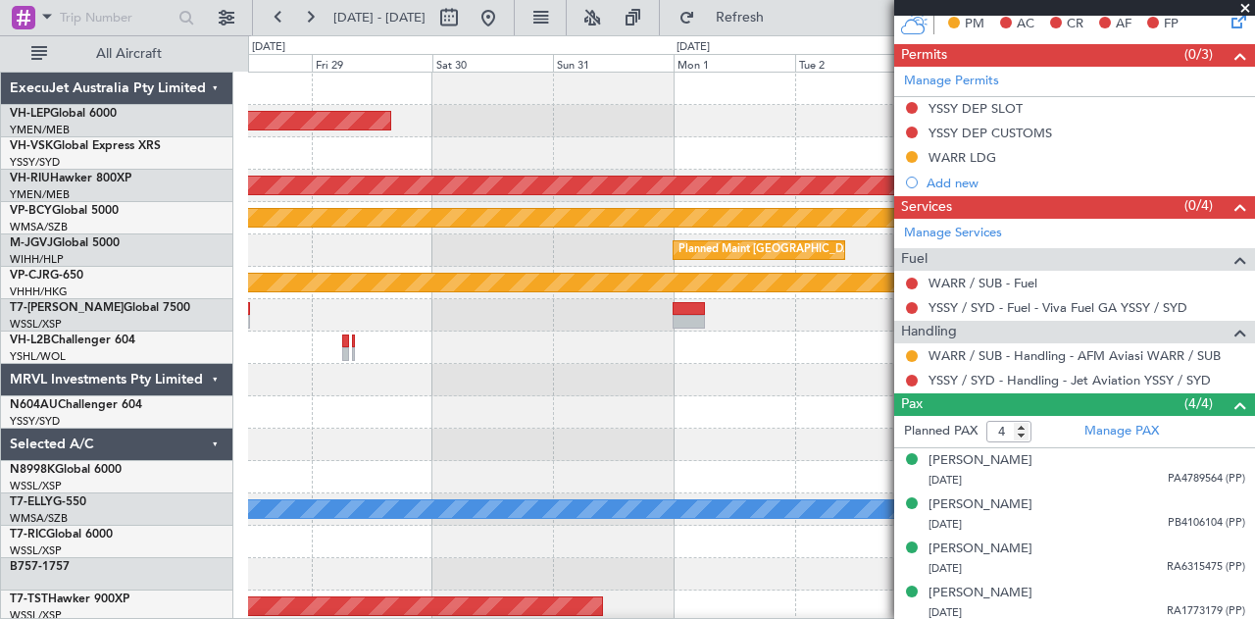
click at [626, 141] on div "Unplanned Maint Wichita (Wichita Mid-continent) Planned Maint [GEOGRAPHIC_DATA]…" at bounding box center [751, 607] width 1007 height 1068
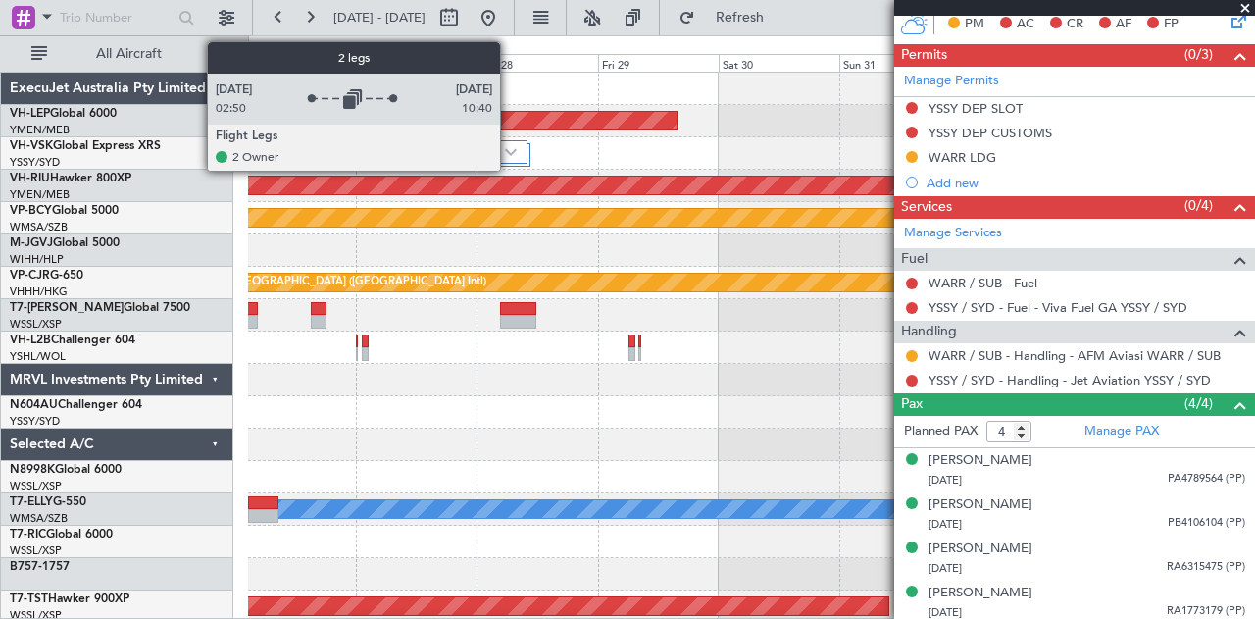
click at [510, 148] on img at bounding box center [511, 152] width 12 height 8
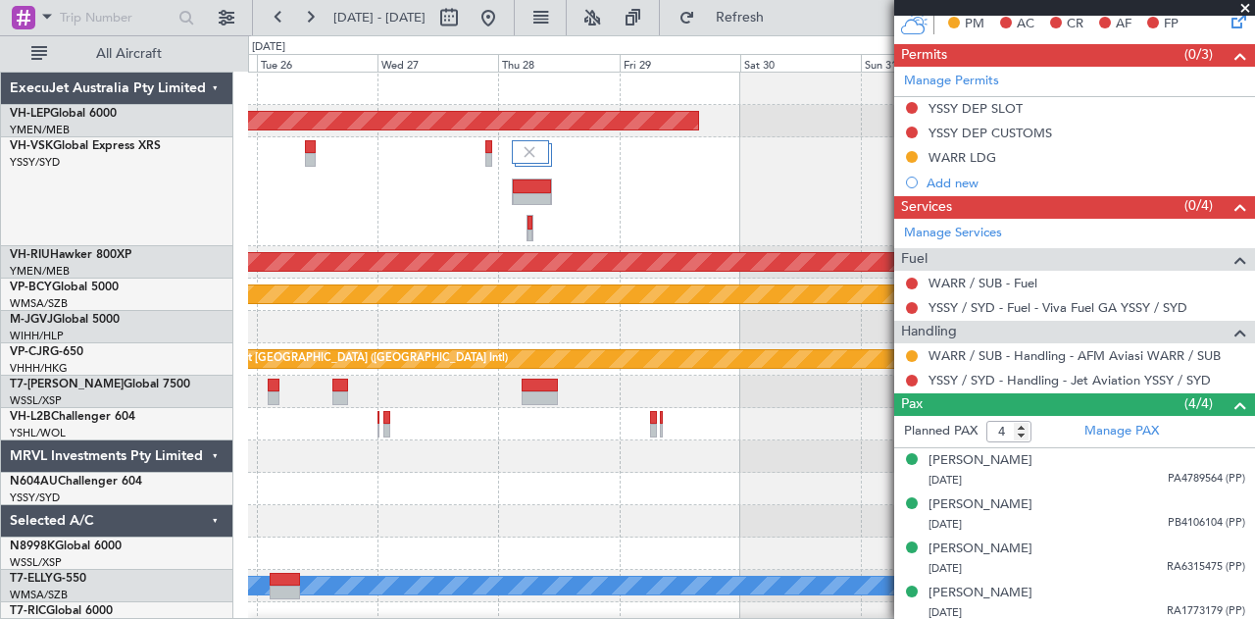
click at [649, 178] on div at bounding box center [751, 191] width 1007 height 109
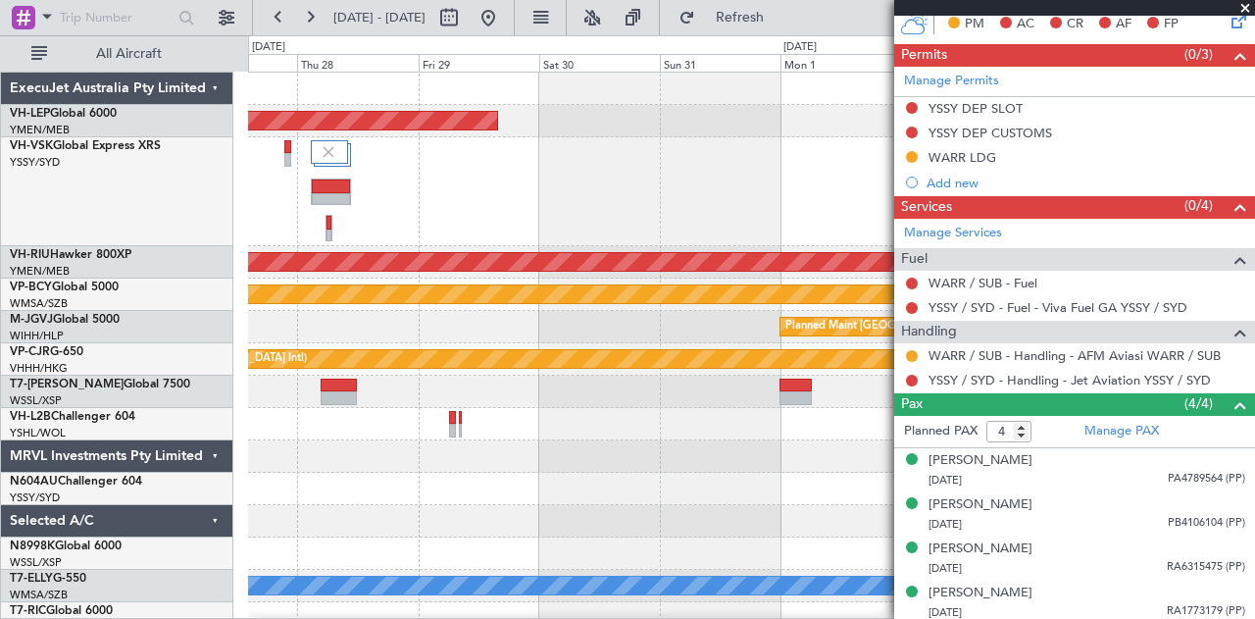
click at [530, 196] on div at bounding box center [751, 191] width 1007 height 109
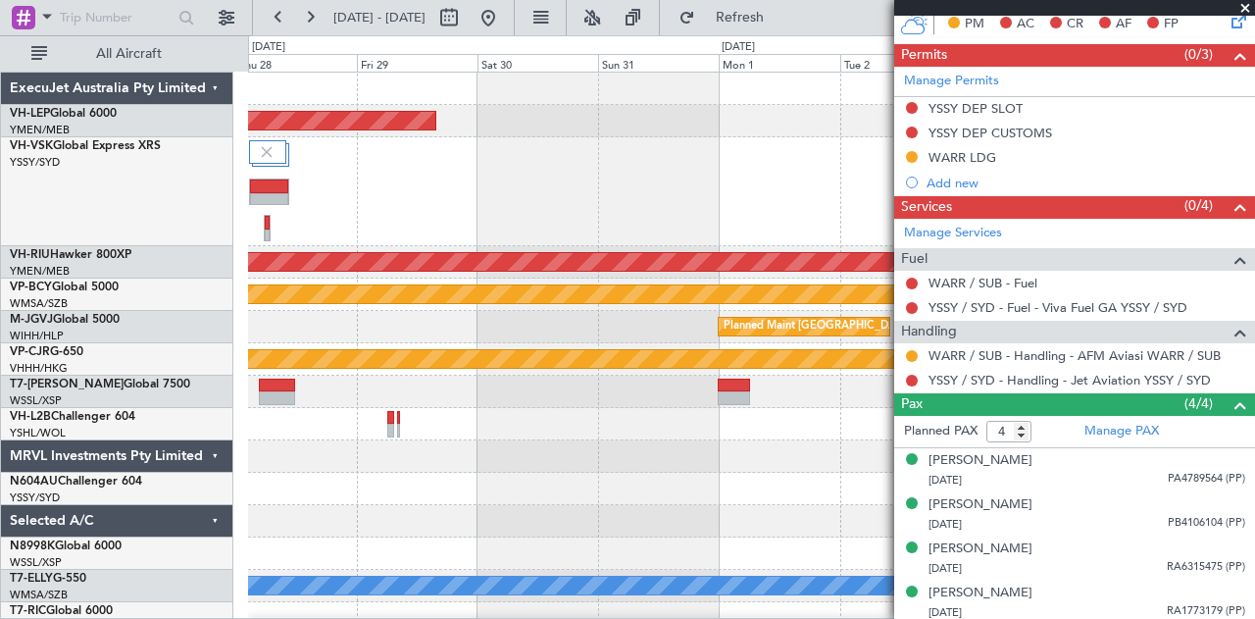
click at [524, 193] on div at bounding box center [751, 191] width 1007 height 109
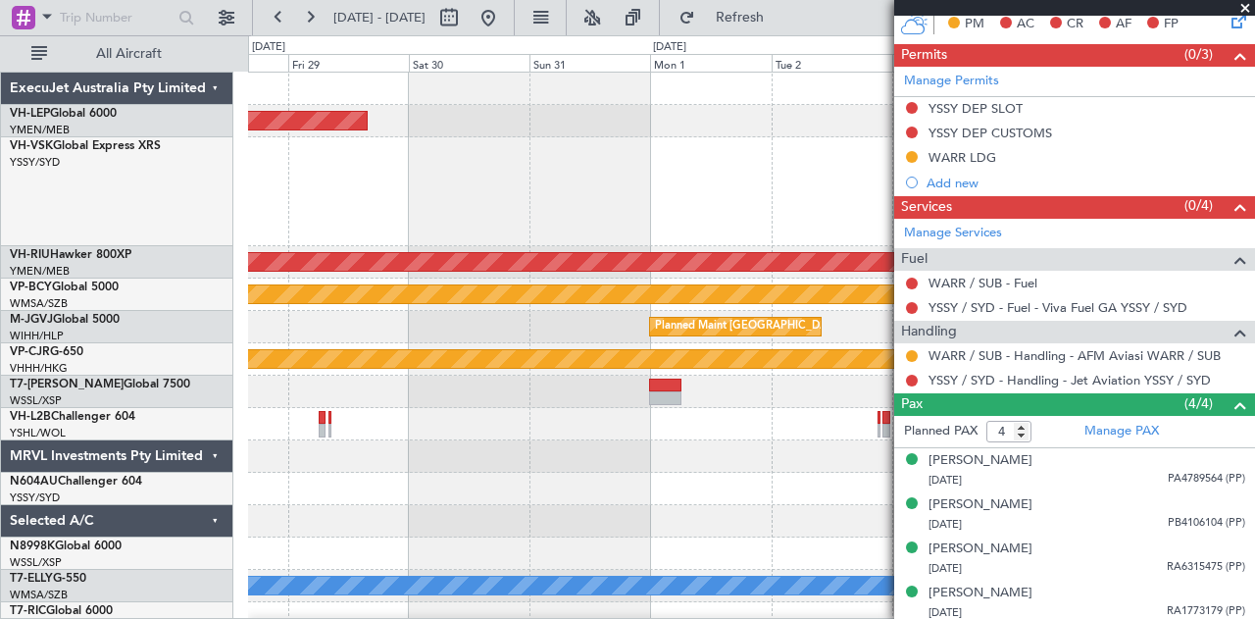
click at [1248, 4] on span at bounding box center [1246, 9] width 20 height 18
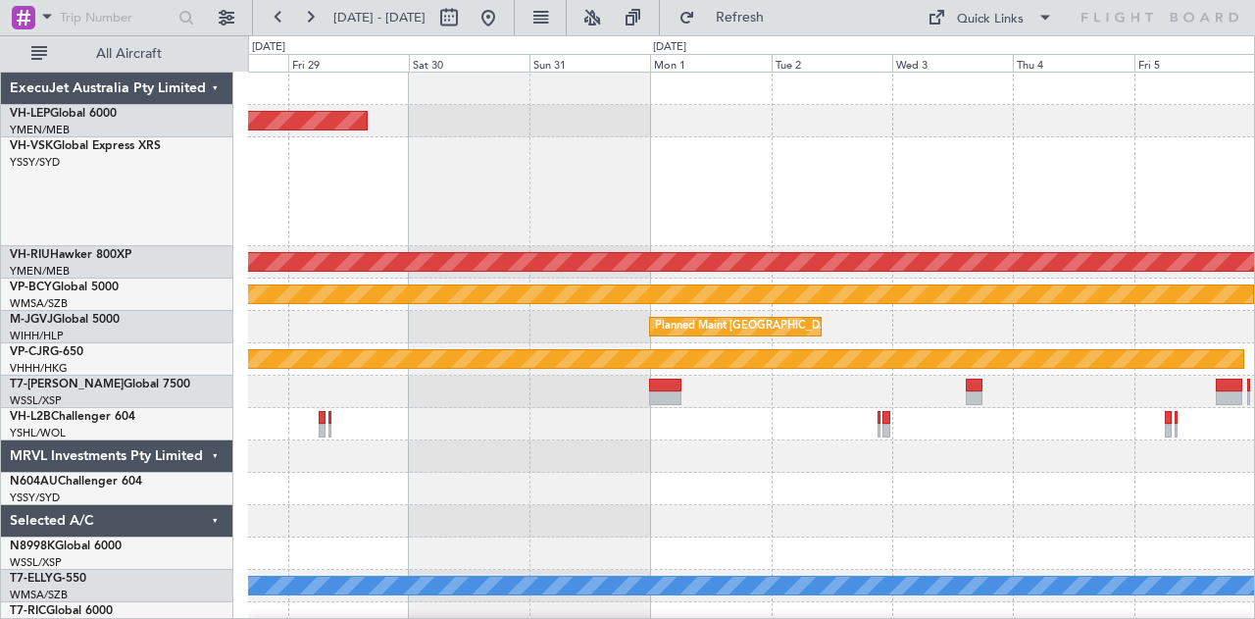
type input "0"
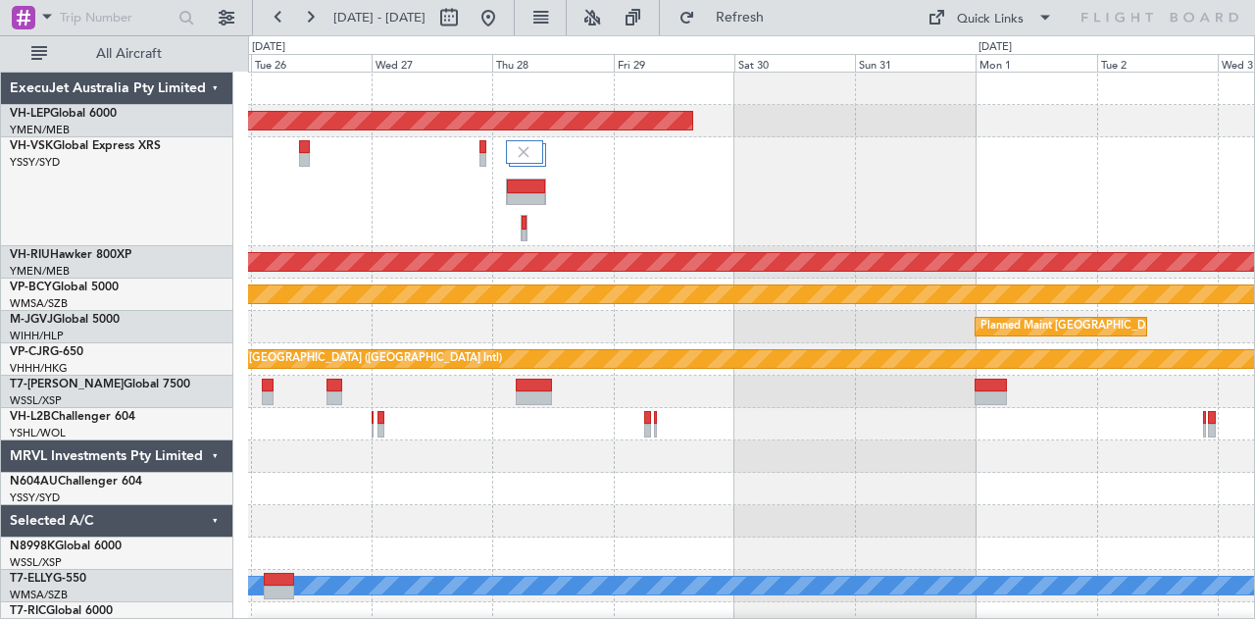
click at [346, 180] on div at bounding box center [751, 191] width 1007 height 109
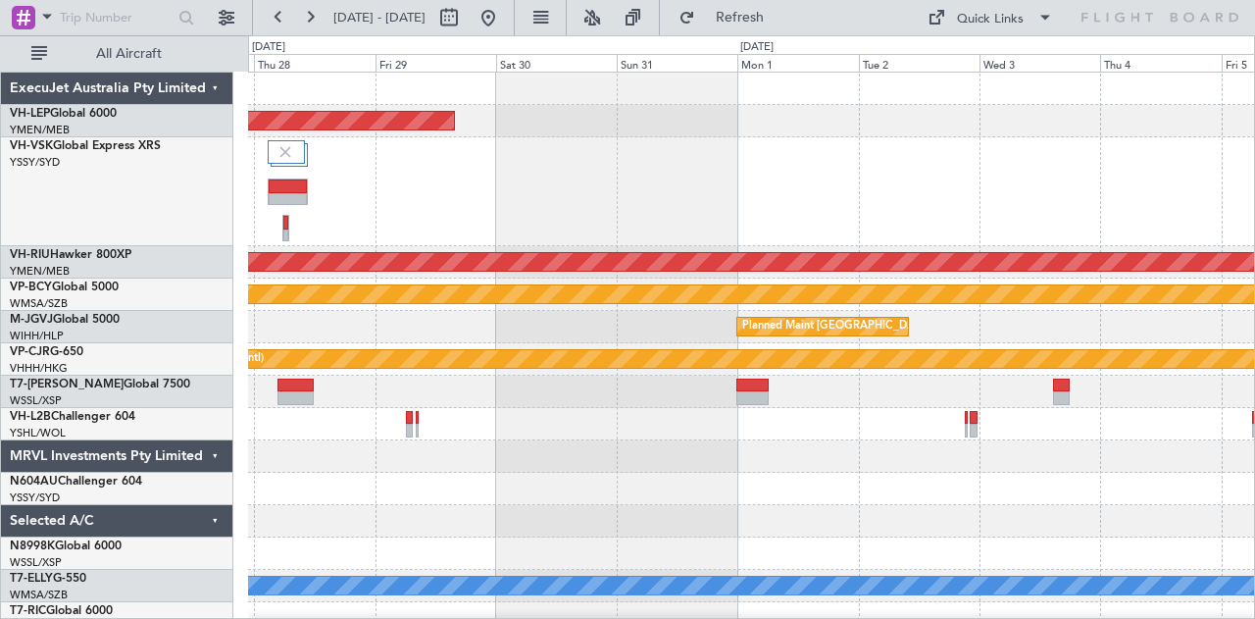
click at [597, 205] on div at bounding box center [751, 191] width 1007 height 109
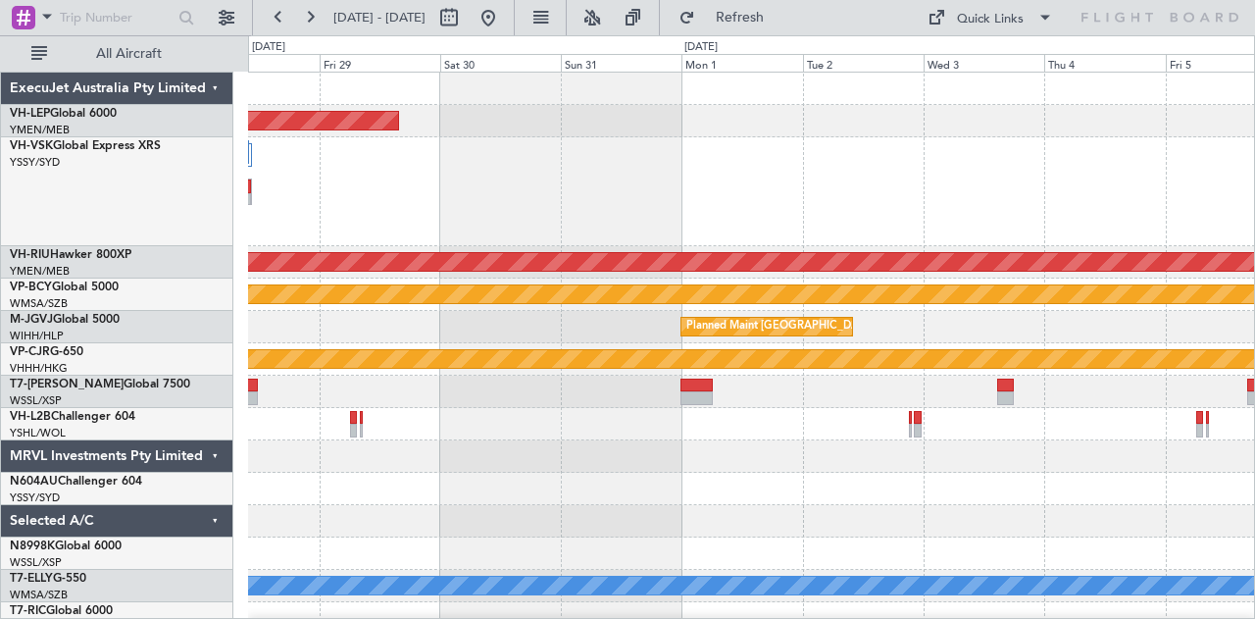
click at [616, 189] on div at bounding box center [751, 191] width 1007 height 109
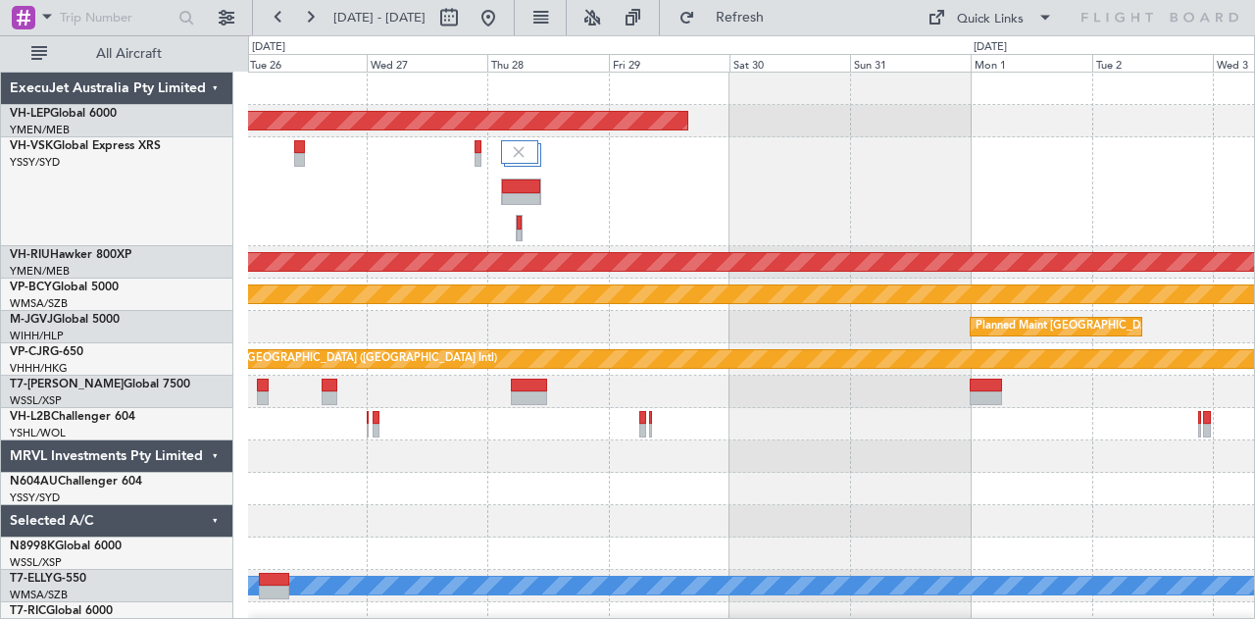
click at [720, 179] on div at bounding box center [751, 191] width 1007 height 109
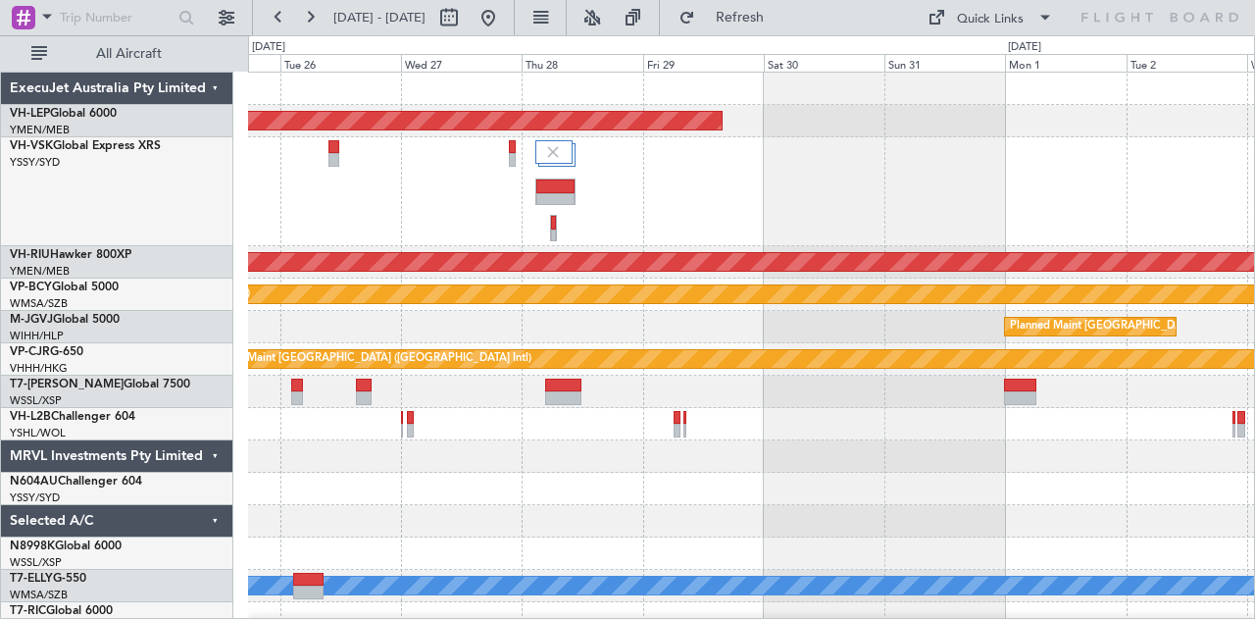
click at [674, 181] on div at bounding box center [751, 191] width 1007 height 109
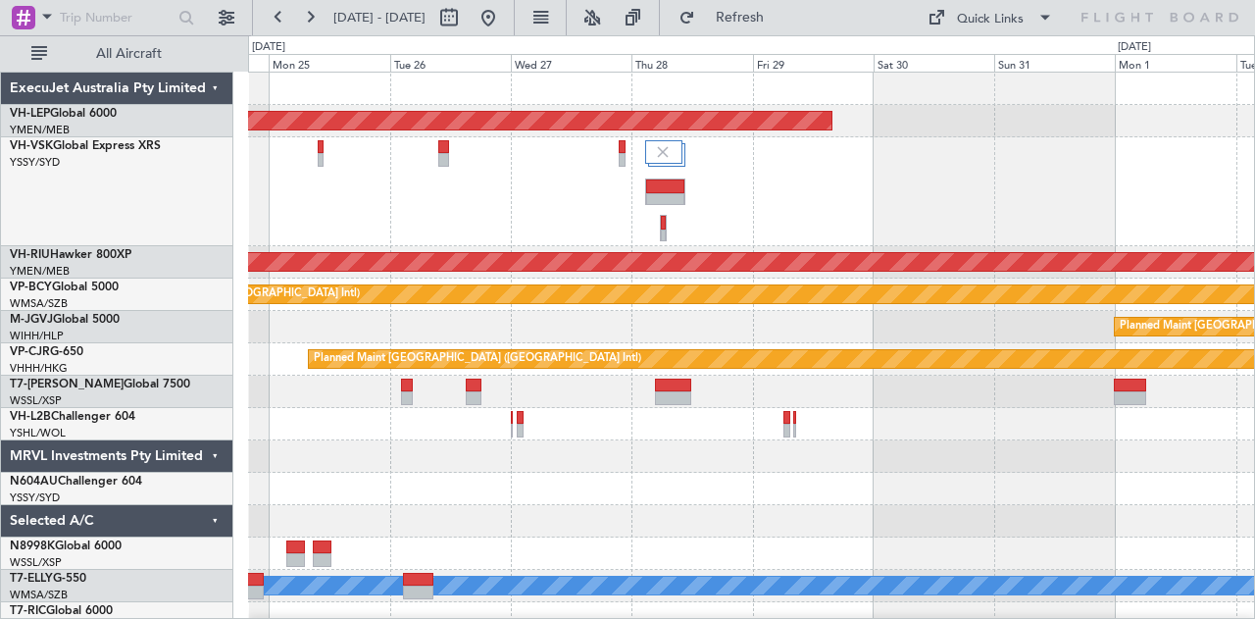
click at [663, 222] on div at bounding box center [751, 191] width 1007 height 109
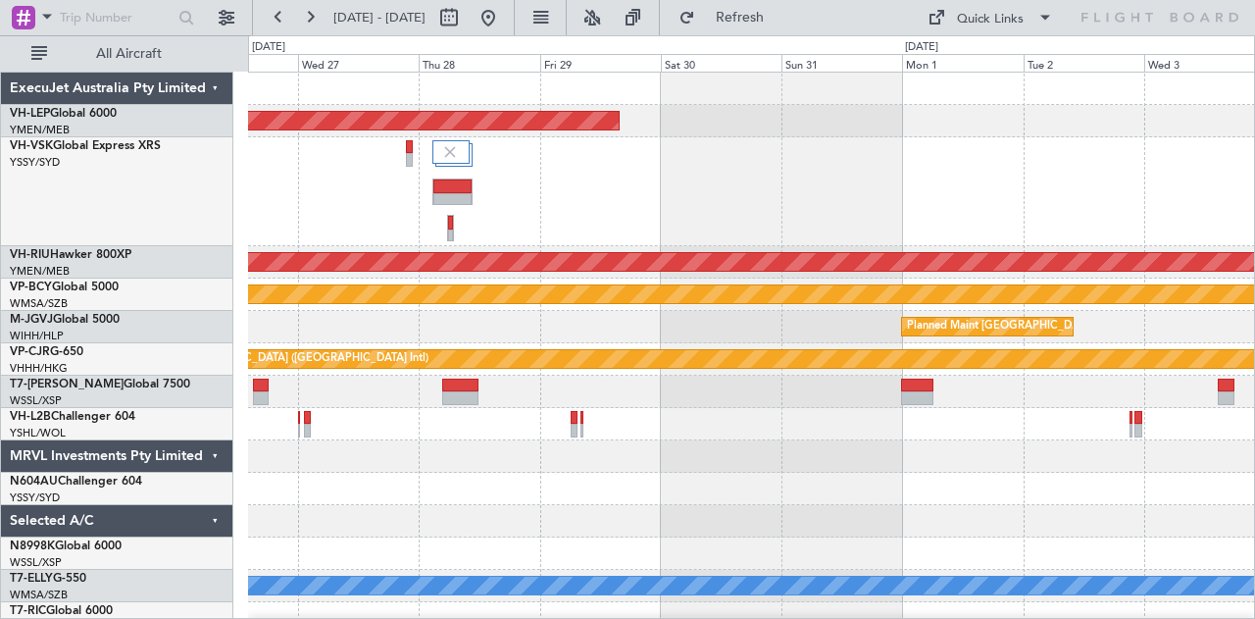
click at [683, 208] on div at bounding box center [751, 191] width 1007 height 109
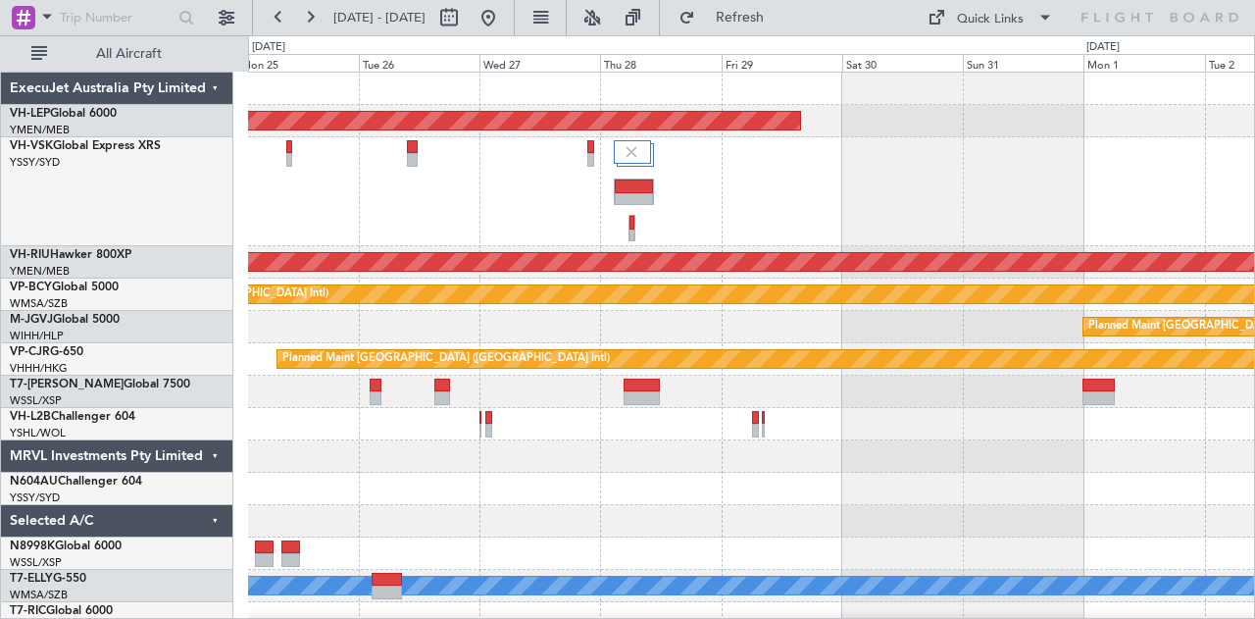
click at [913, 215] on div at bounding box center [751, 191] width 1007 height 109
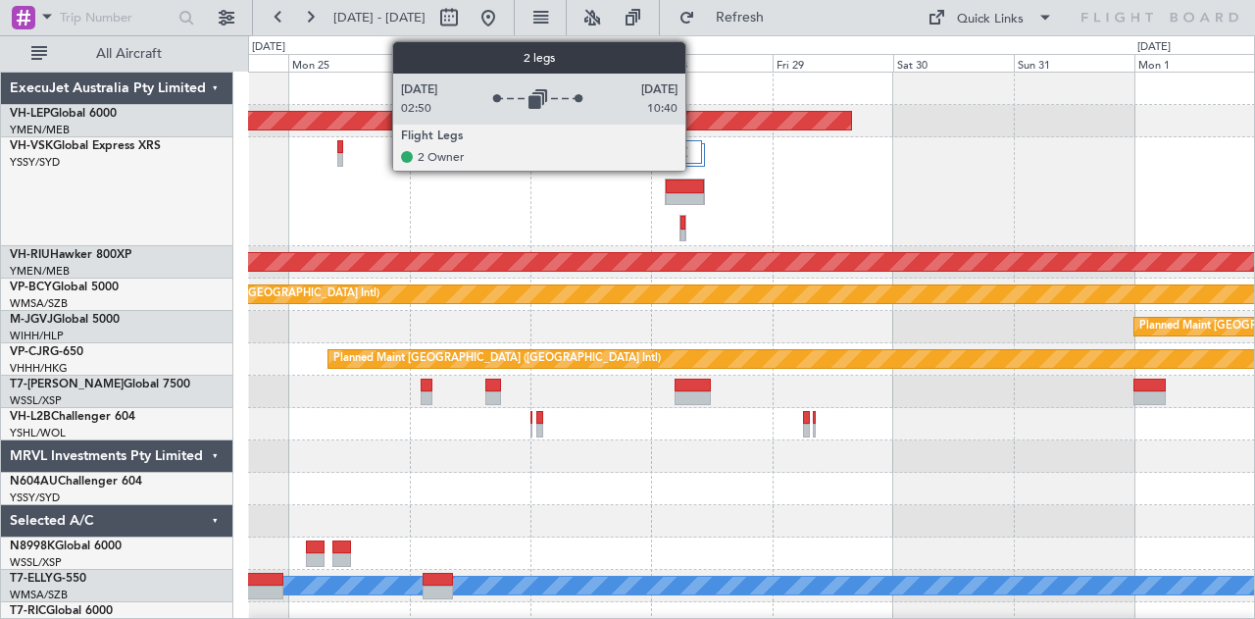
click at [847, 187] on div at bounding box center [751, 191] width 1007 height 109
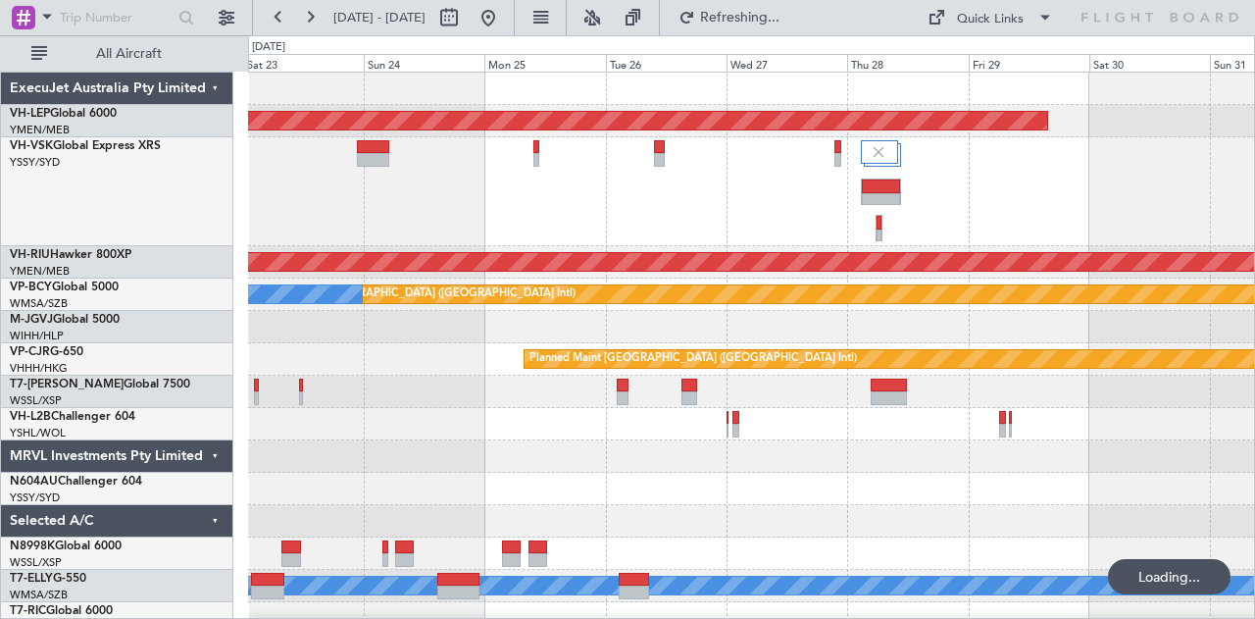
click at [580, 200] on div at bounding box center [751, 191] width 1007 height 109
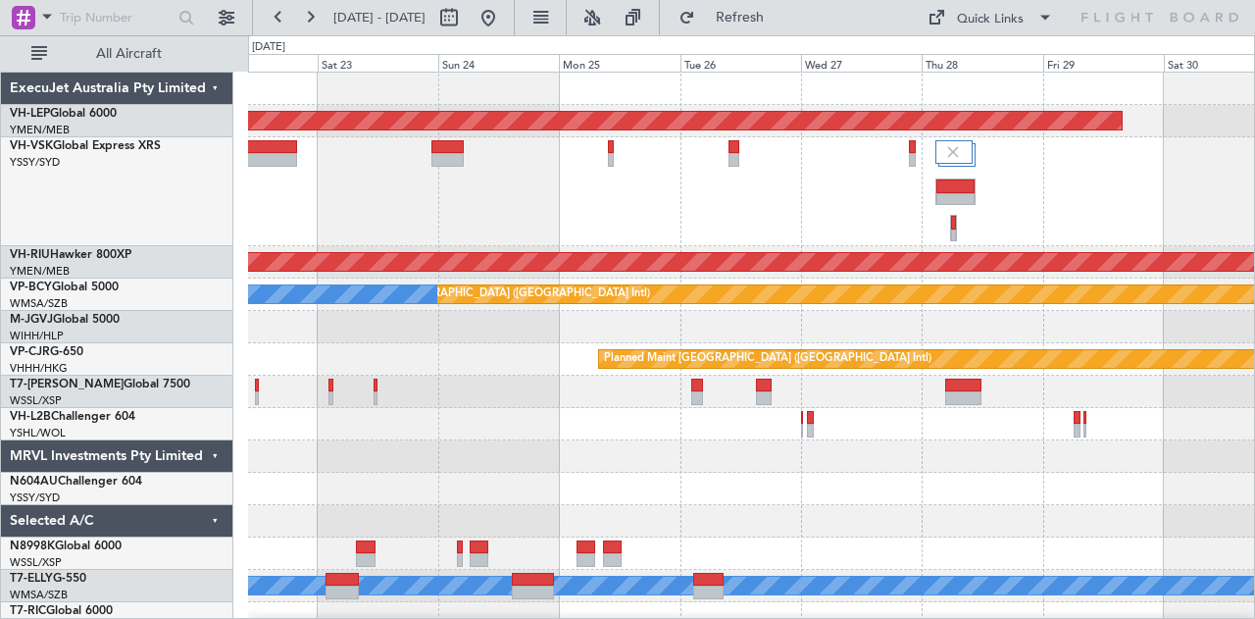
click at [479, 230] on div at bounding box center [751, 191] width 1007 height 109
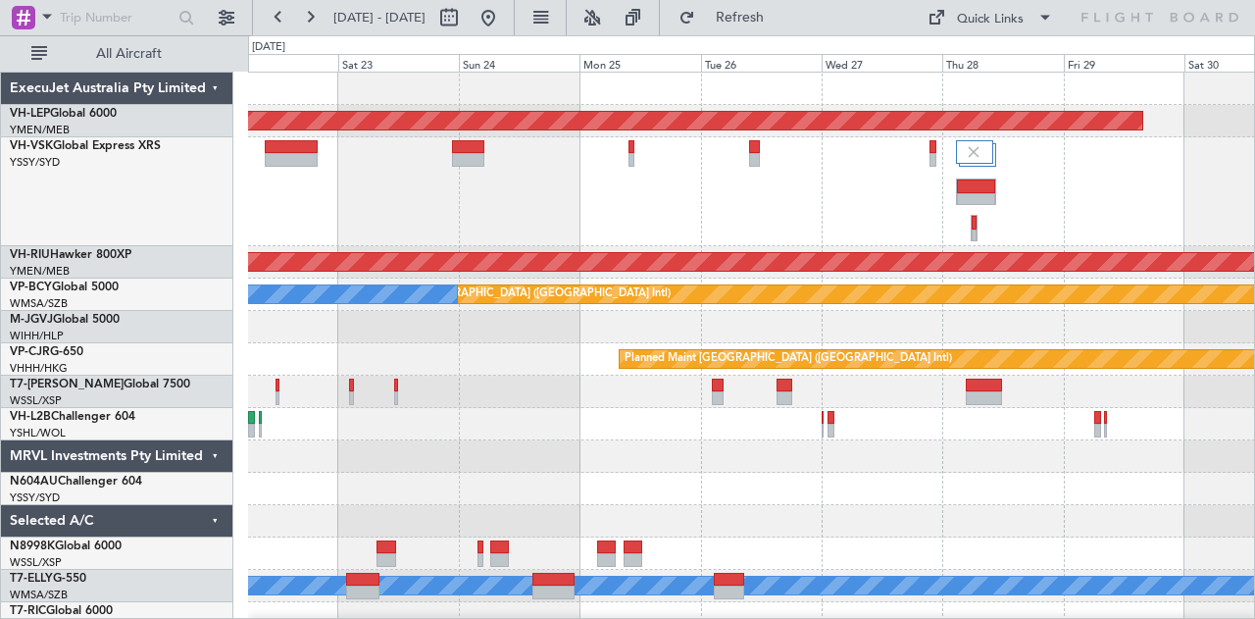
click at [685, 212] on div at bounding box center [751, 191] width 1007 height 109
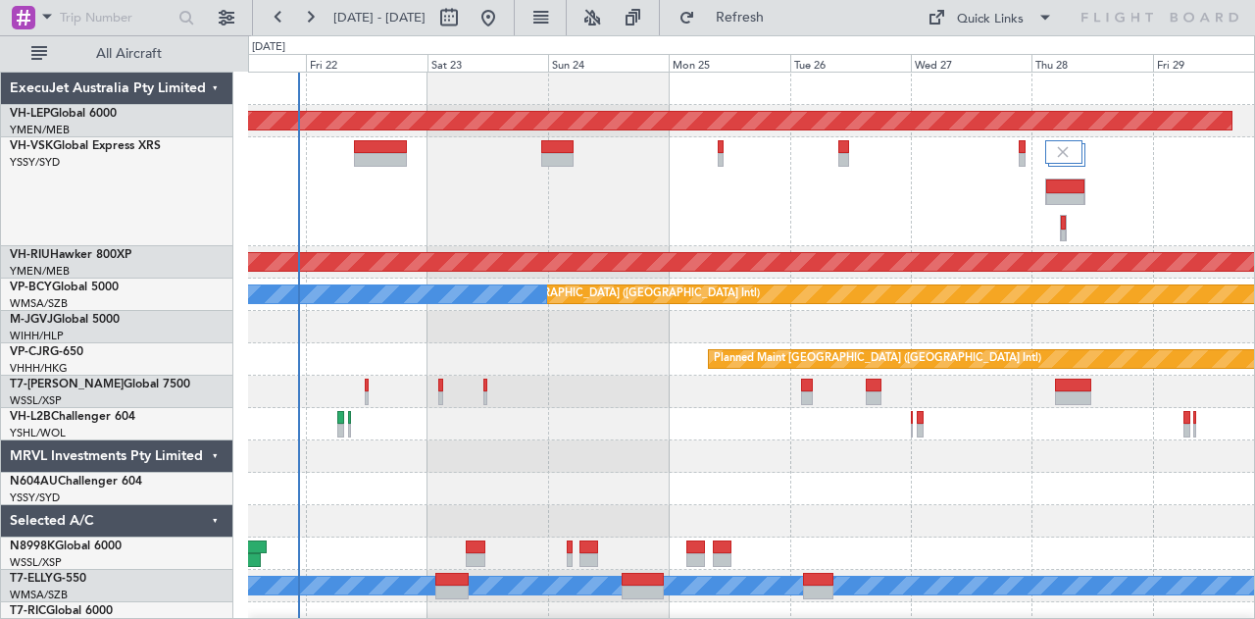
click at [656, 205] on div at bounding box center [751, 191] width 1007 height 109
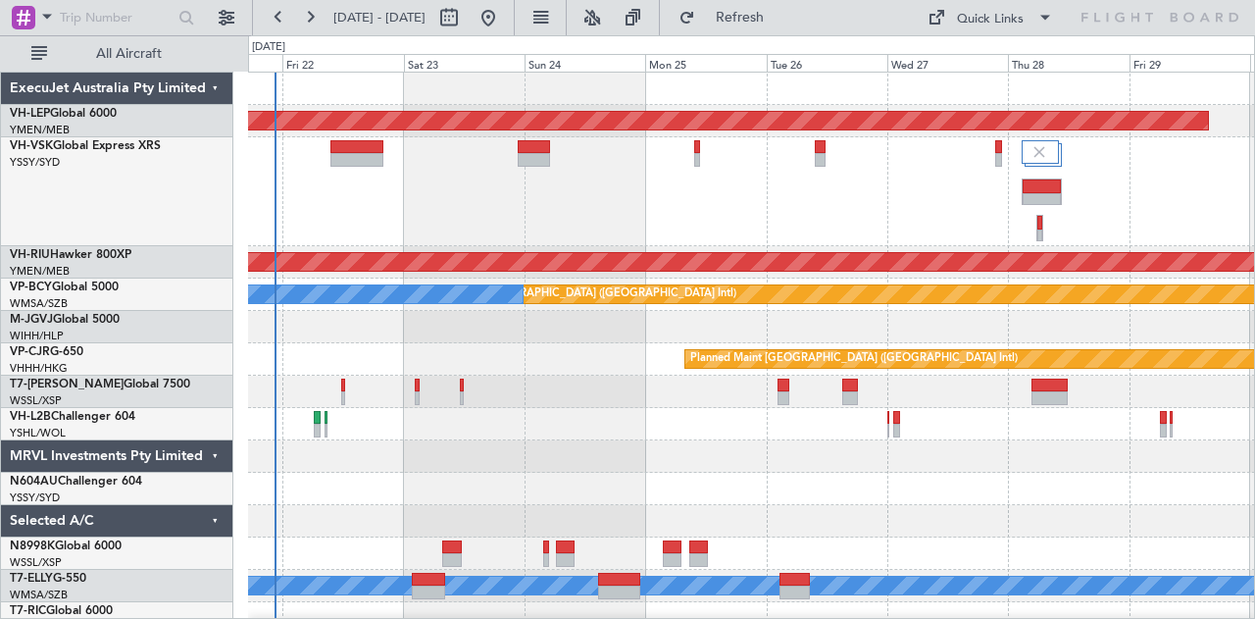
click at [539, 217] on div at bounding box center [751, 191] width 1007 height 109
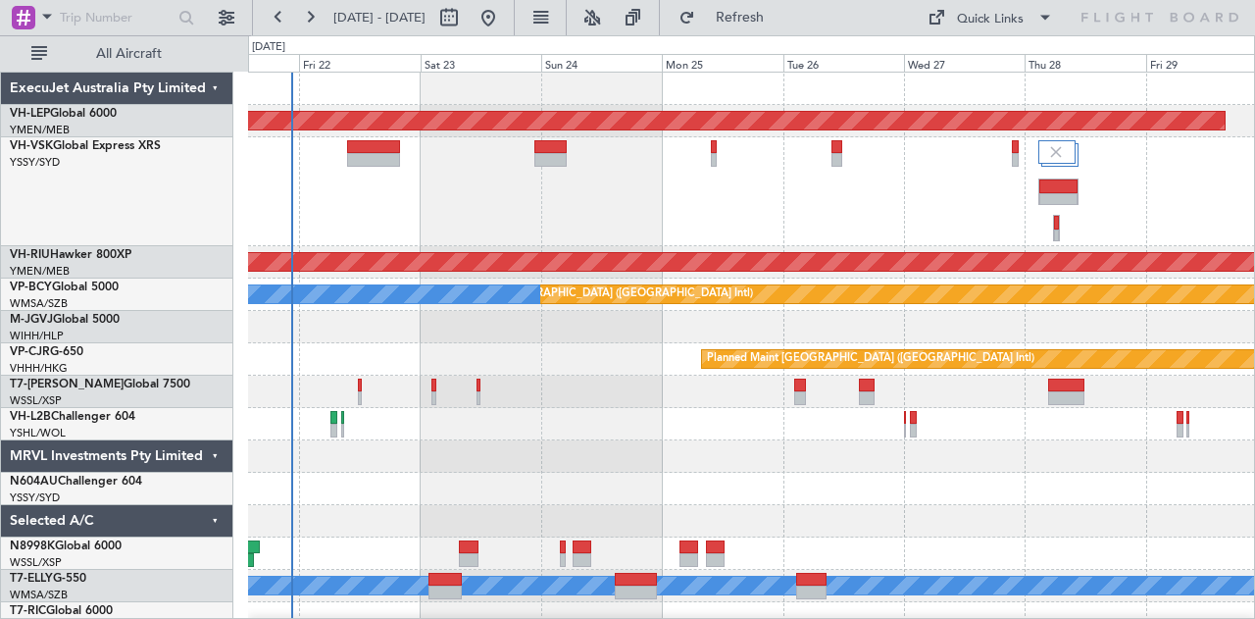
click at [475, 229] on div at bounding box center [751, 191] width 1007 height 109
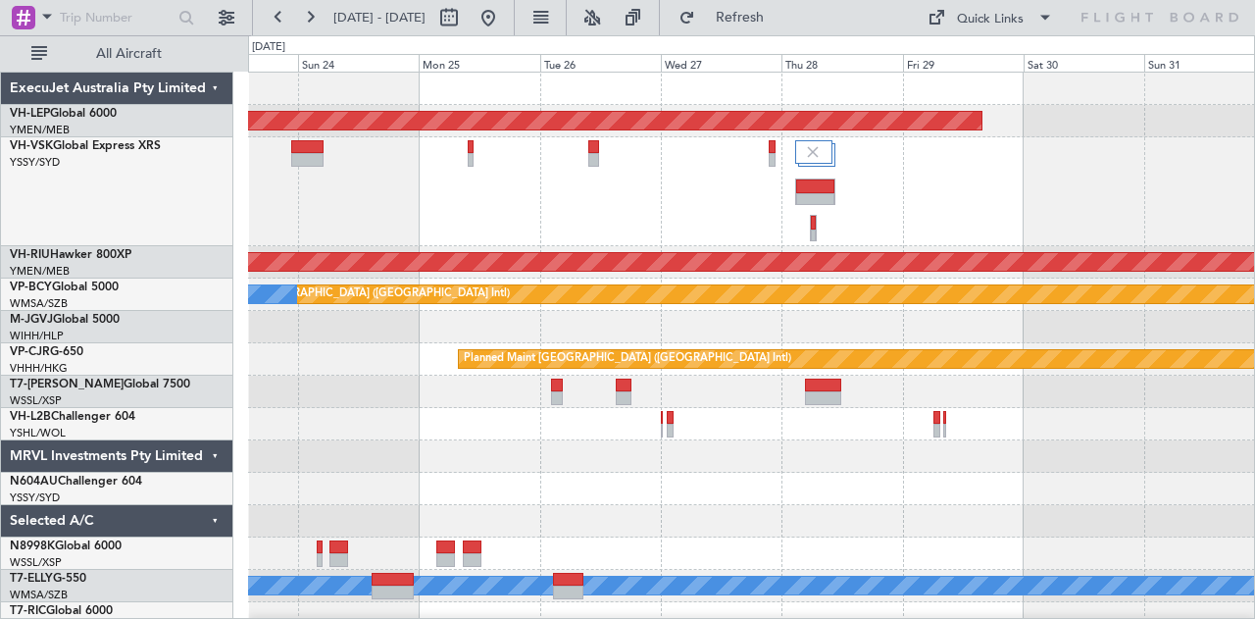
click at [750, 238] on div at bounding box center [751, 191] width 1007 height 109
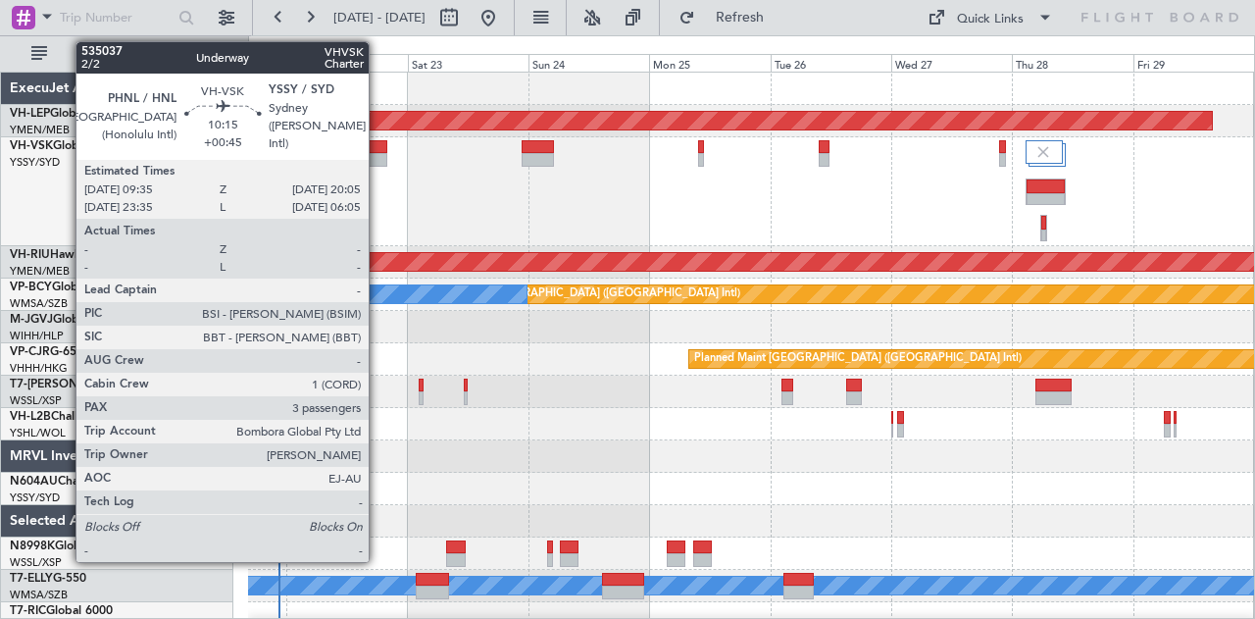
click at [379, 159] on div at bounding box center [360, 160] width 53 height 14
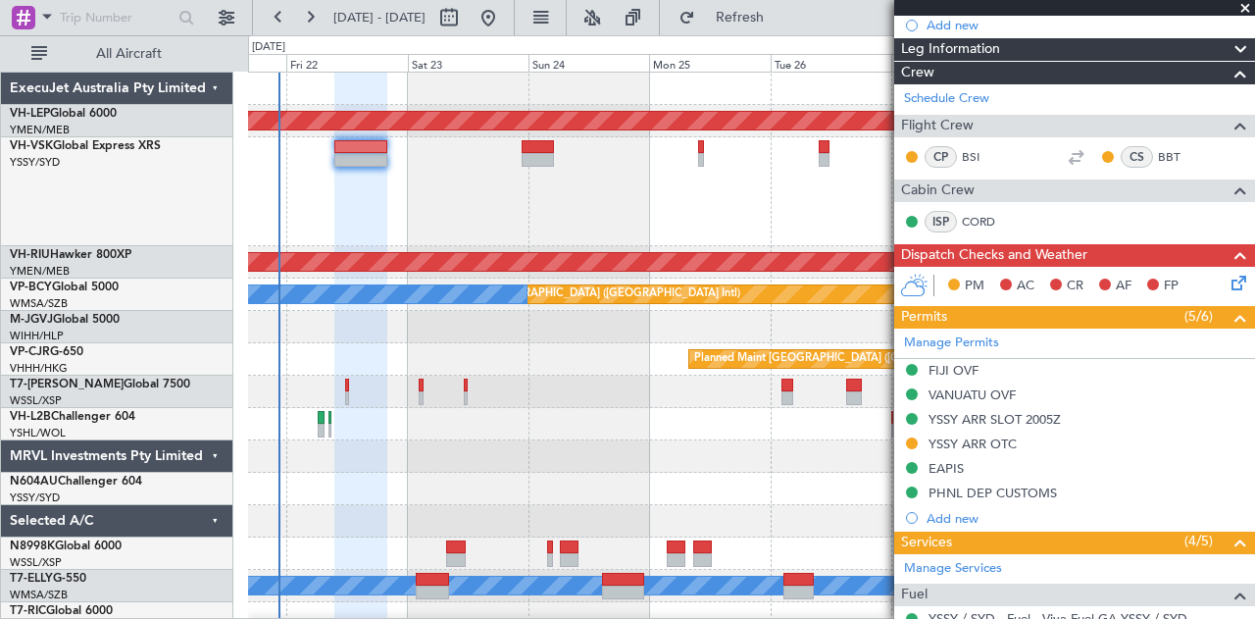
scroll to position [278, 0]
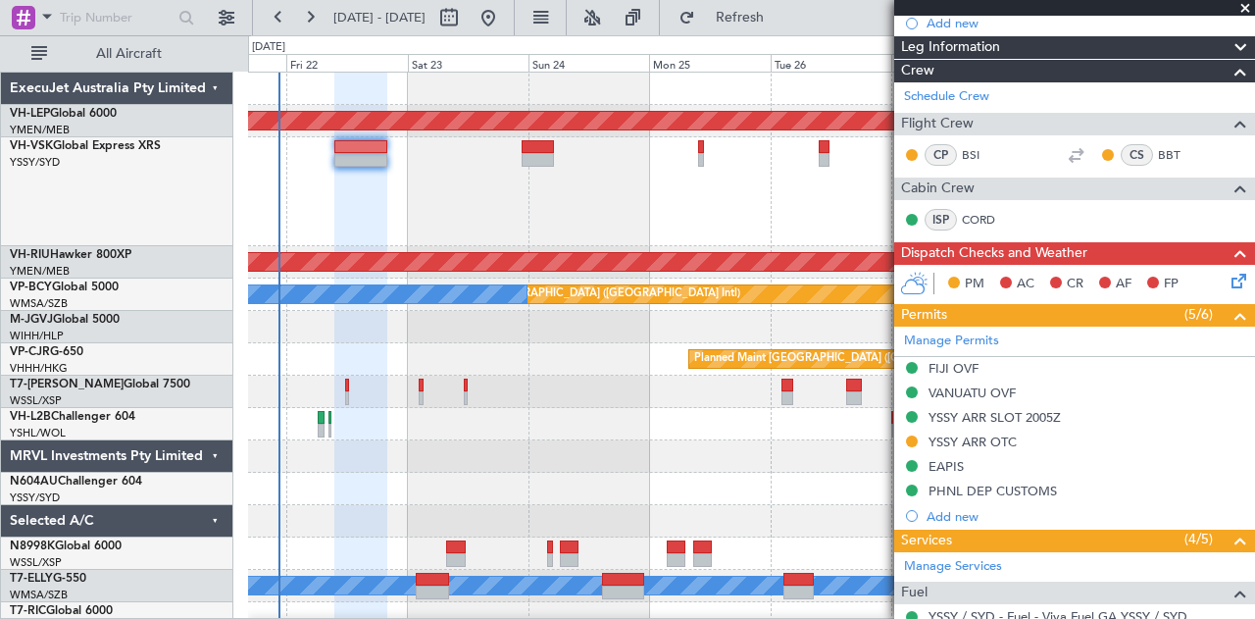
click at [559, 160] on div at bounding box center [751, 191] width 1007 height 109
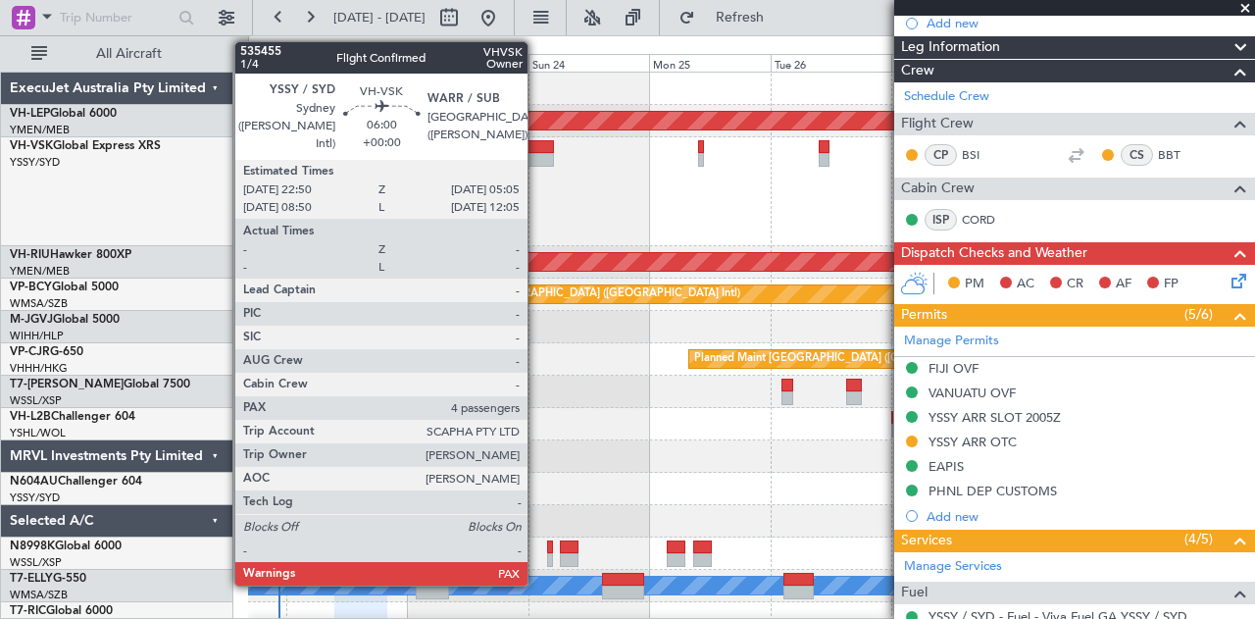
click at [537, 156] on div at bounding box center [538, 160] width 32 height 14
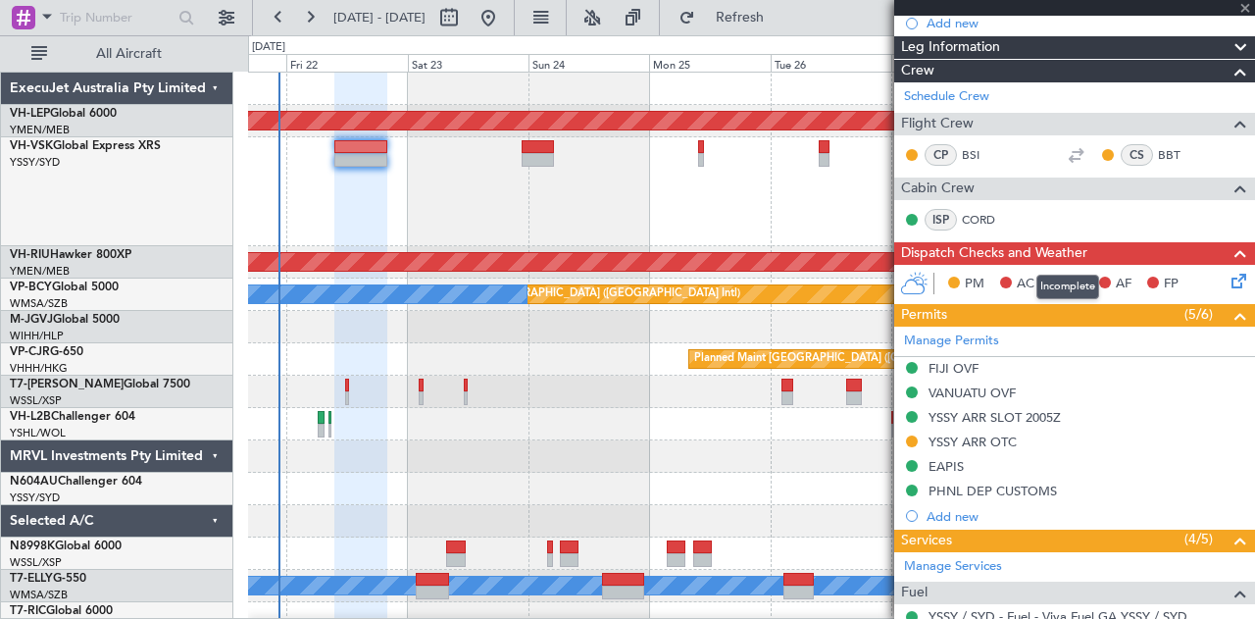
type input "4"
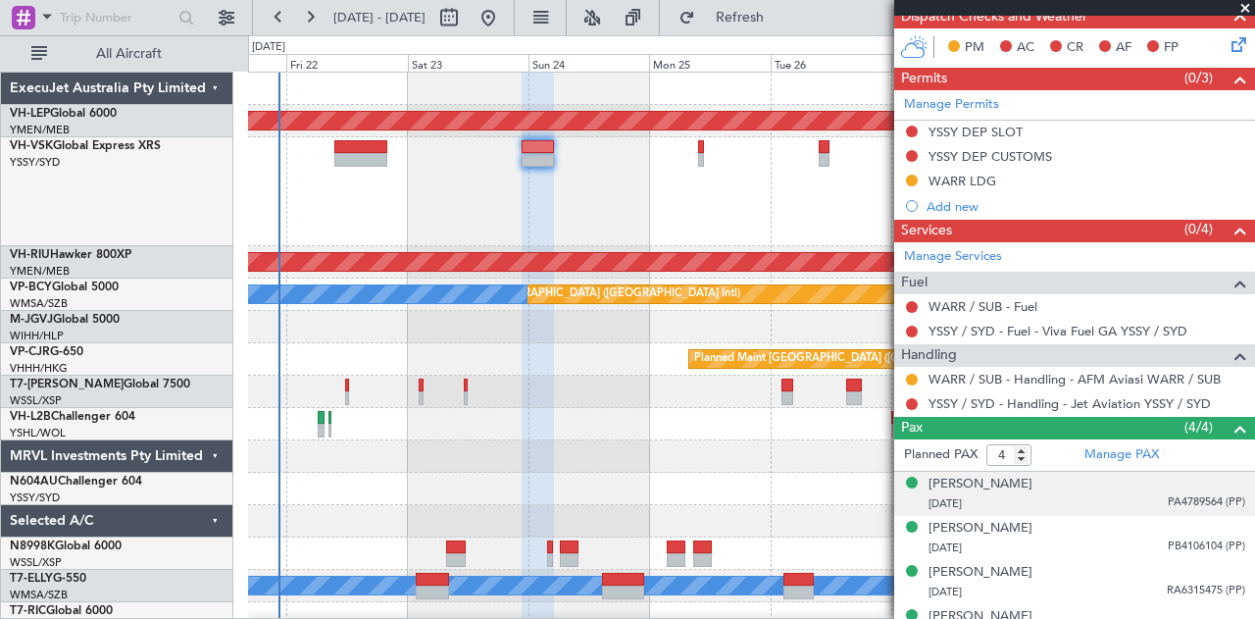
scroll to position [424, 0]
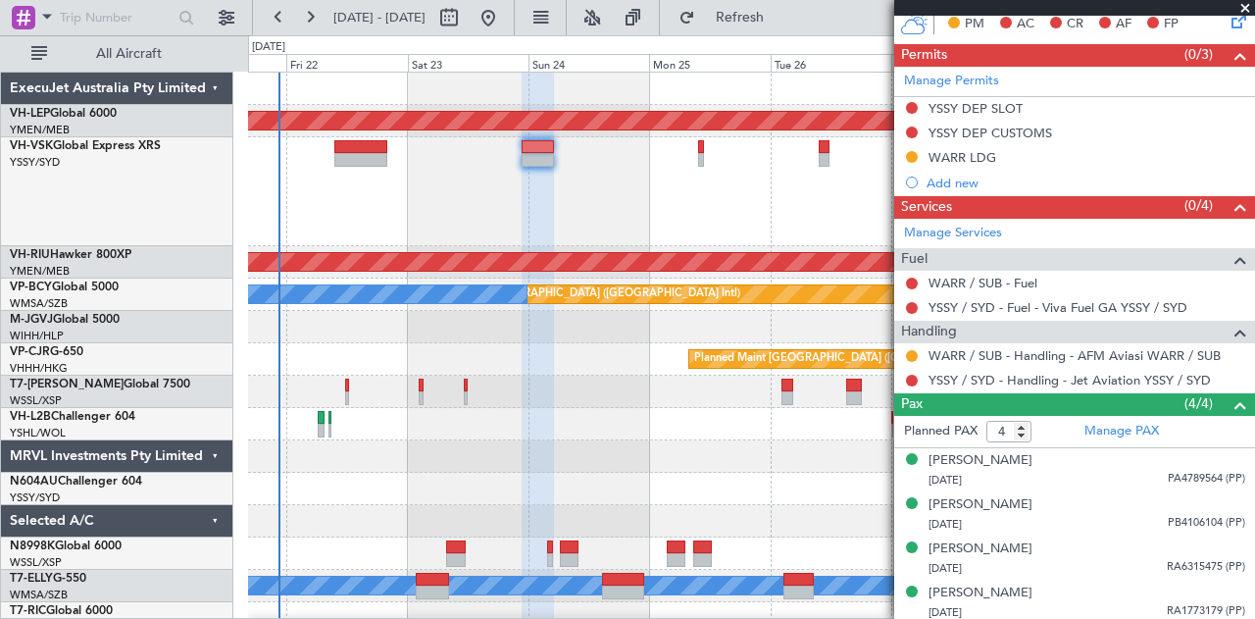
click at [612, 187] on div at bounding box center [751, 191] width 1007 height 109
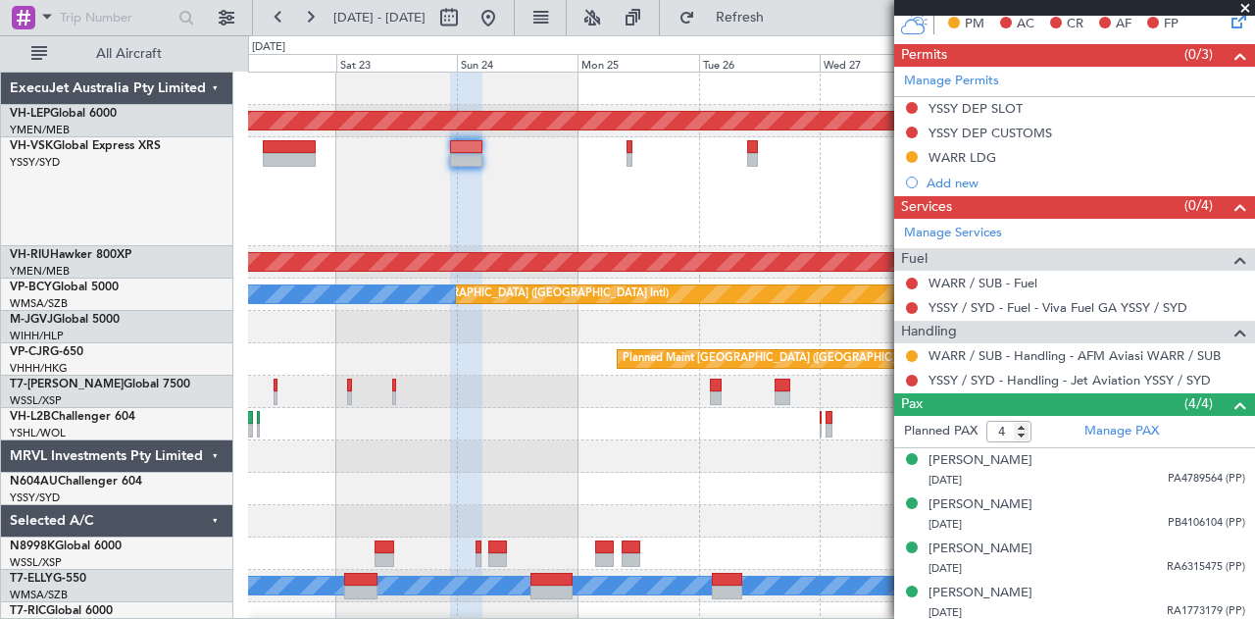
scroll to position [0, 0]
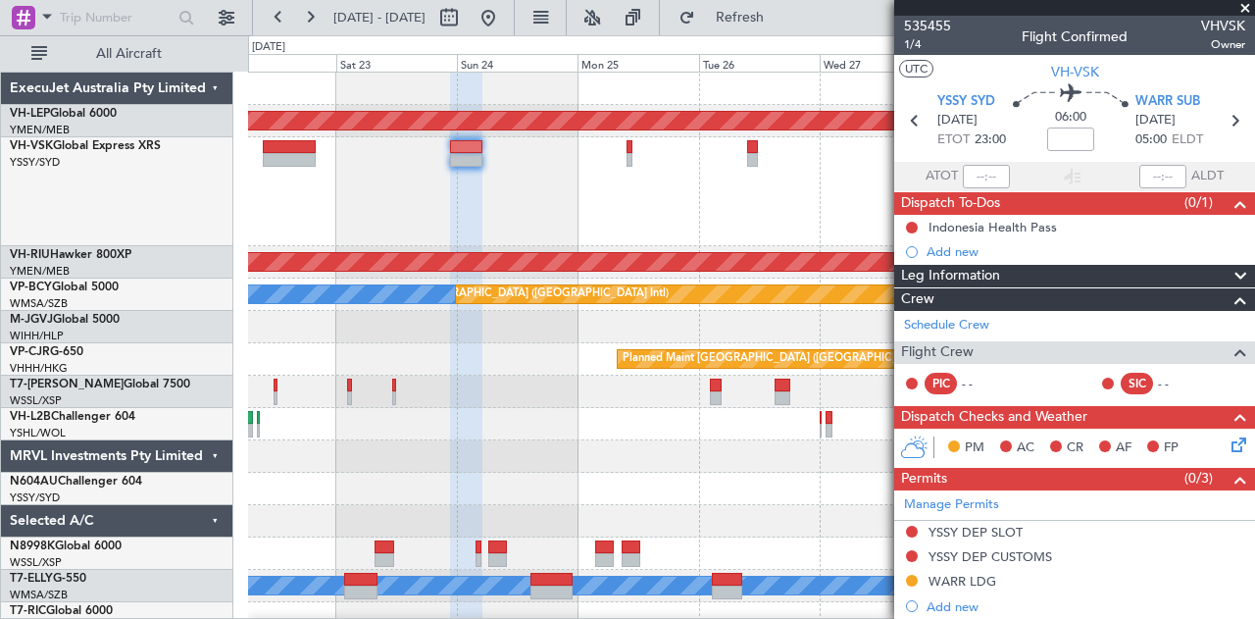
click at [465, 187] on div at bounding box center [751, 191] width 1007 height 109
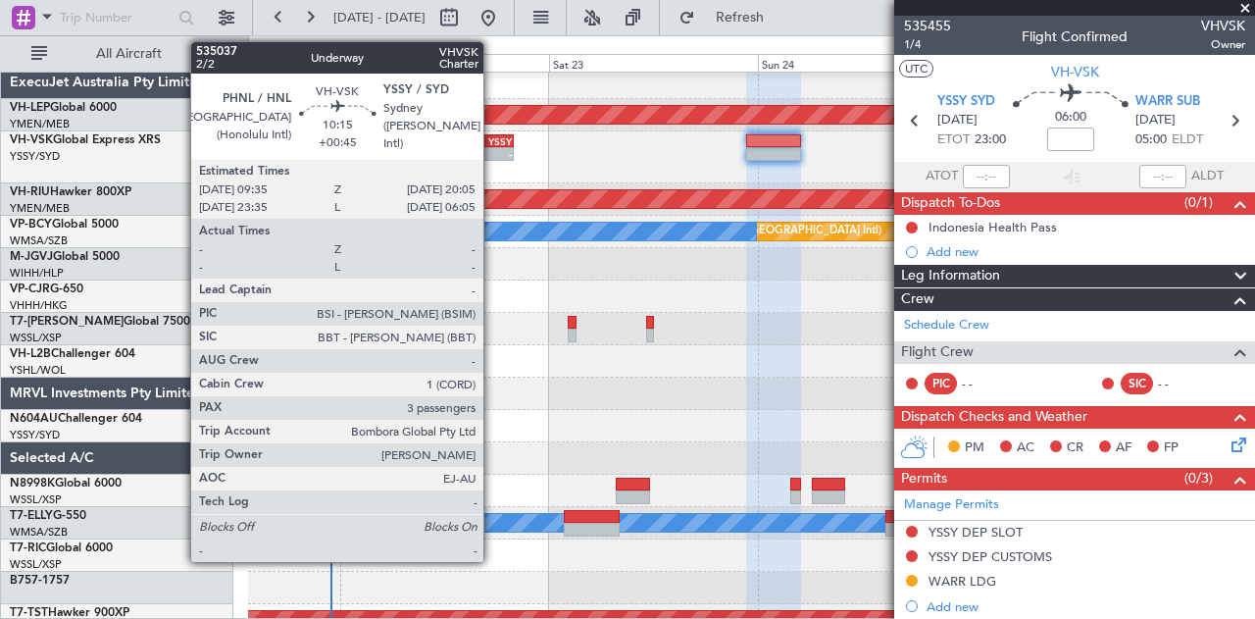
click at [493, 150] on div "-" at bounding box center [491, 154] width 44 height 12
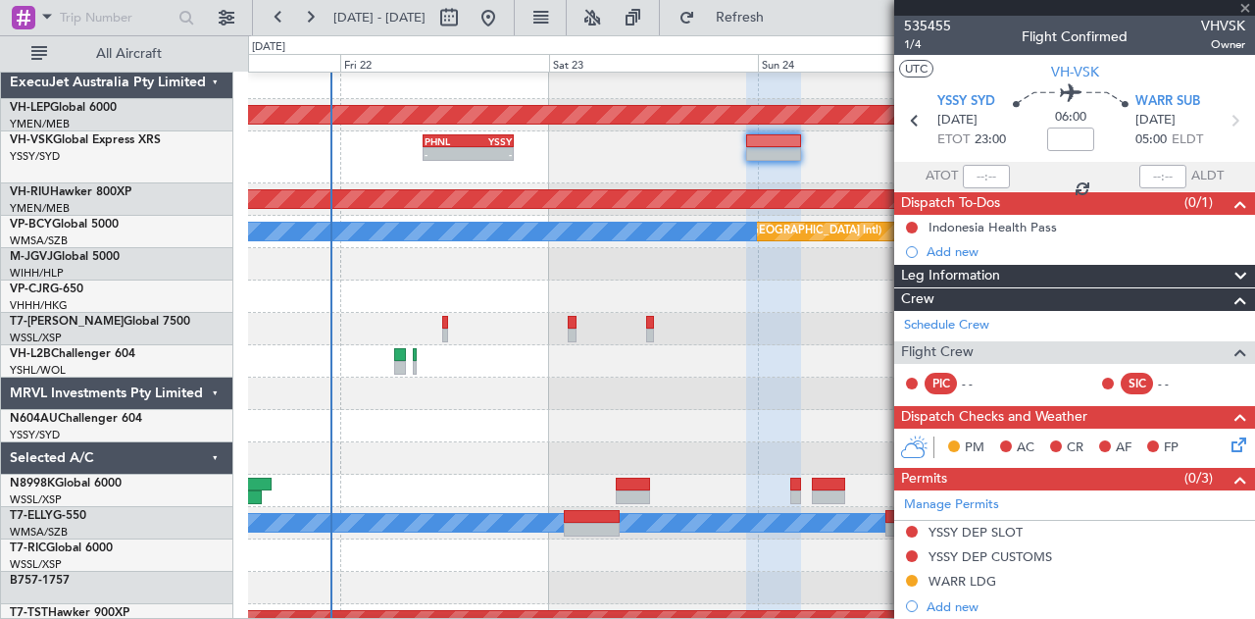
type input "+00:45"
type input "3"
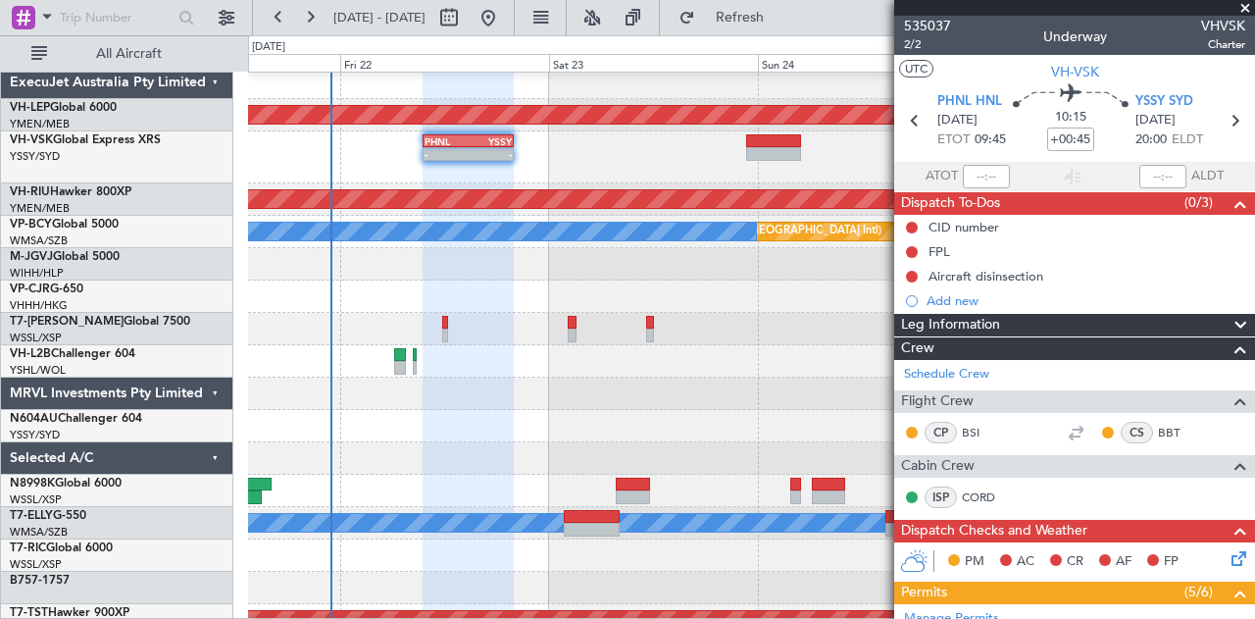
scroll to position [0, 0]
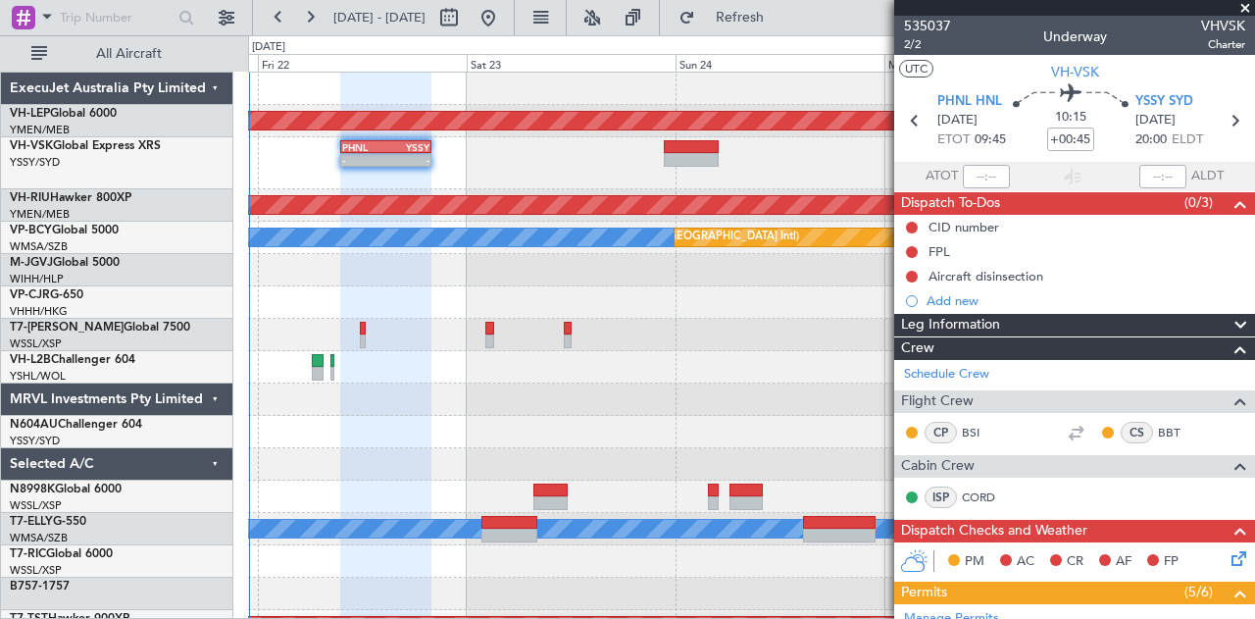
click at [553, 178] on div "- - PHNL 09:35 Z YSSY 20:05 Z" at bounding box center [751, 163] width 1007 height 52
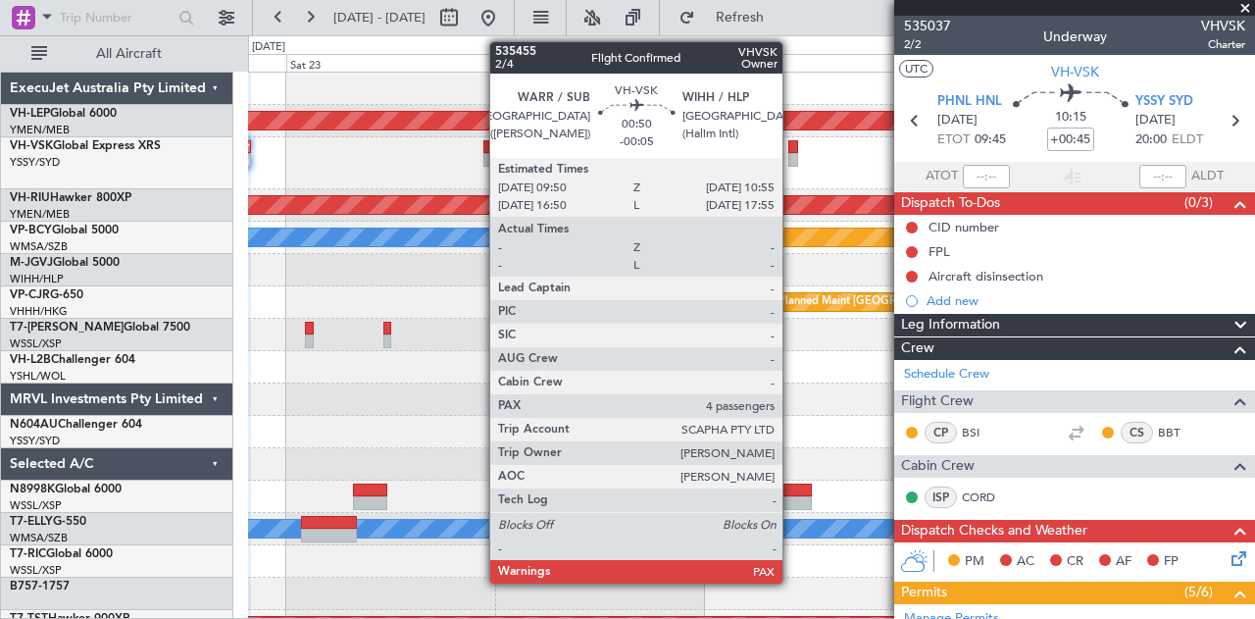
click at [792, 153] on div at bounding box center [794, 160] width 10 height 14
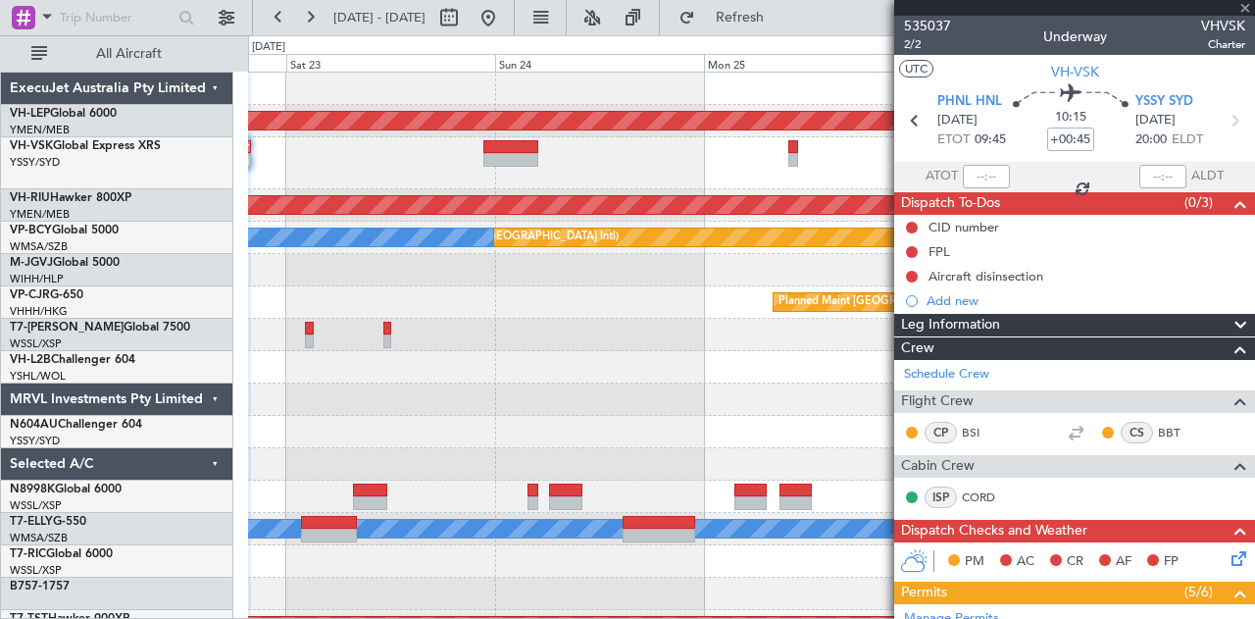
type input "-00:05"
type input "4"
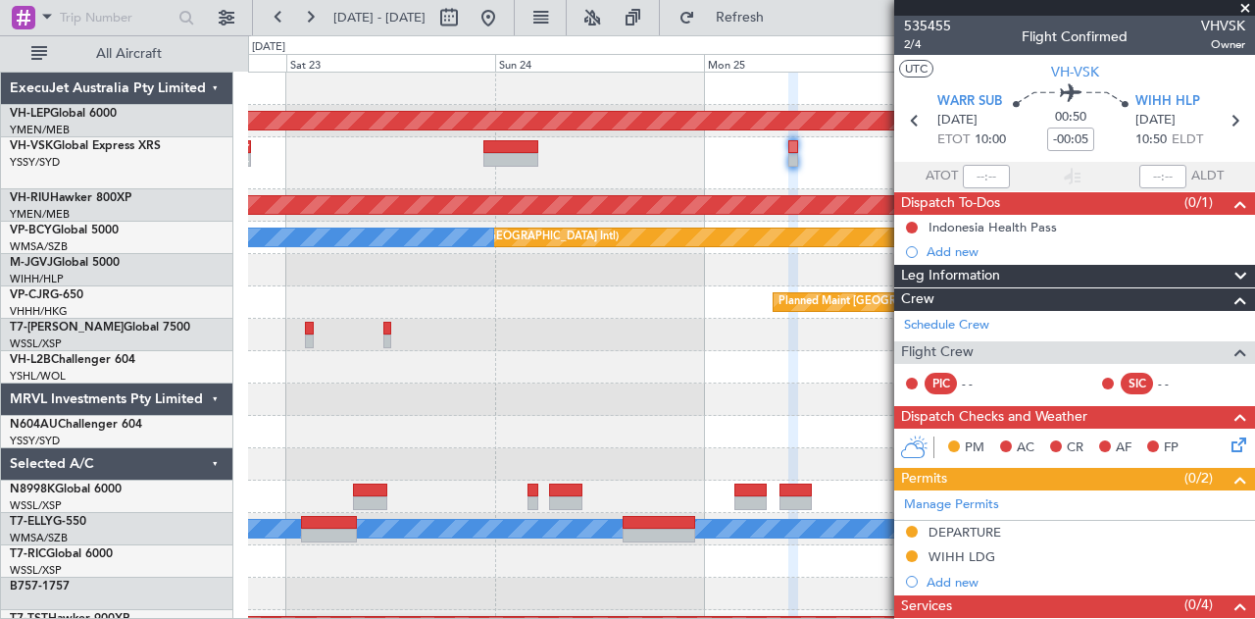
scroll to position [392, 0]
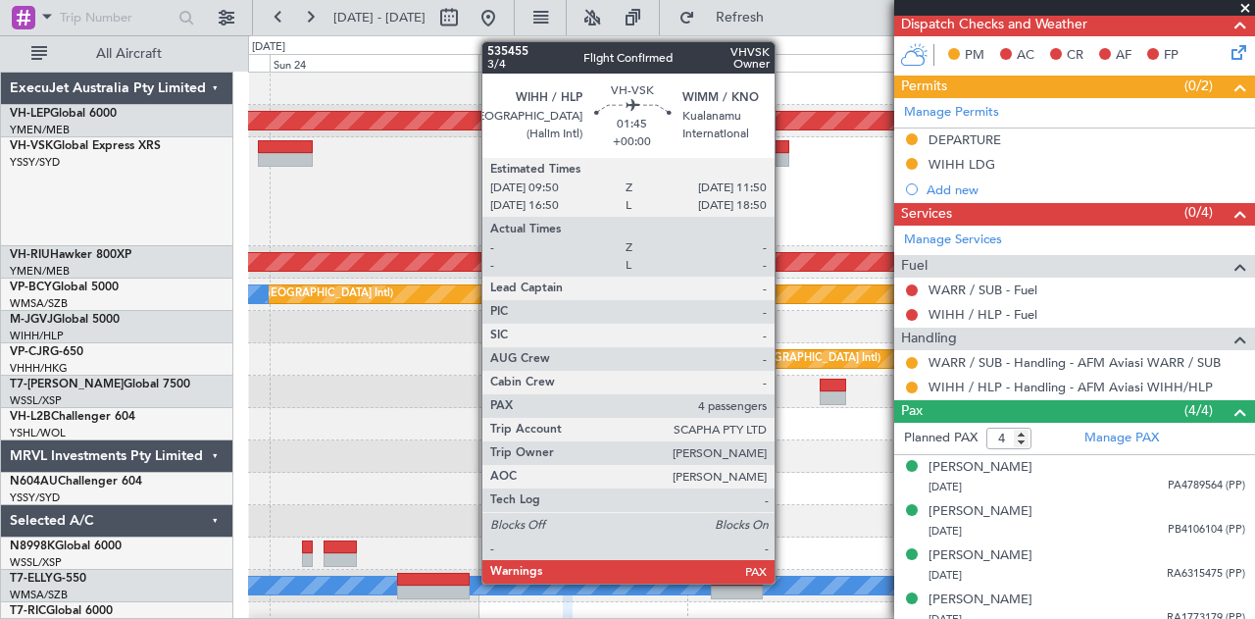
click at [785, 154] on div at bounding box center [781, 160] width 18 height 14
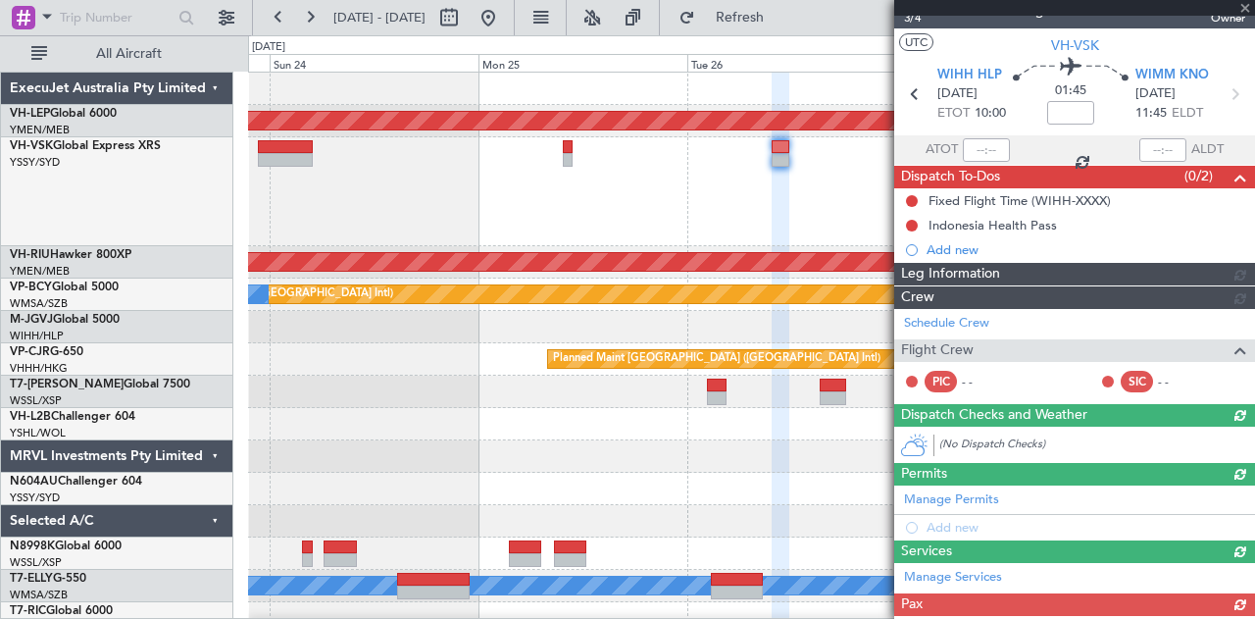
scroll to position [417, 0]
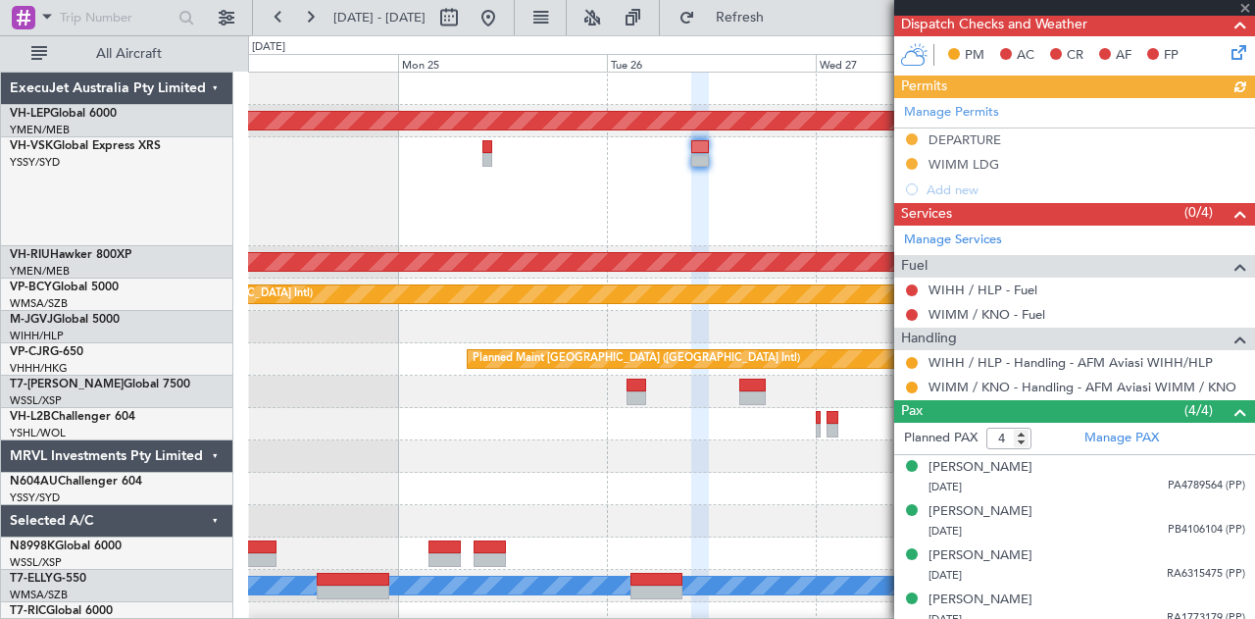
click at [483, 205] on div at bounding box center [751, 191] width 1007 height 109
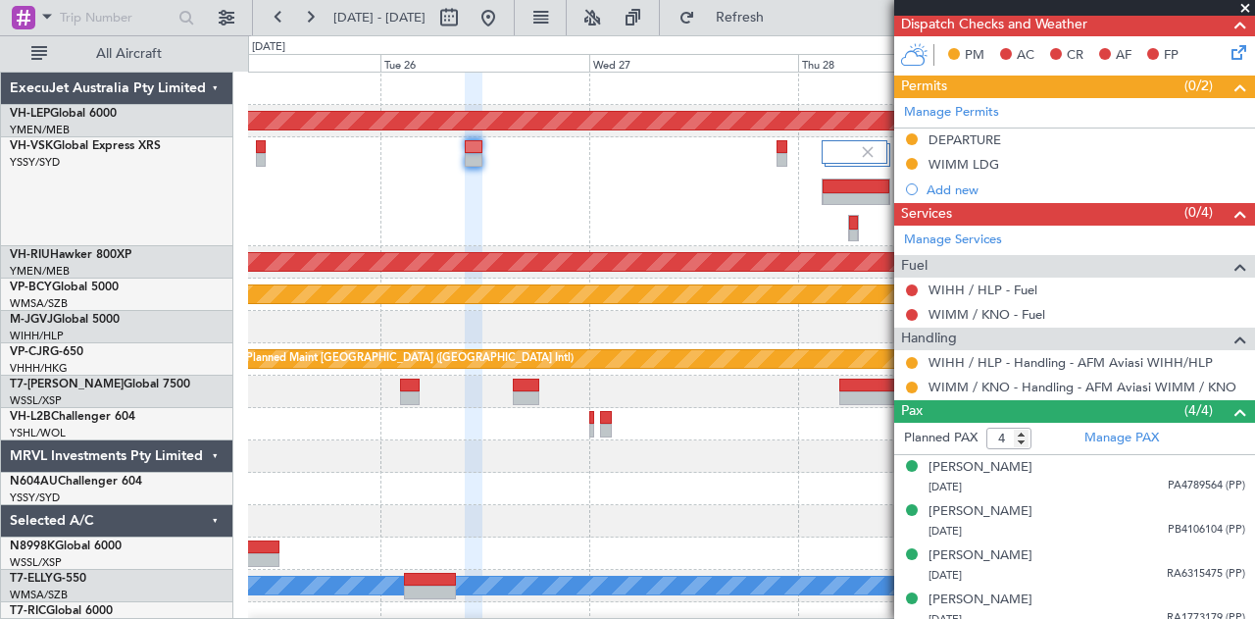
click at [645, 137] on div at bounding box center [751, 191] width 1007 height 109
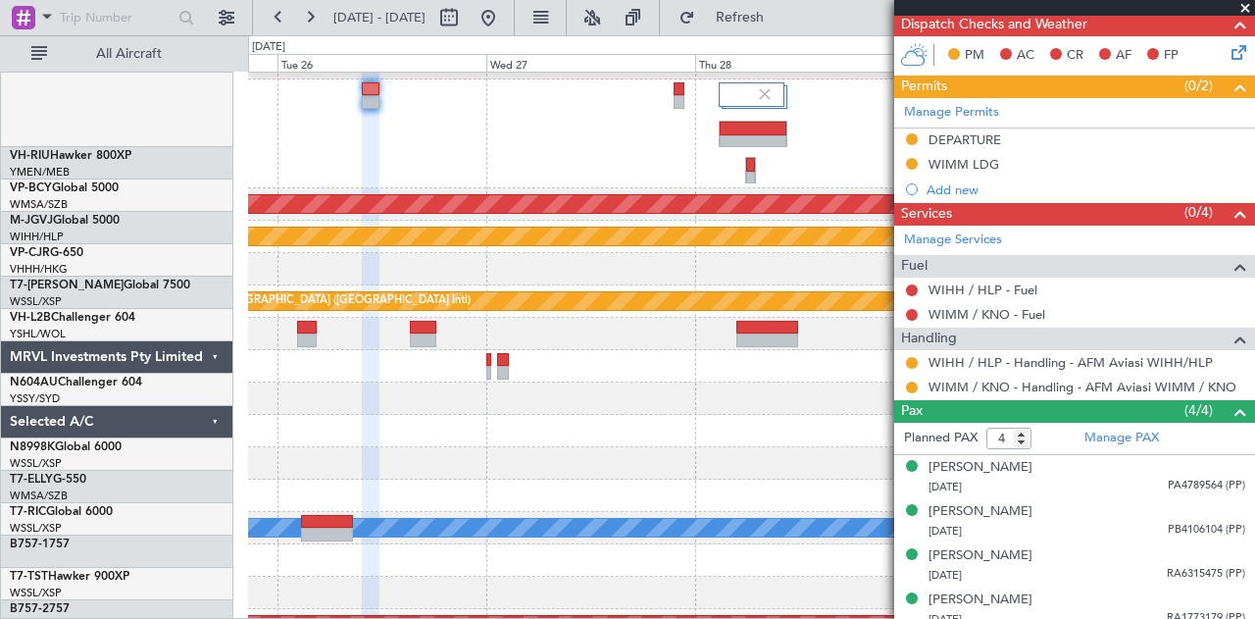
scroll to position [0, 0]
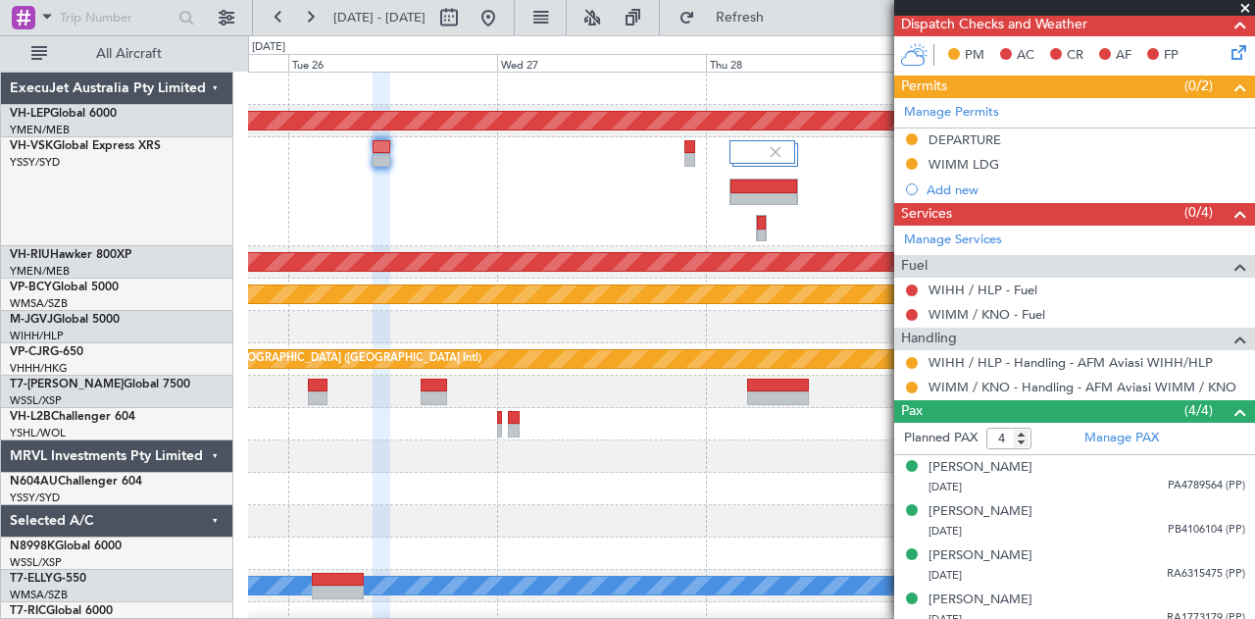
click at [774, 231] on div at bounding box center [751, 191] width 1007 height 109
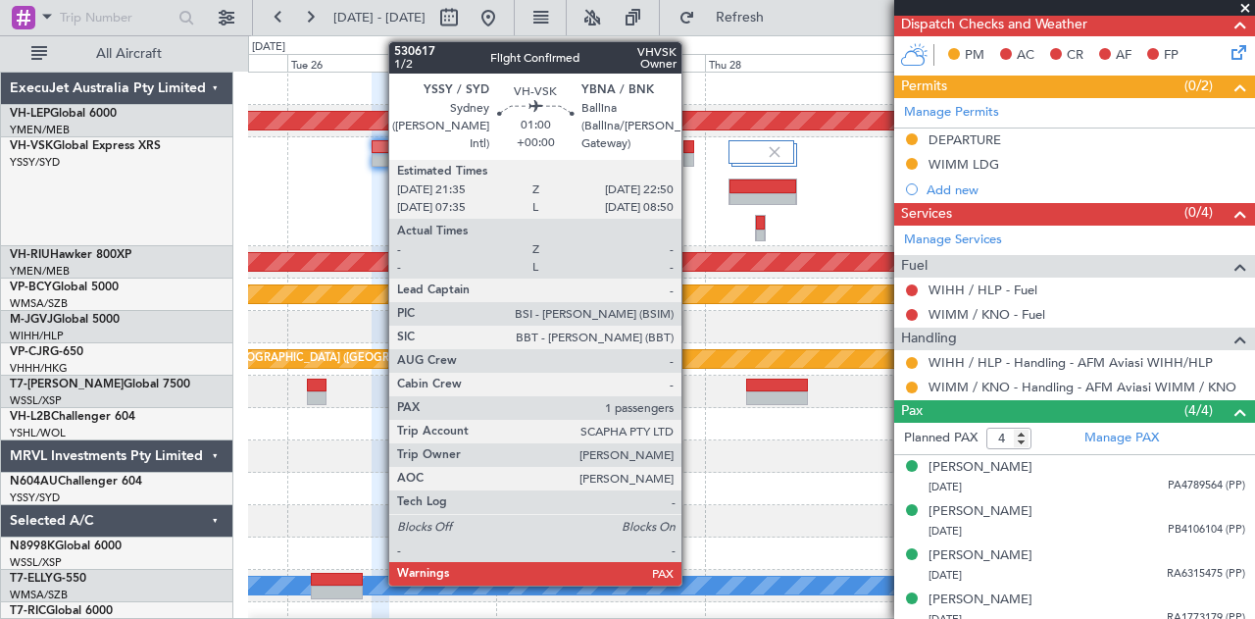
click at [691, 153] on div at bounding box center [690, 160] width 12 height 14
click at [690, 159] on div at bounding box center [690, 160] width 12 height 14
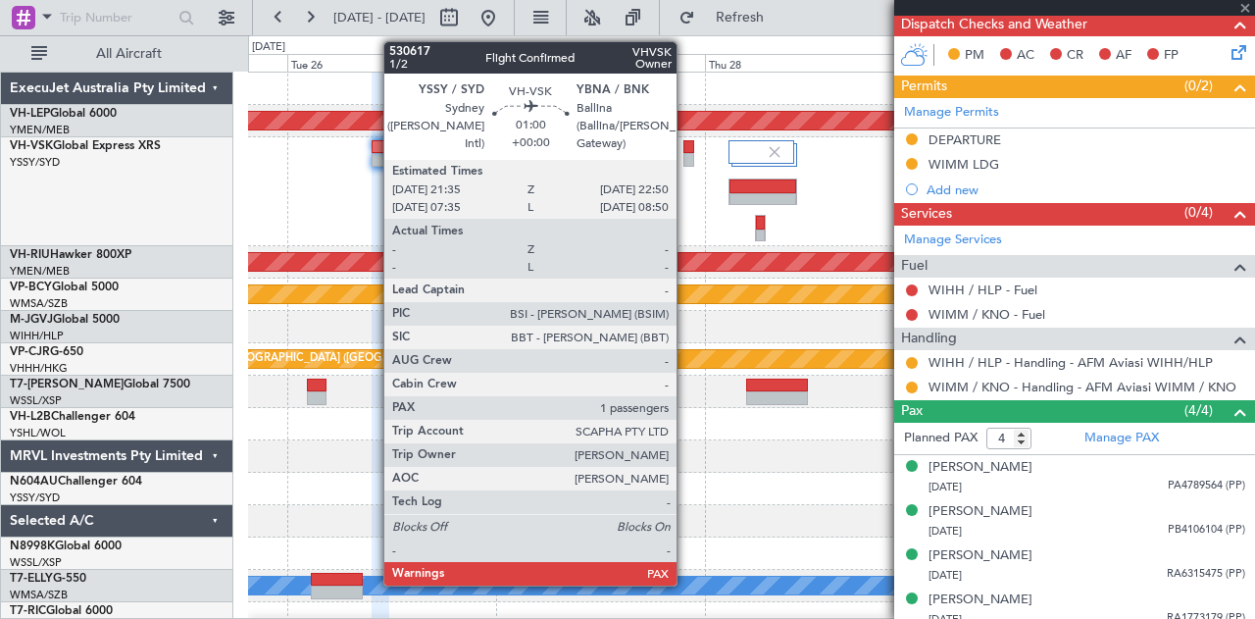
type input "1"
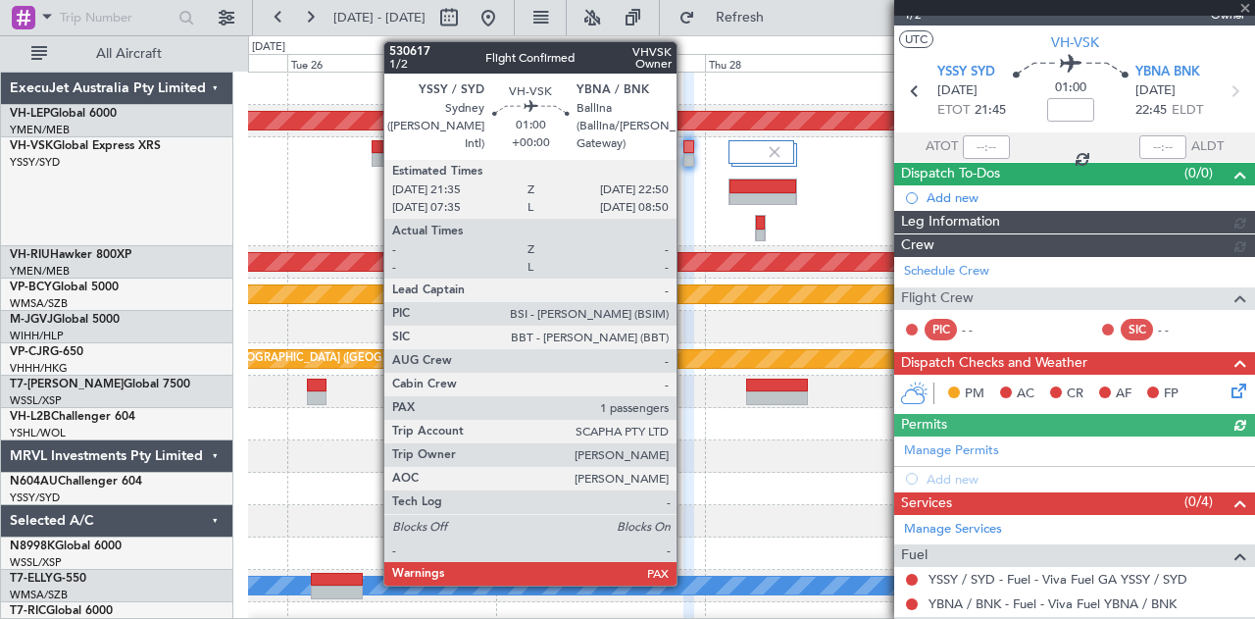
scroll to position [175, 0]
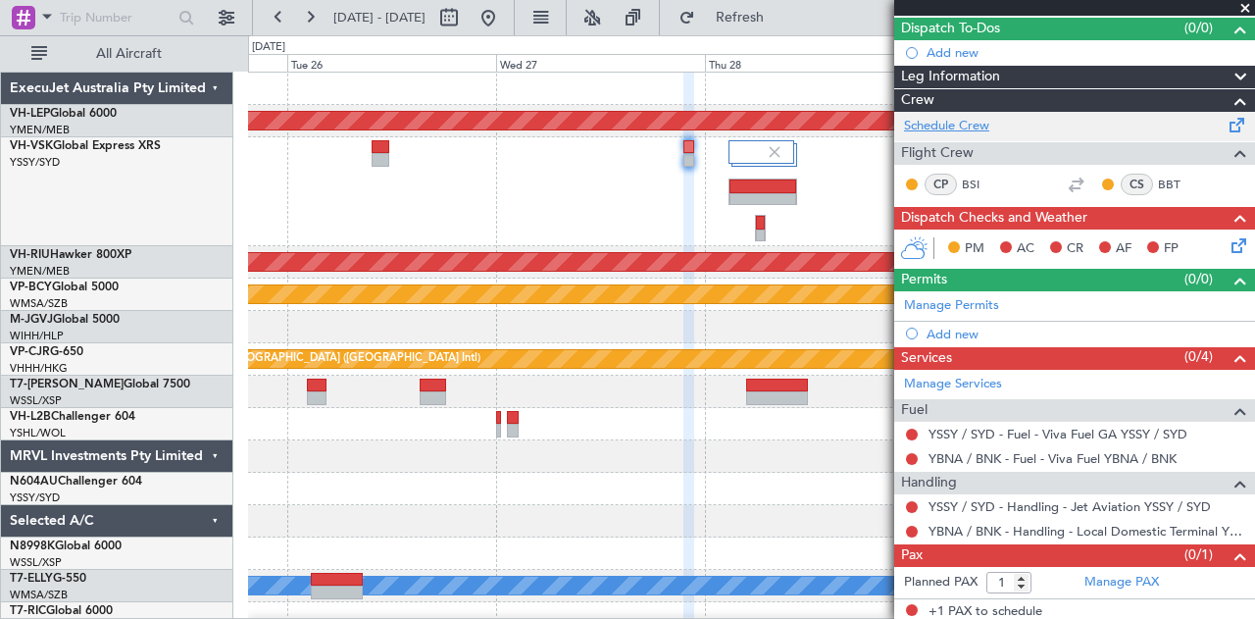
click at [945, 125] on link "Schedule Crew" at bounding box center [946, 127] width 85 height 20
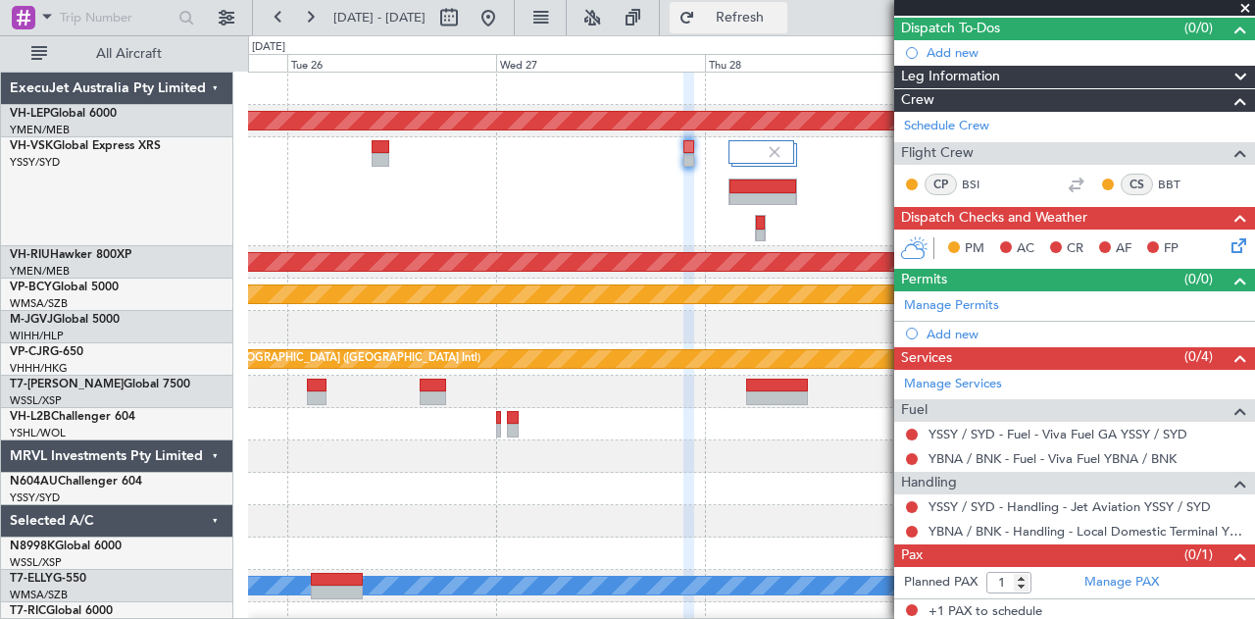
click at [782, 11] on span "Refresh" at bounding box center [740, 18] width 82 height 14
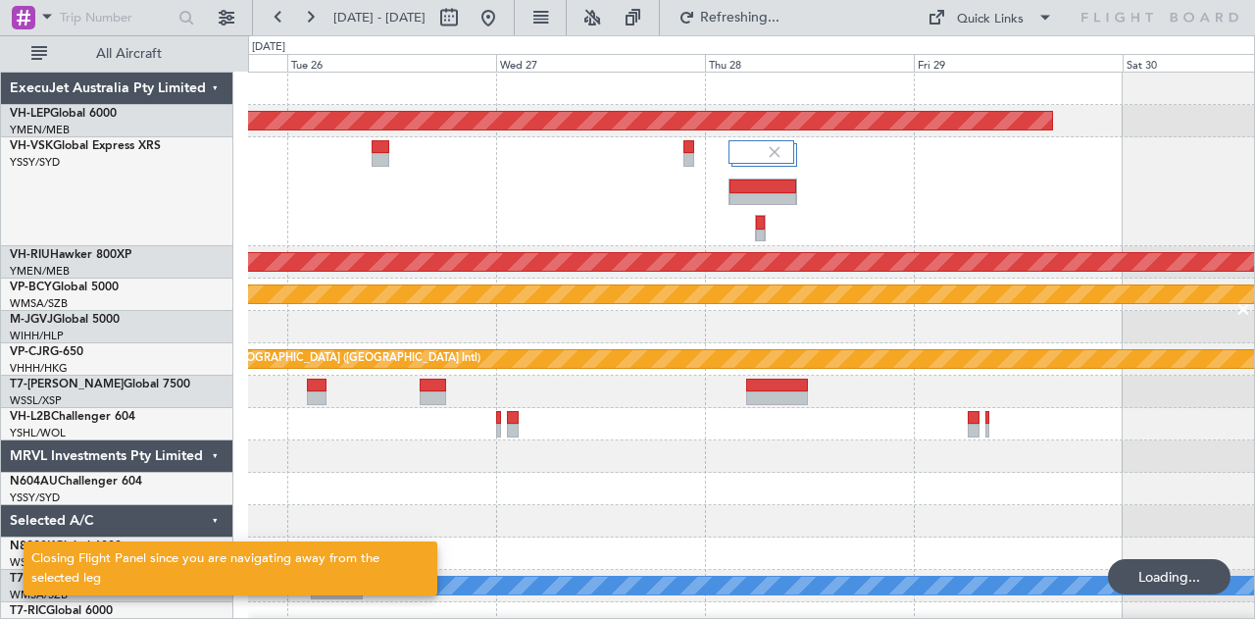
scroll to position [0, 0]
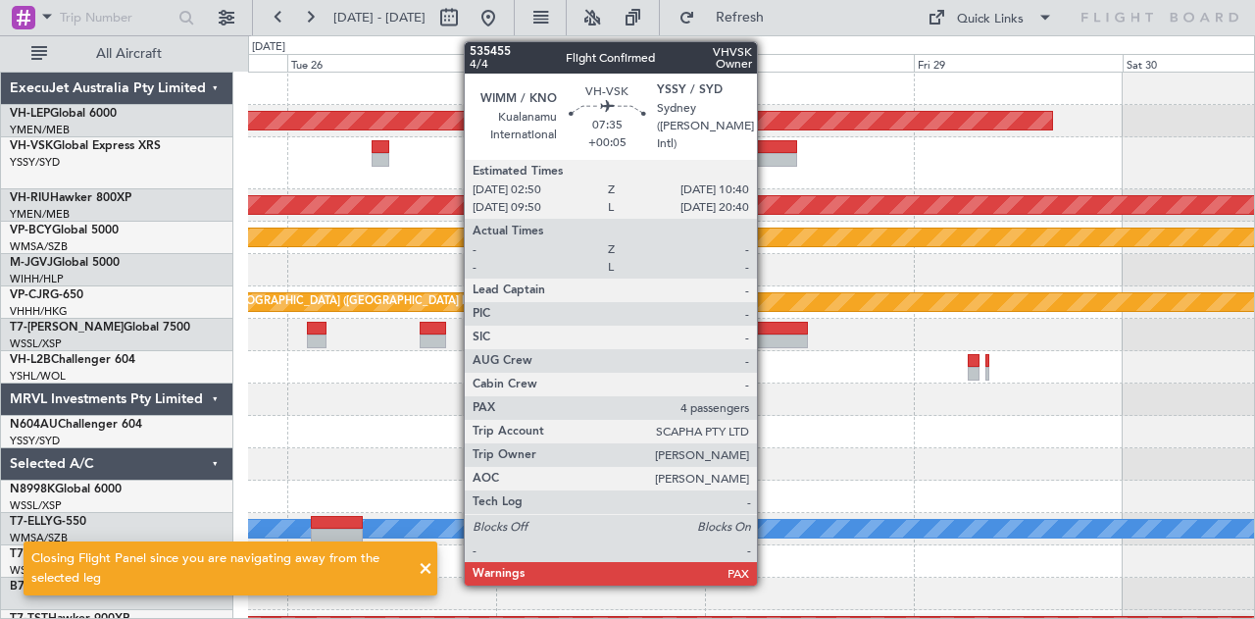
click at [767, 161] on div at bounding box center [763, 160] width 69 height 14
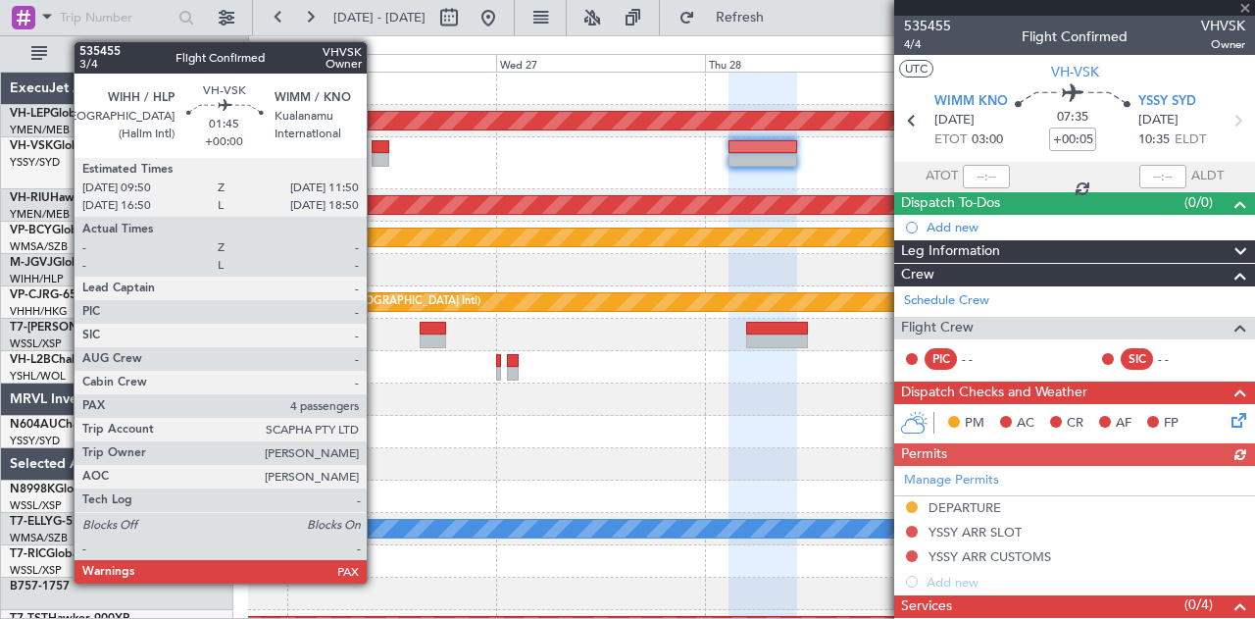
click at [377, 153] on div at bounding box center [381, 160] width 18 height 14
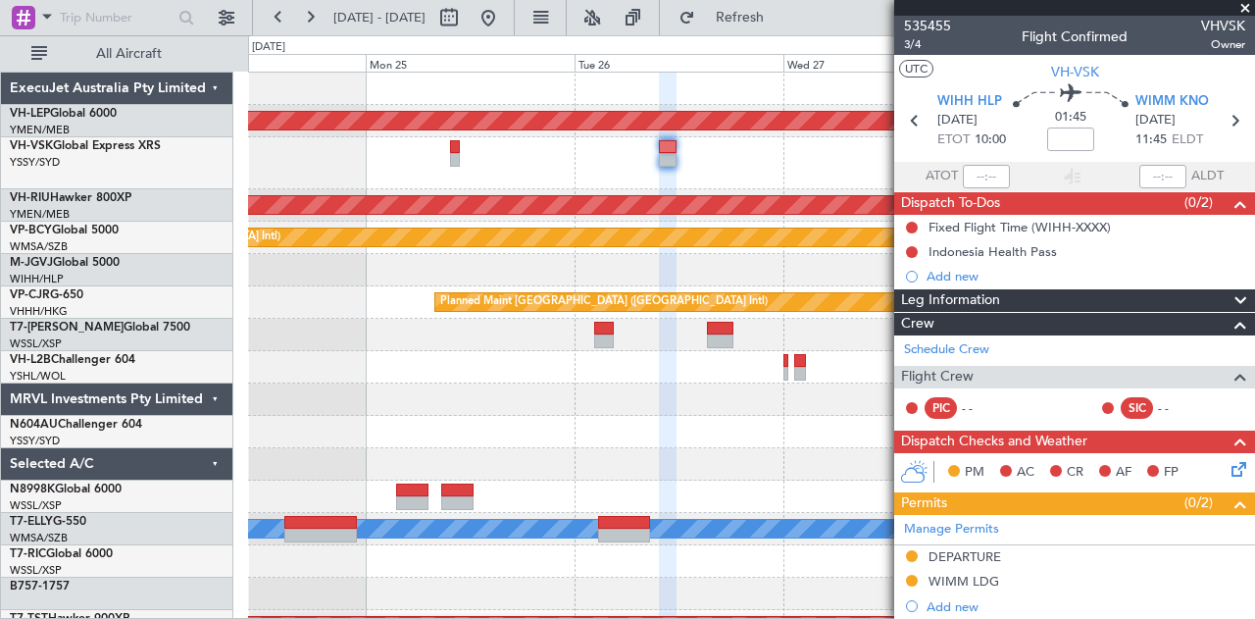
click at [583, 221] on div "Unplanned Maint Wichita (Wichita Mid-continent) Planned Maint [GEOGRAPHIC_DATA]…" at bounding box center [751, 617] width 1007 height 1088
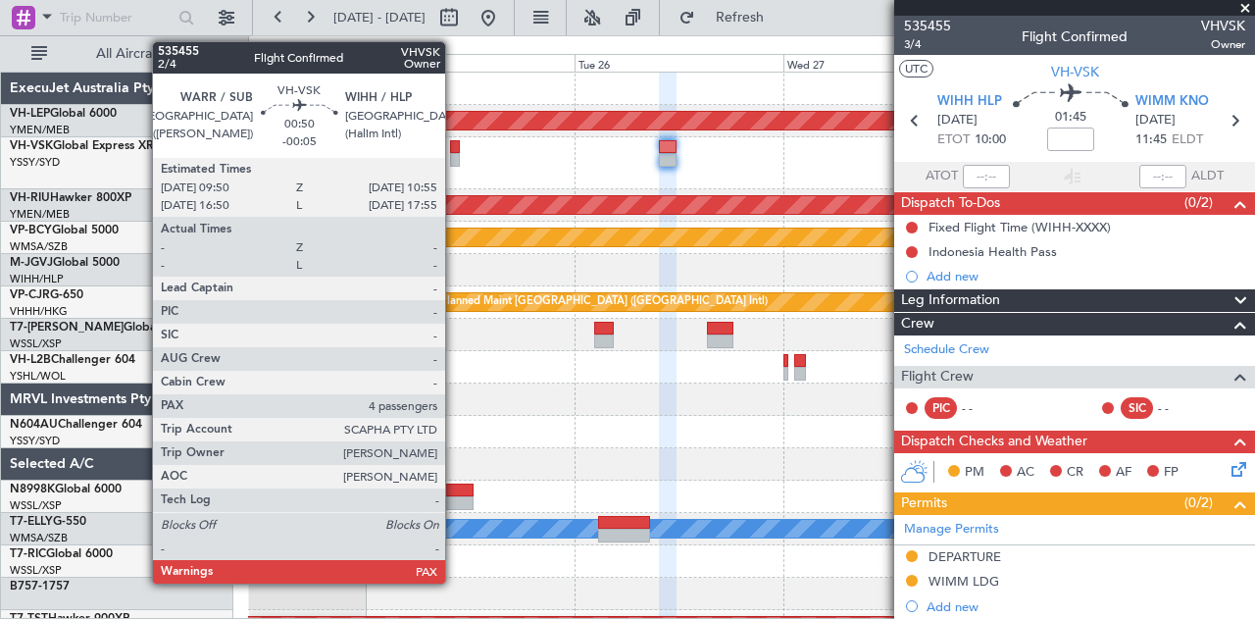
click at [455, 156] on div at bounding box center [455, 160] width 10 height 14
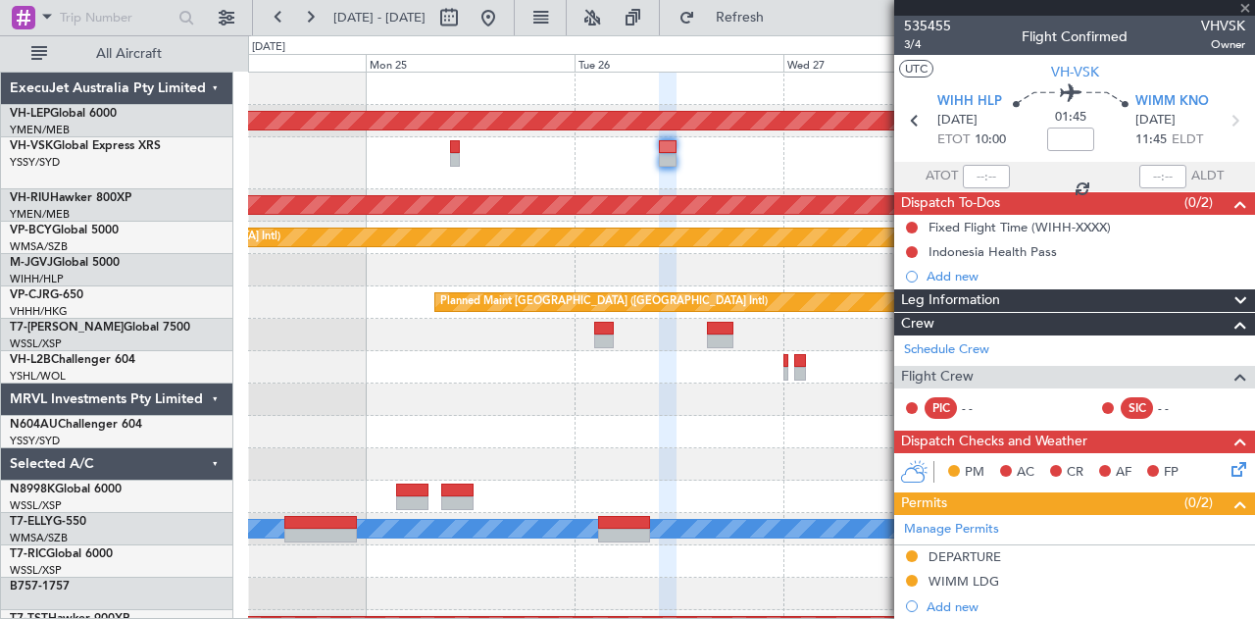
type input "-00:05"
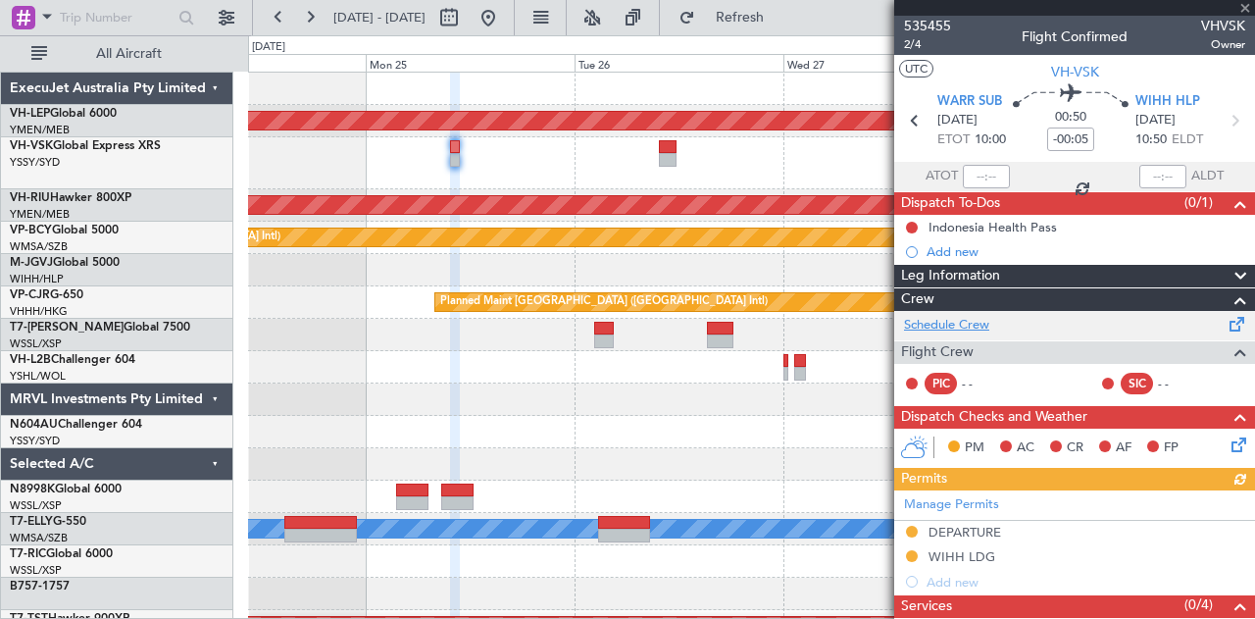
click at [933, 319] on link "Schedule Crew" at bounding box center [946, 326] width 85 height 20
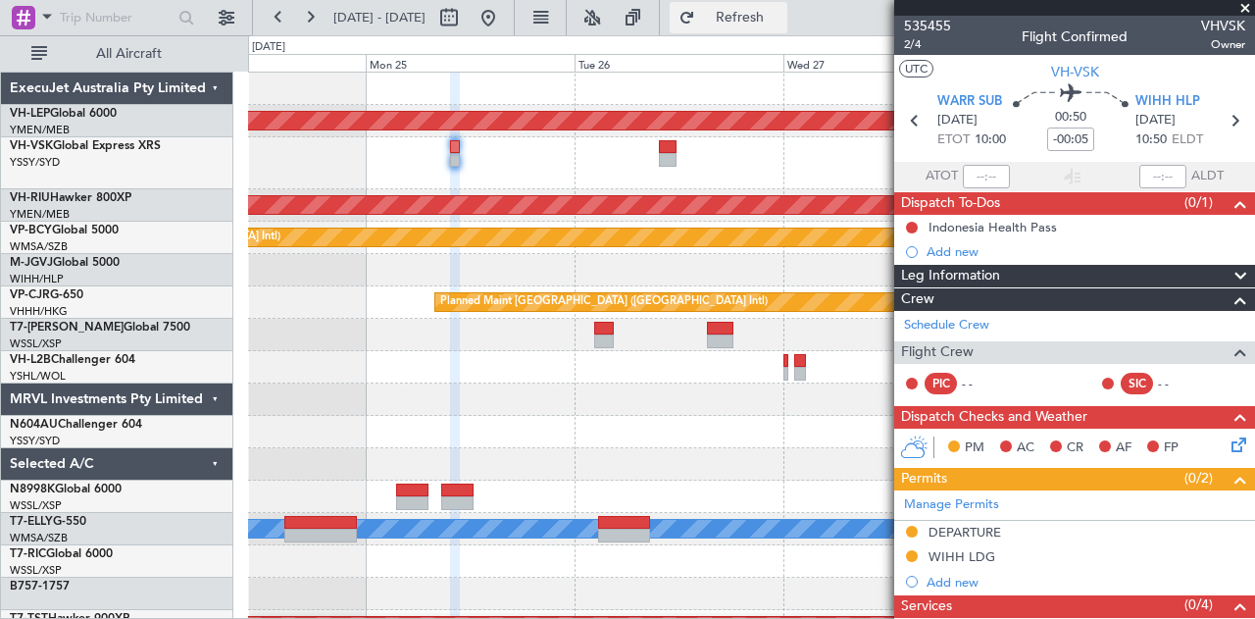
click at [771, 20] on span "Refresh" at bounding box center [740, 18] width 82 height 14
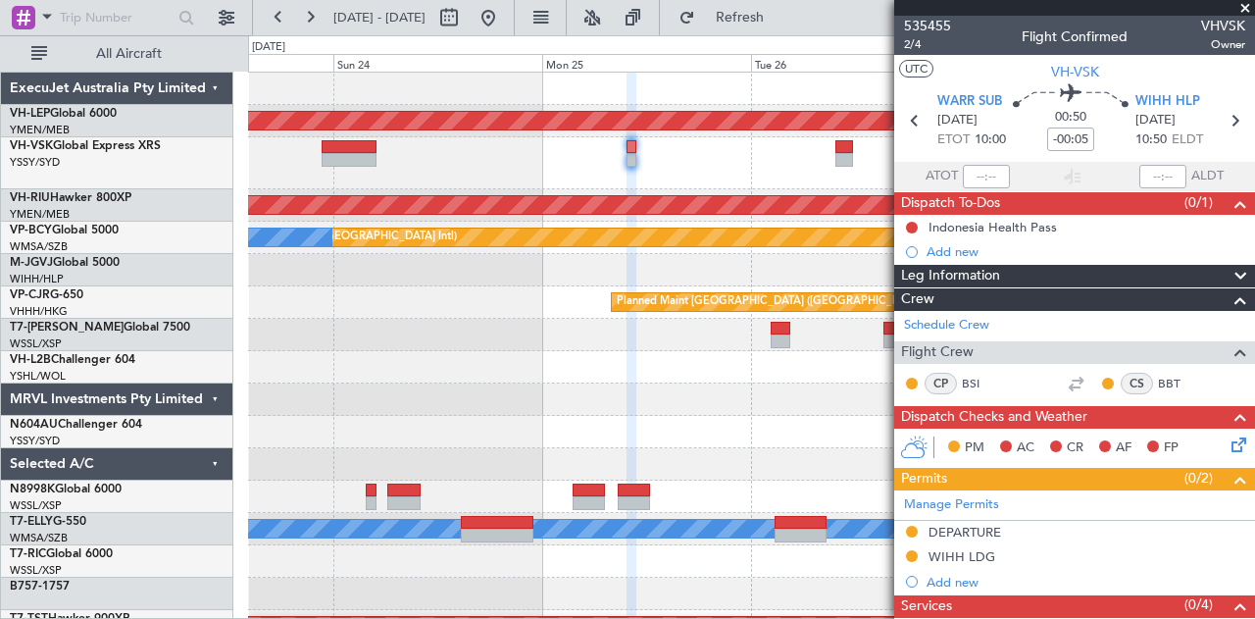
click at [508, 170] on div "PHNL 09:35 Z YSSY 20:05 Z - -" at bounding box center [751, 163] width 1007 height 52
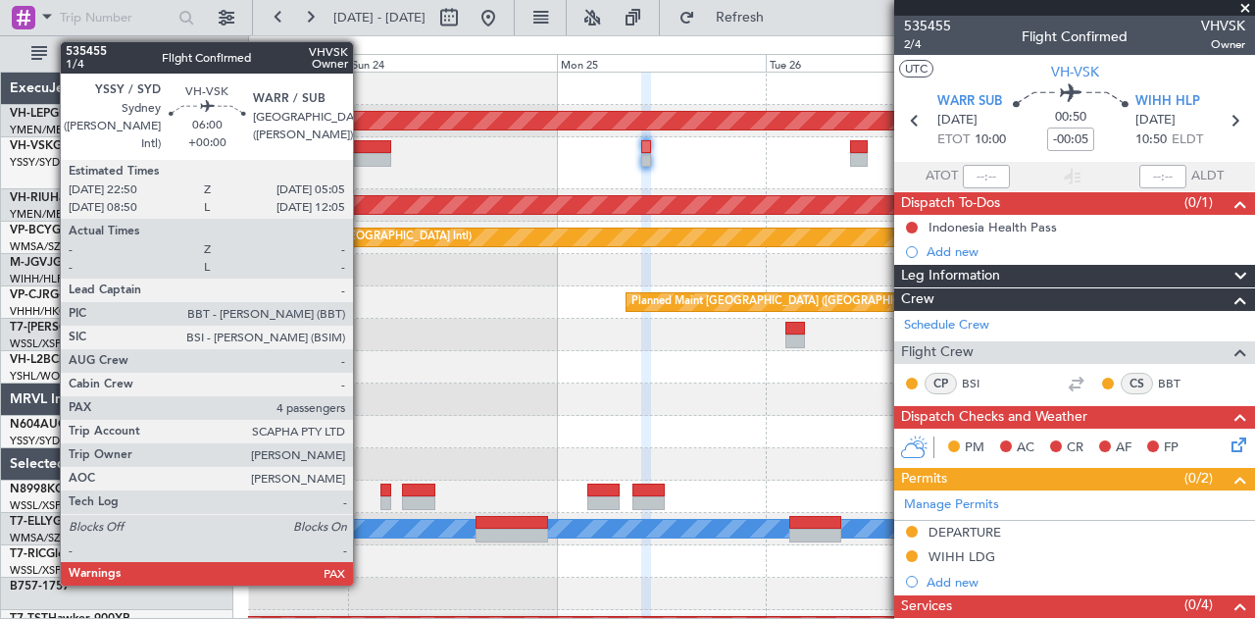
click at [500, 158] on div "PHNL 09:35 Z YSSY 20:05 Z - -" at bounding box center [751, 163] width 1007 height 52
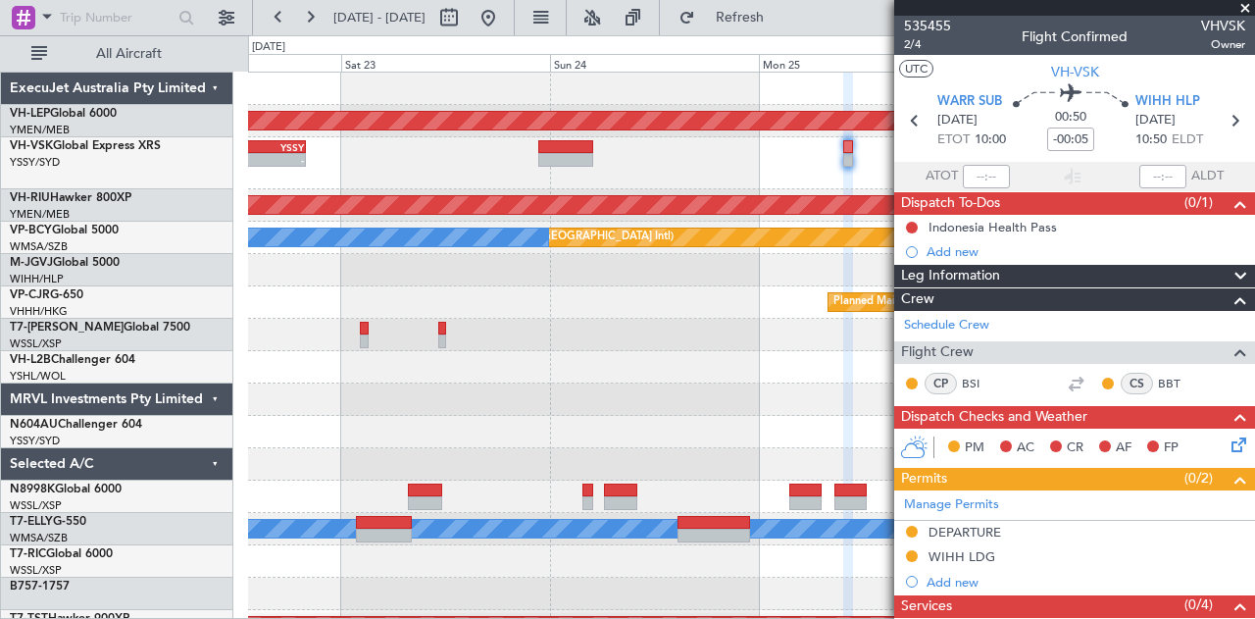
click at [618, 188] on div "Unplanned Maint Wichita (Wichita Mid-continent) PHNL 09:35 Z YSSY 20:05 Z - - P…" at bounding box center [751, 617] width 1007 height 1088
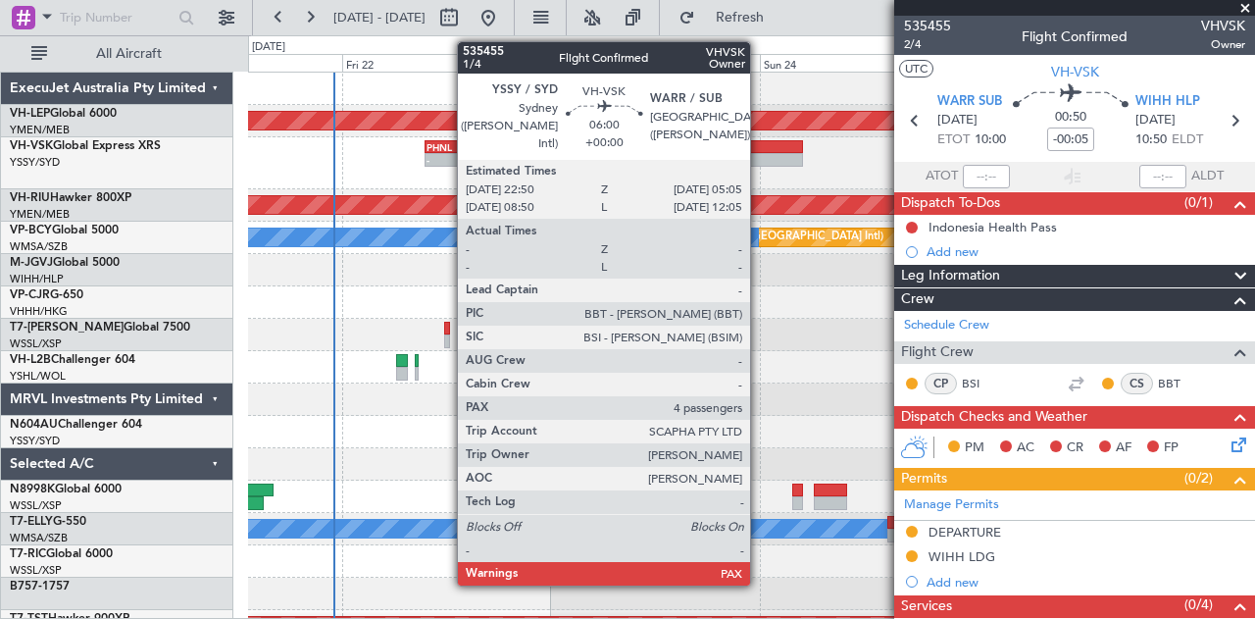
click at [760, 154] on div at bounding box center [775, 160] width 55 height 14
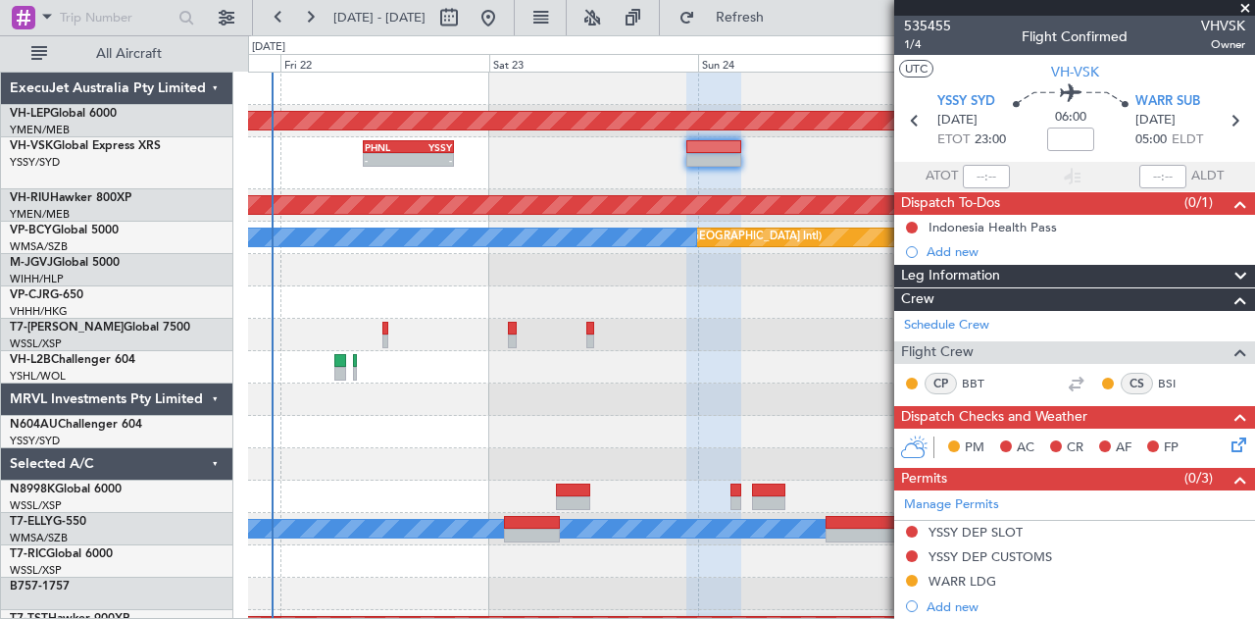
click at [481, 178] on div "- - PHNL 09:35 Z YSSY 20:05 Z" at bounding box center [751, 163] width 1007 height 52
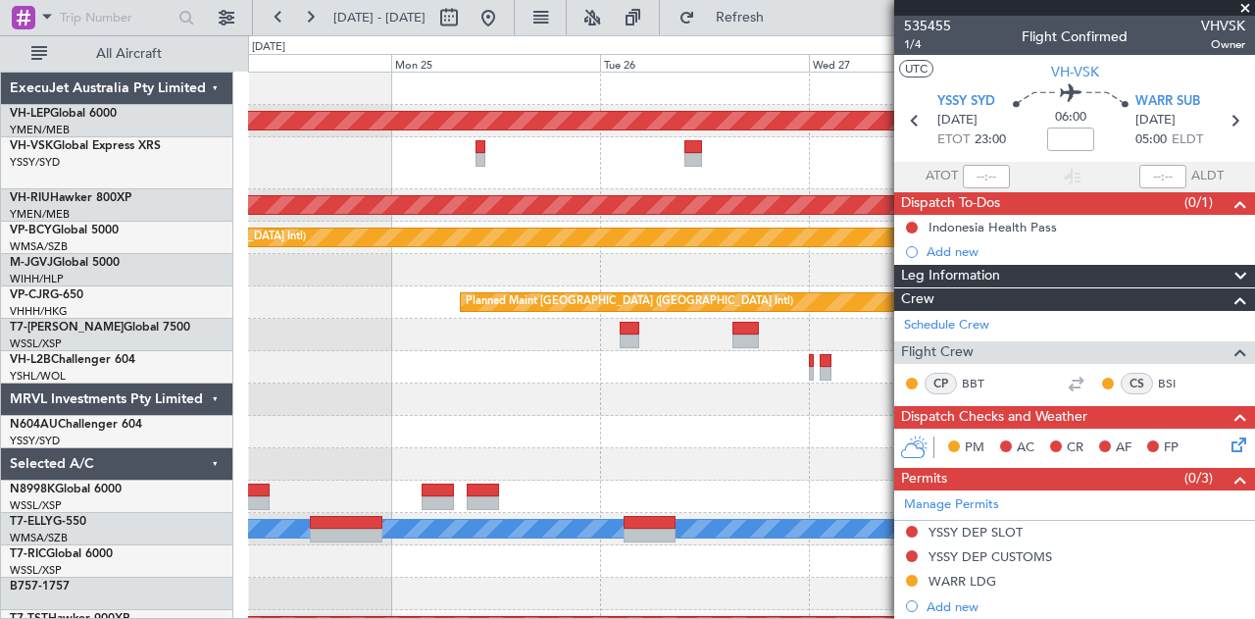
scroll to position [8, 0]
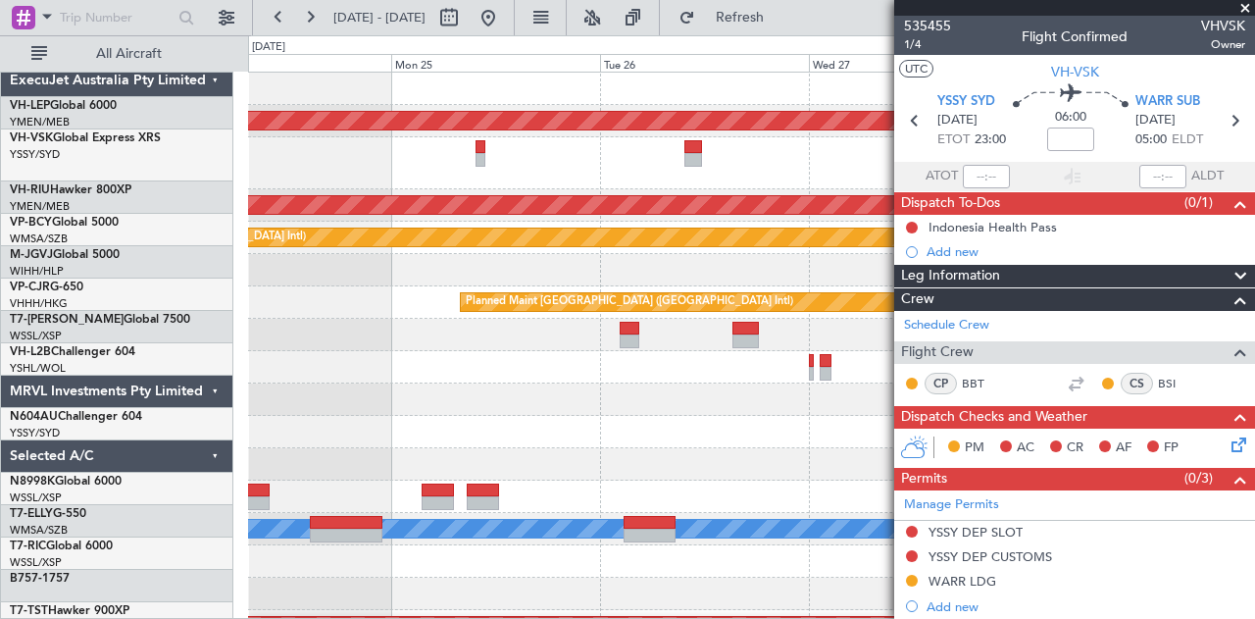
click at [304, 162] on div at bounding box center [751, 163] width 1007 height 52
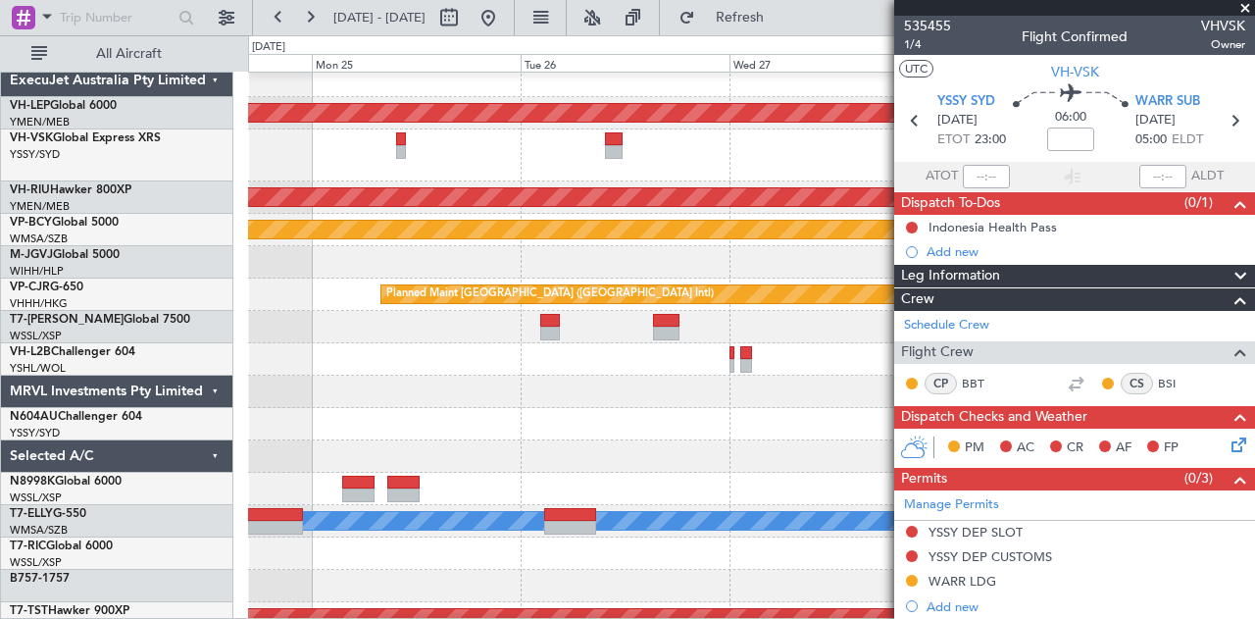
scroll to position [0, 0]
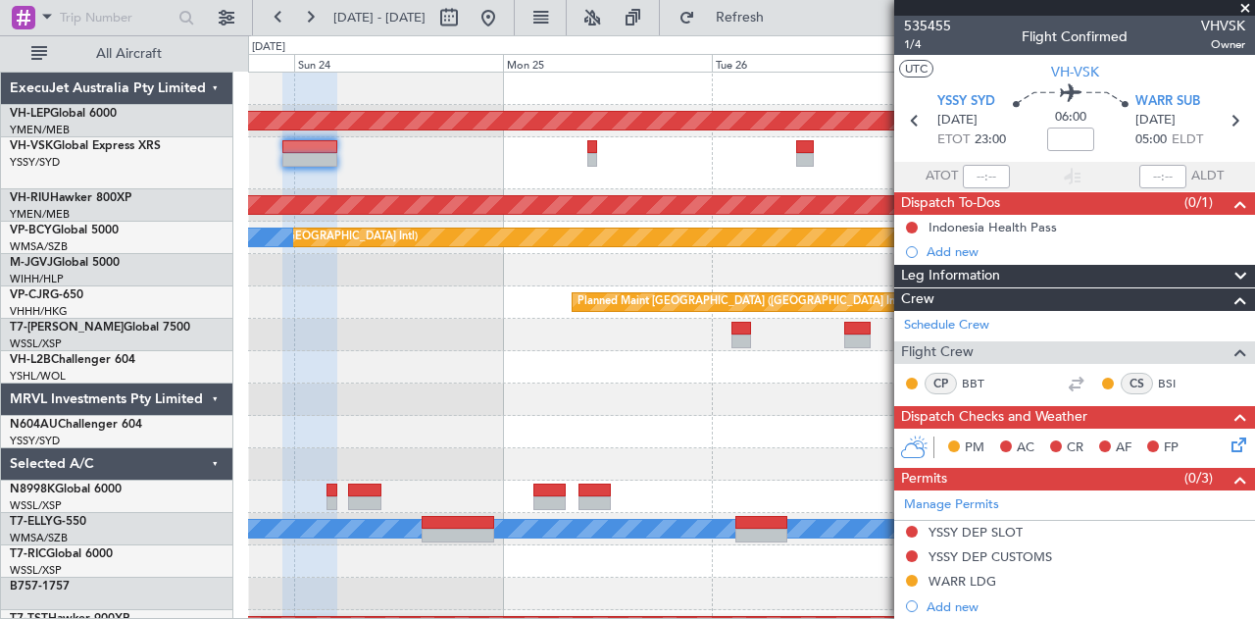
click at [632, 179] on div "PHNL 09:35 Z YSSY 20:05 Z - -" at bounding box center [751, 163] width 1007 height 52
click at [832, 234] on div "Unplanned Maint Wichita (Wichita Mid-continent) PHNL 09:35 Z YSSY 20:05 Z - - P…" at bounding box center [751, 617] width 1007 height 1088
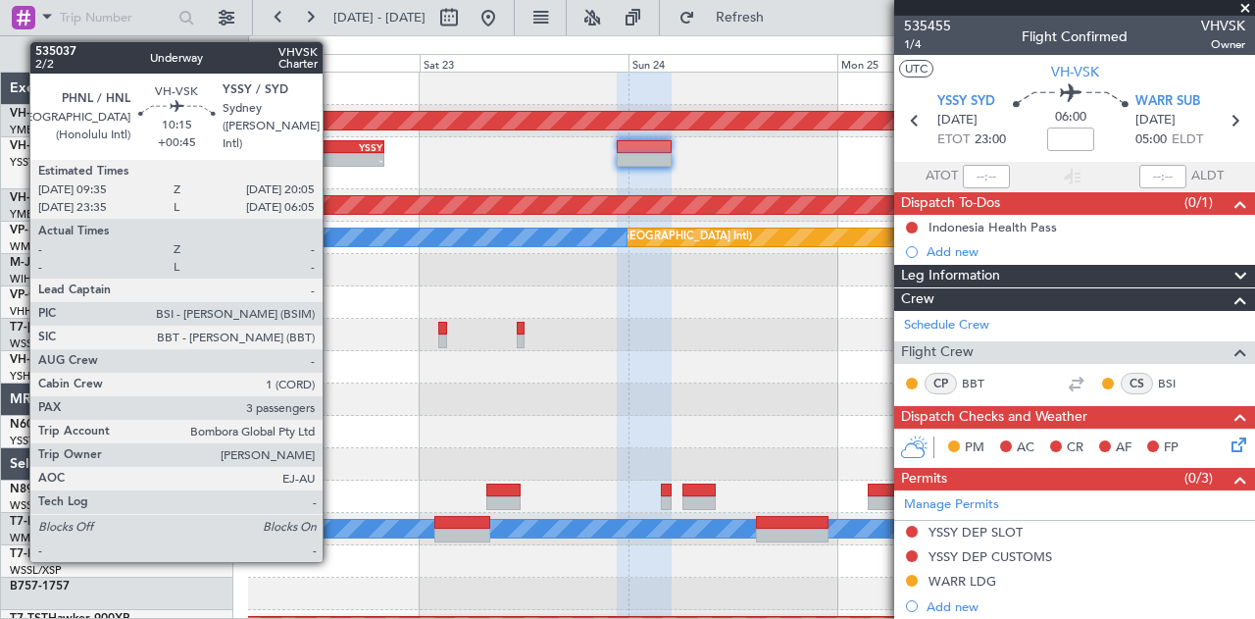
click at [332, 149] on div "PHNL" at bounding box center [317, 147] width 44 height 12
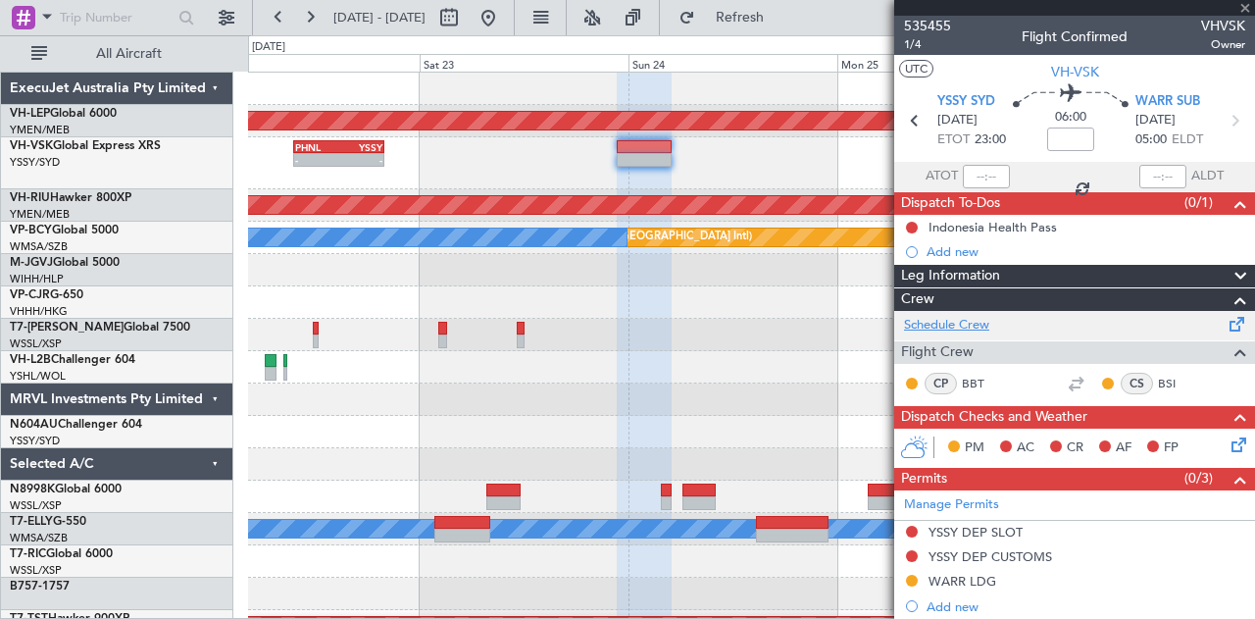
type input "+00:45"
type input "3"
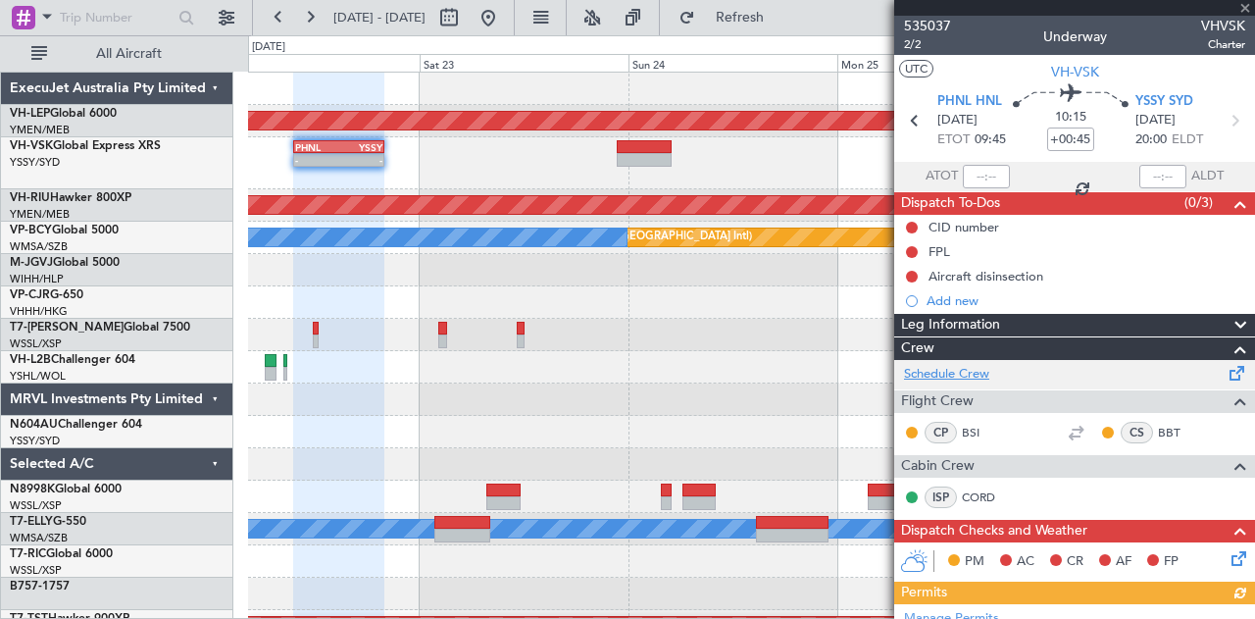
click at [925, 365] on link "Schedule Crew" at bounding box center [946, 375] width 85 height 20
